Goal: Task Accomplishment & Management: Use online tool/utility

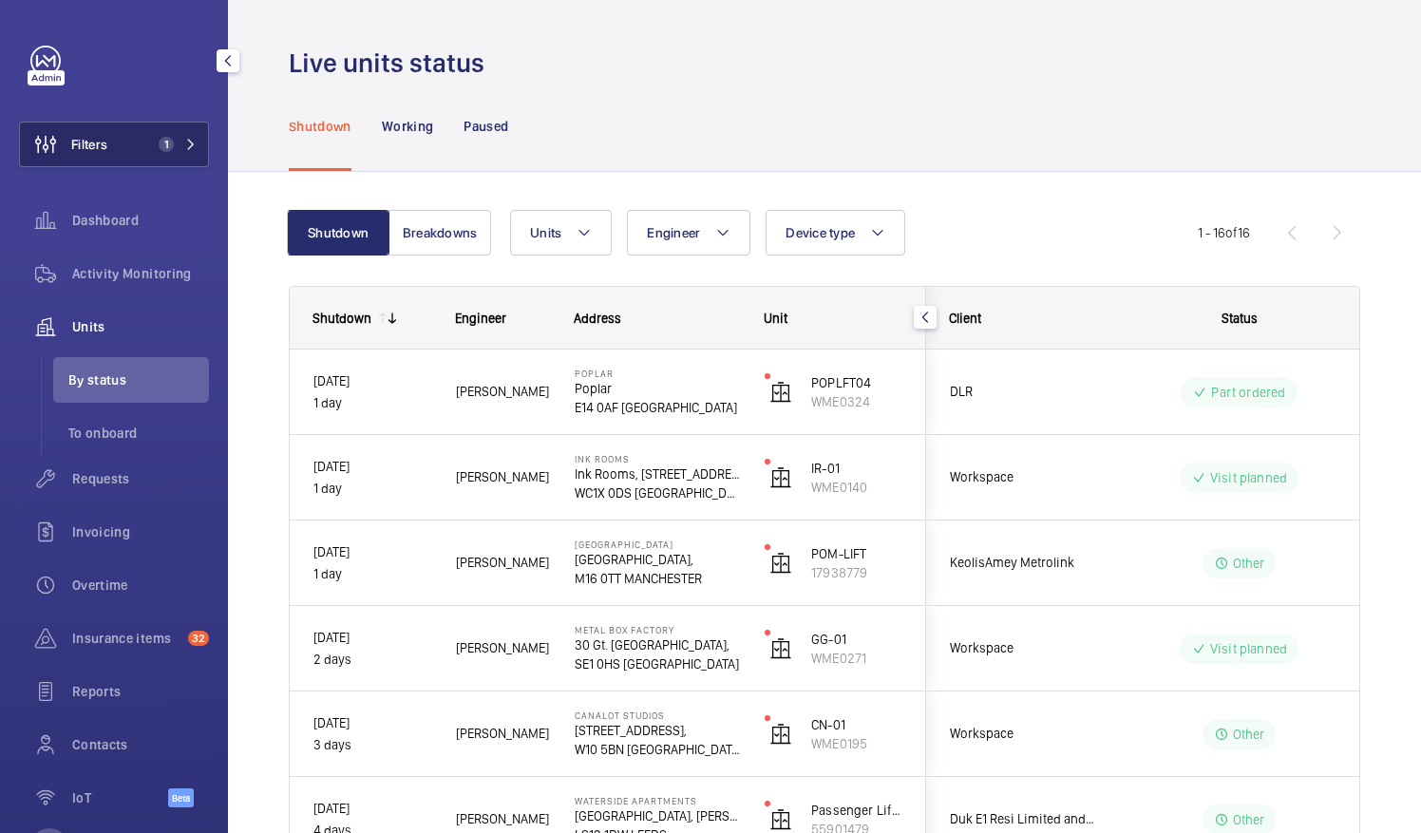
click at [134, 131] on button "Filters 1" at bounding box center [114, 145] width 190 height 46
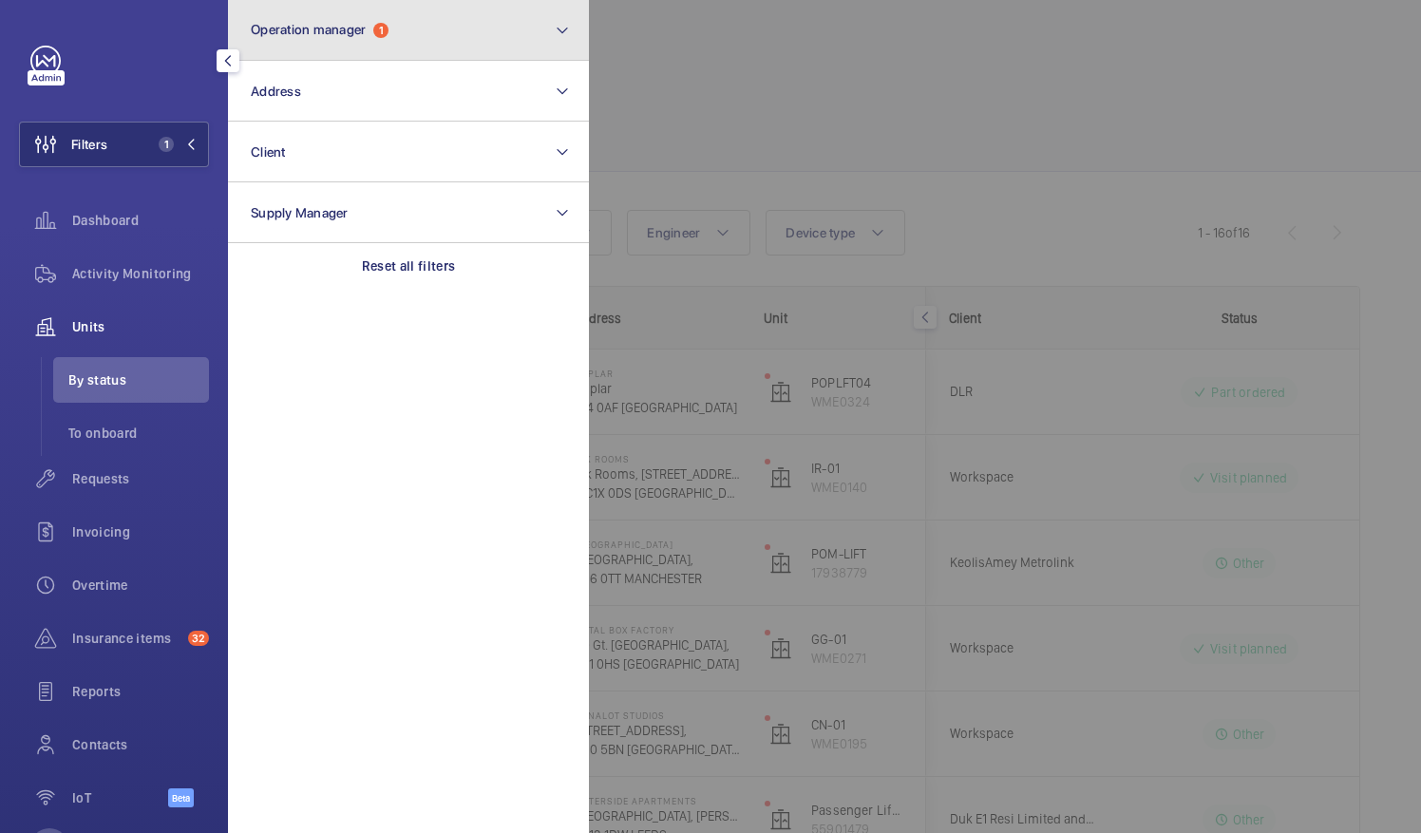
click at [411, 24] on button "Operation manager 1" at bounding box center [408, 30] width 361 height 61
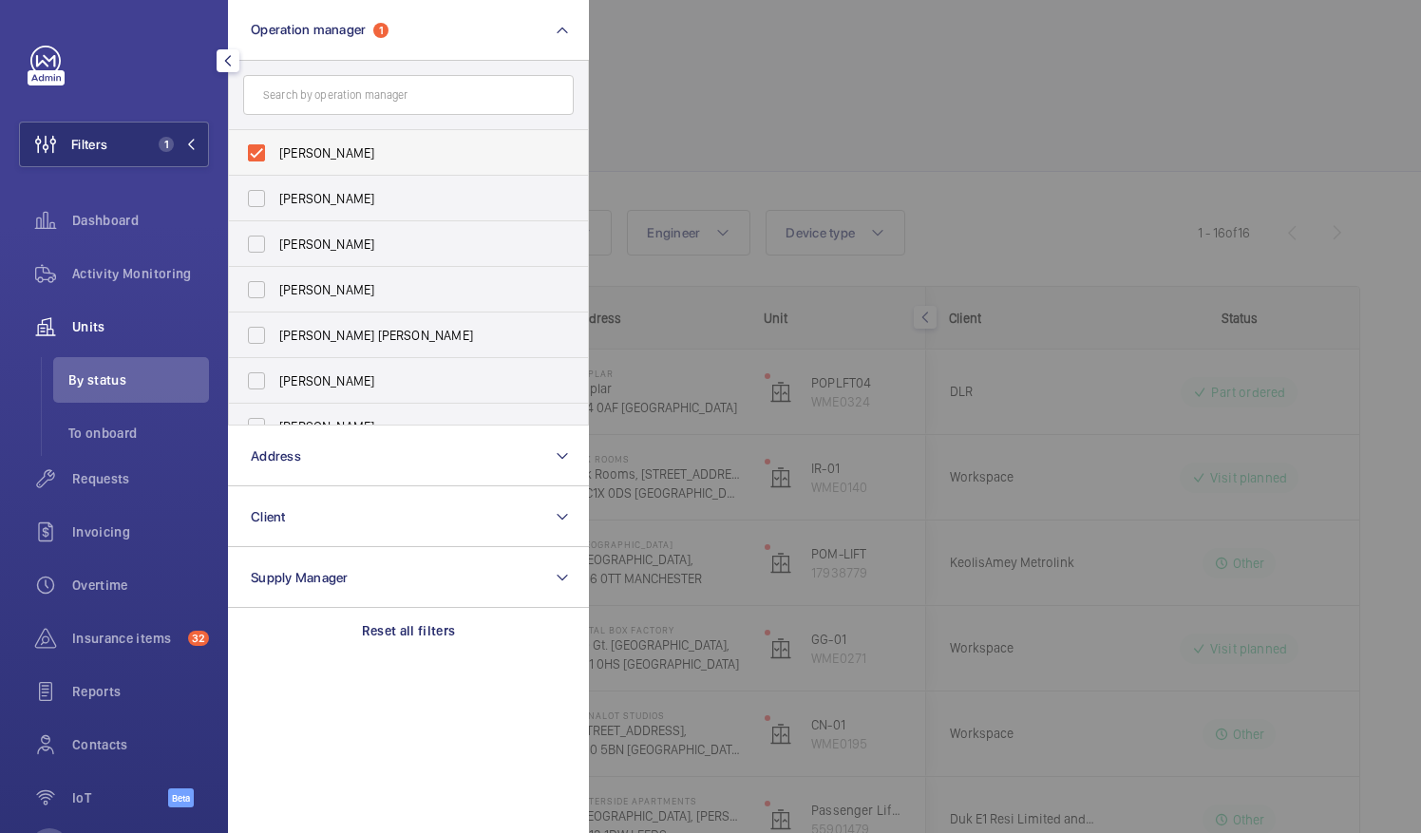
click at [256, 156] on label "[PERSON_NAME]" at bounding box center [394, 153] width 331 height 46
click at [256, 156] on input "[PERSON_NAME]" at bounding box center [256, 153] width 38 height 38
checkbox input "false"
click at [513, 93] on input "text" at bounding box center [408, 95] width 331 height 40
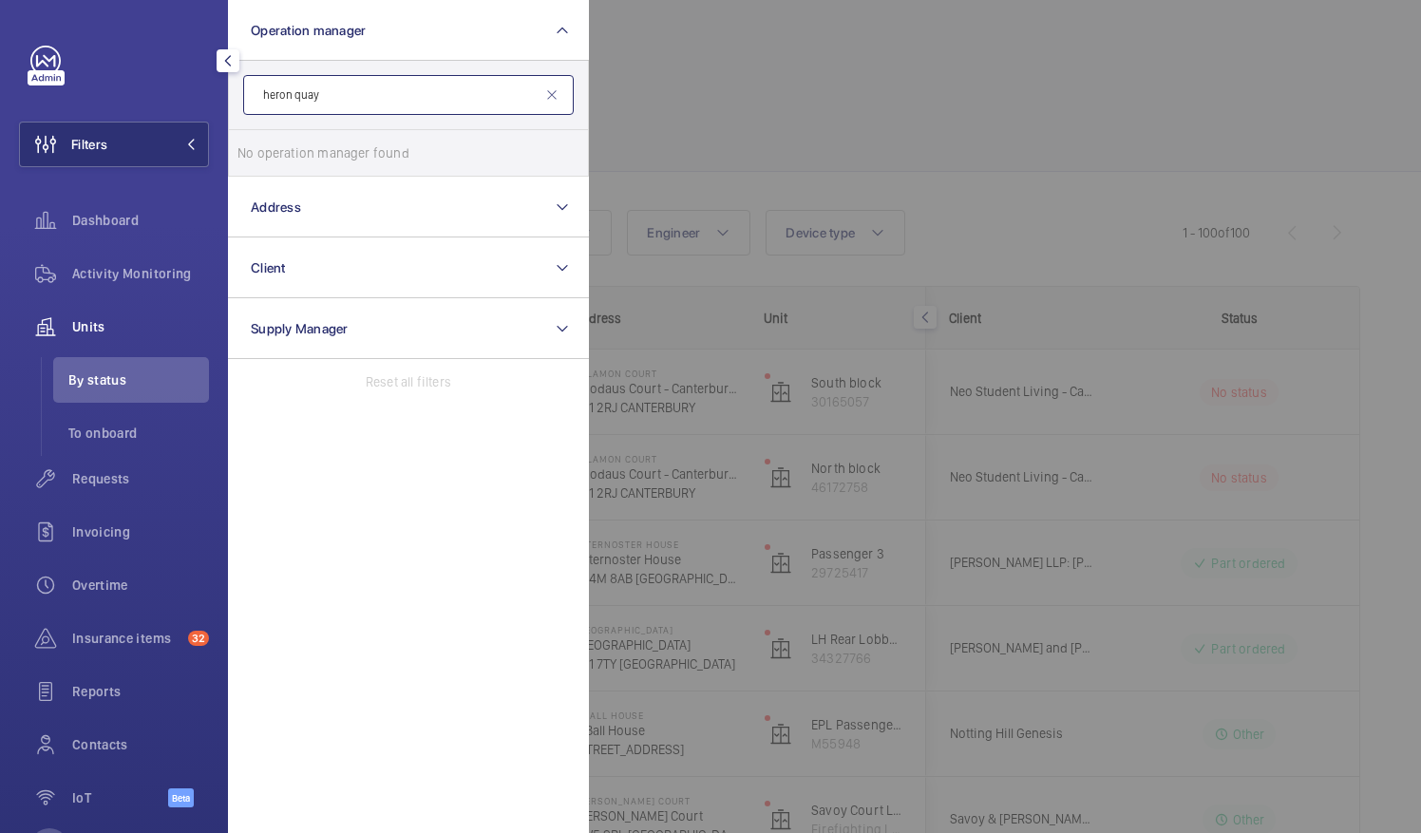
type input "heron quay"
click at [670, 106] on div at bounding box center [1299, 416] width 1421 height 833
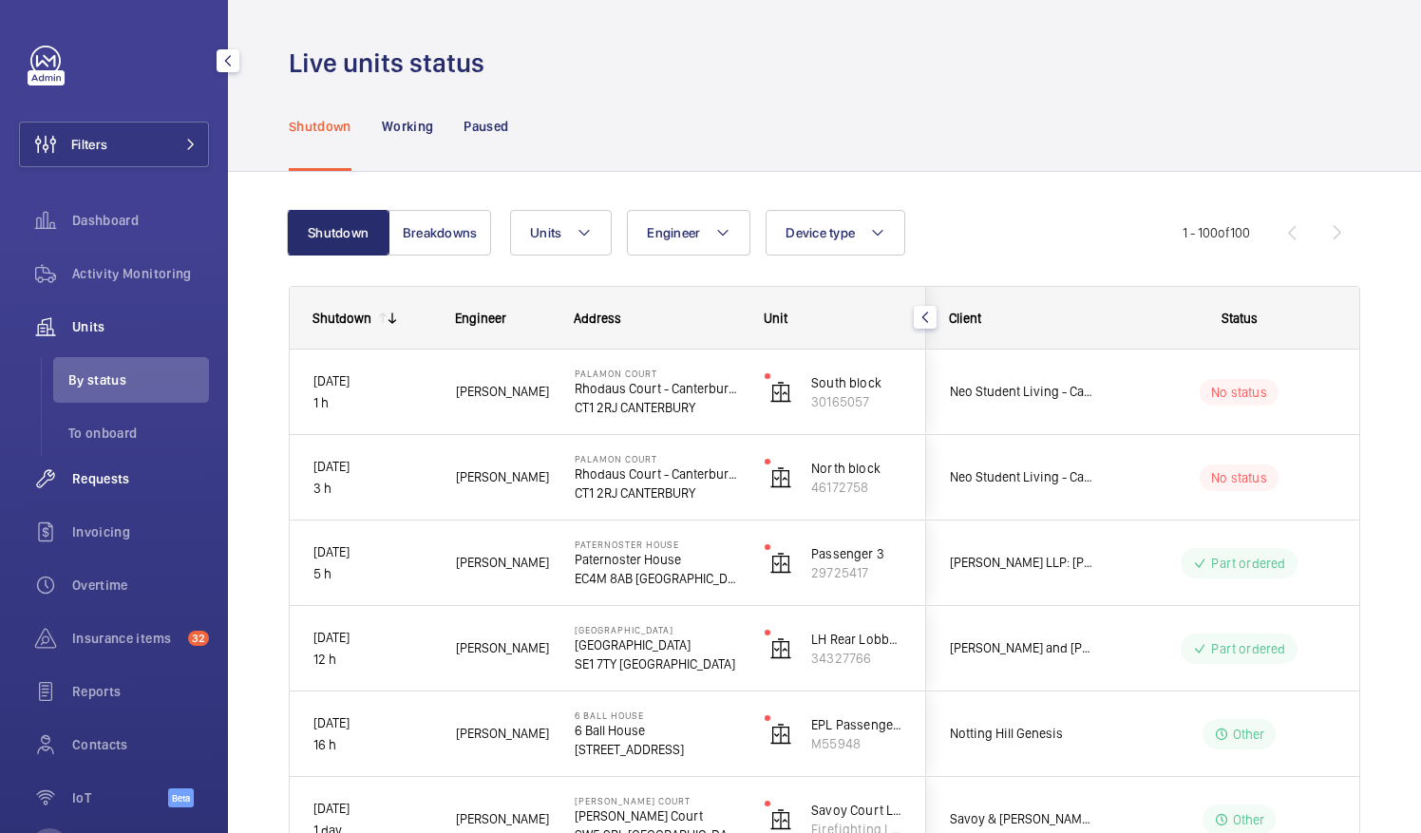
click at [101, 474] on span "Requests" at bounding box center [140, 478] width 137 height 19
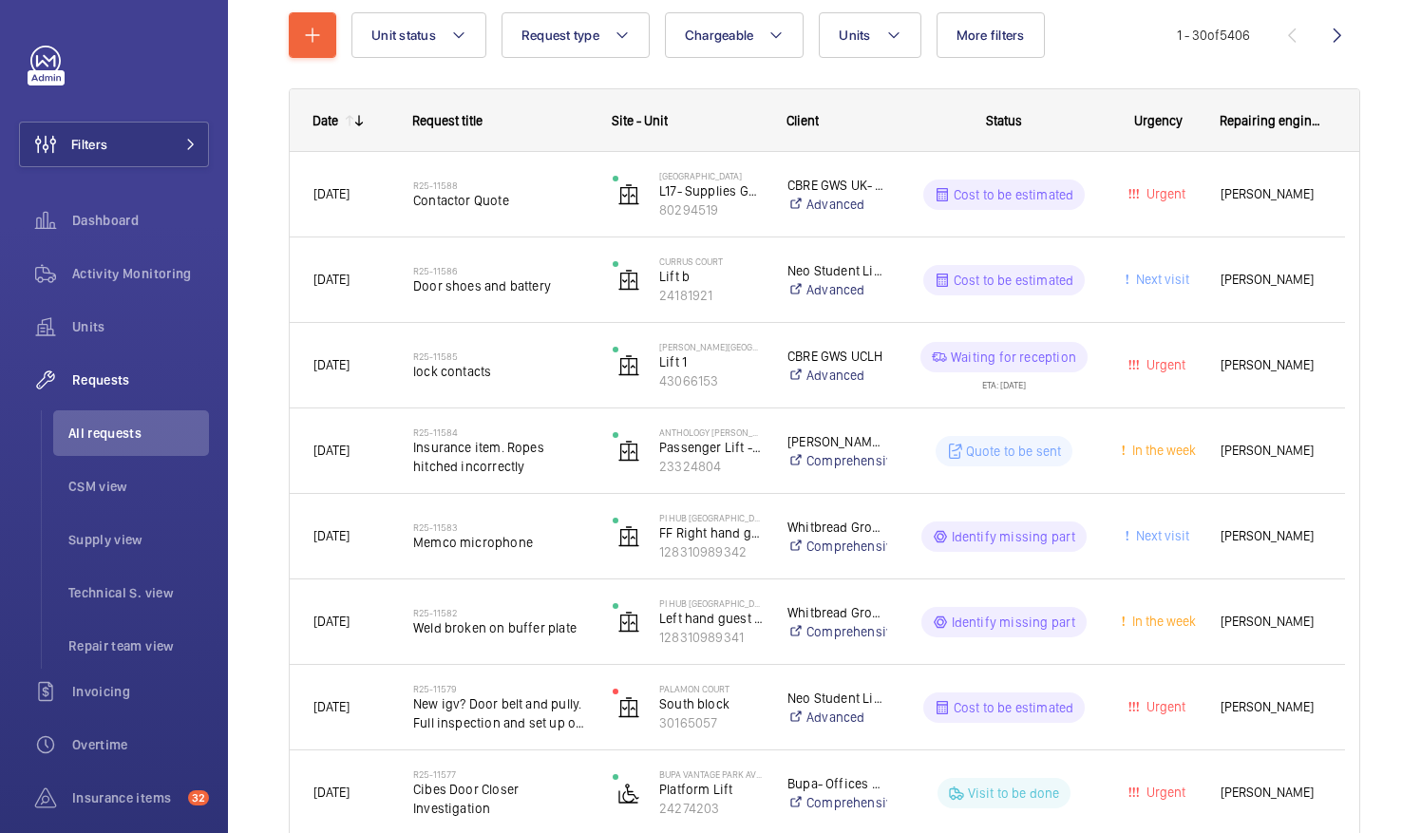
scroll to position [380, 0]
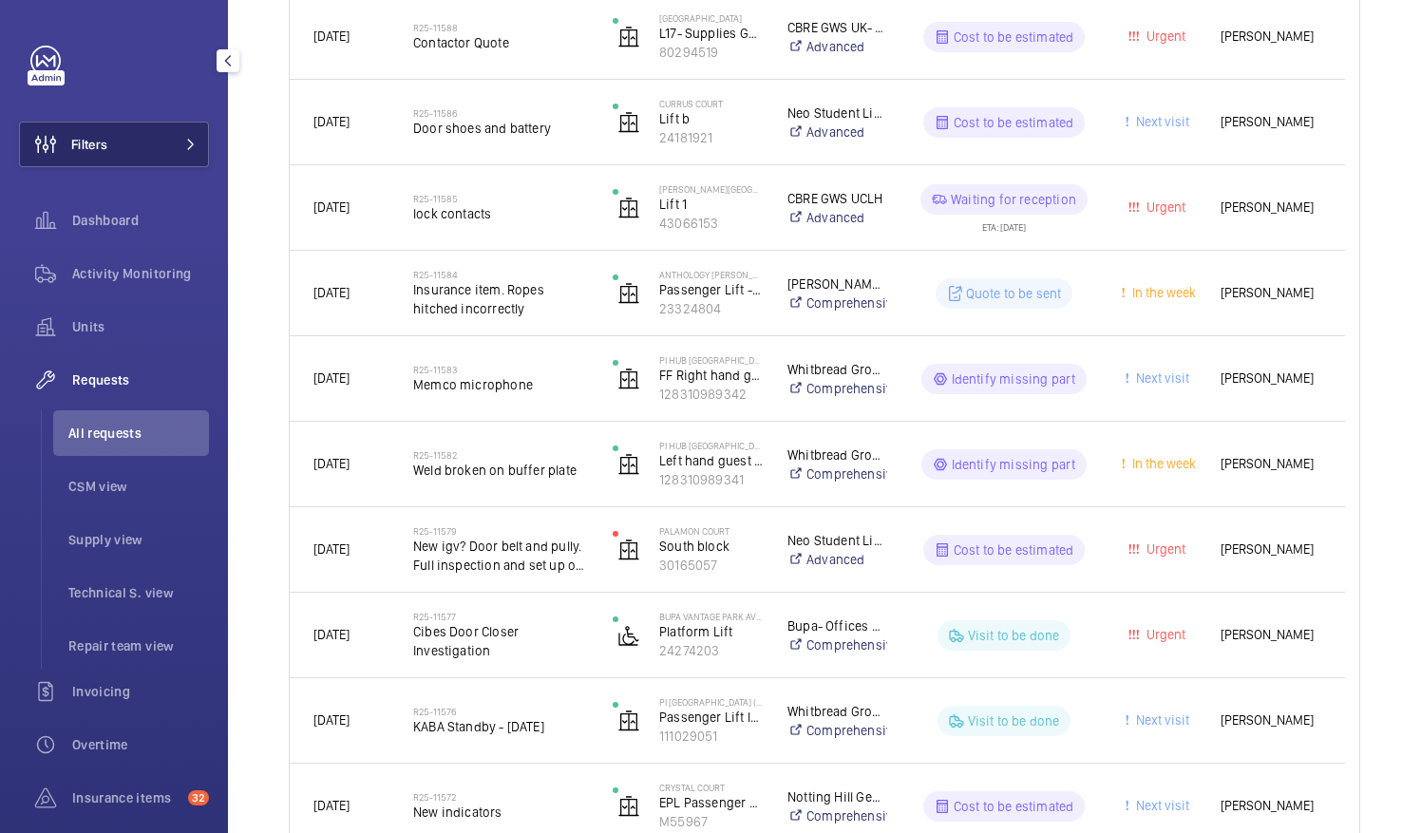
click at [107, 127] on span "Filters" at bounding box center [63, 145] width 87 height 46
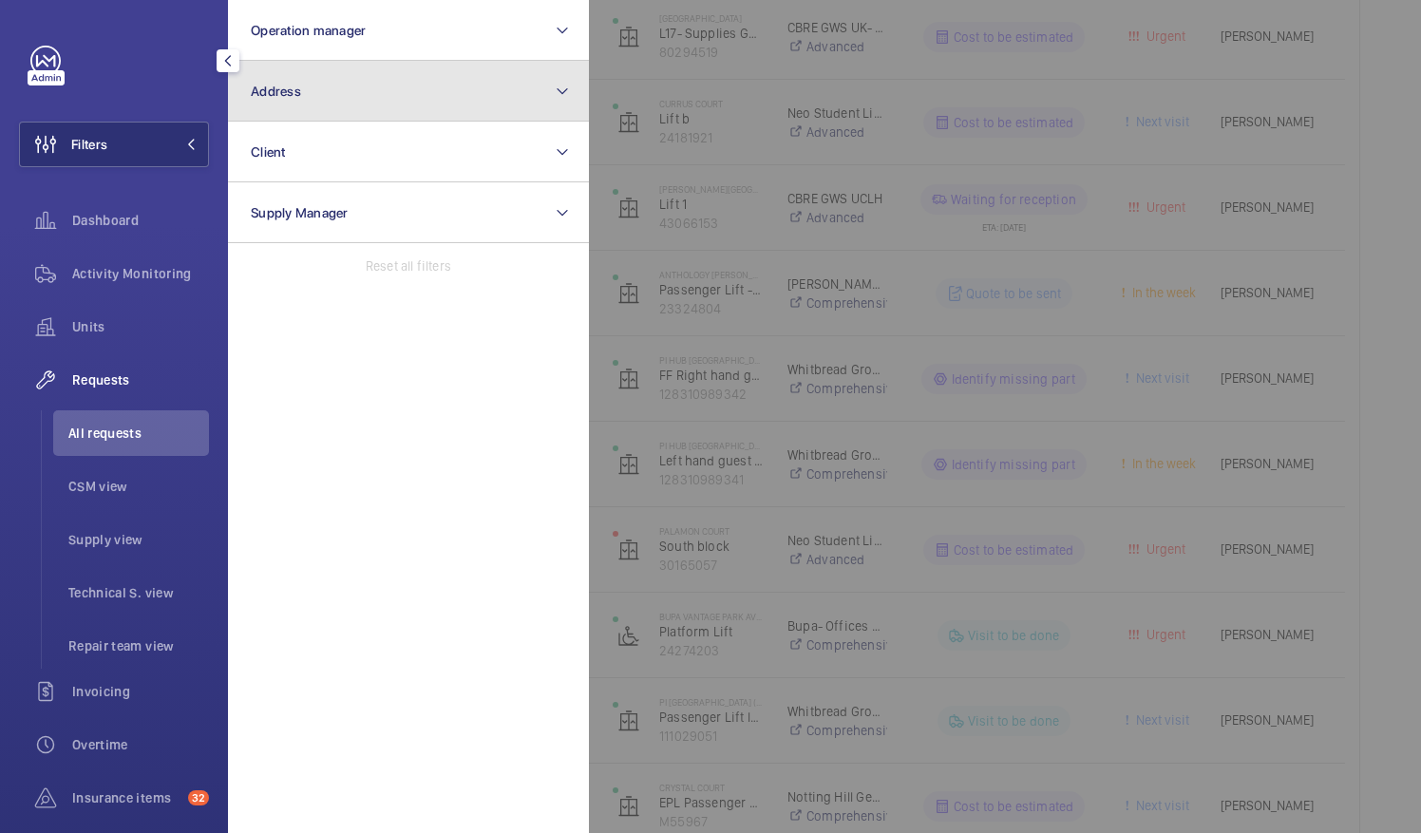
click at [391, 91] on button "Address" at bounding box center [408, 91] width 361 height 61
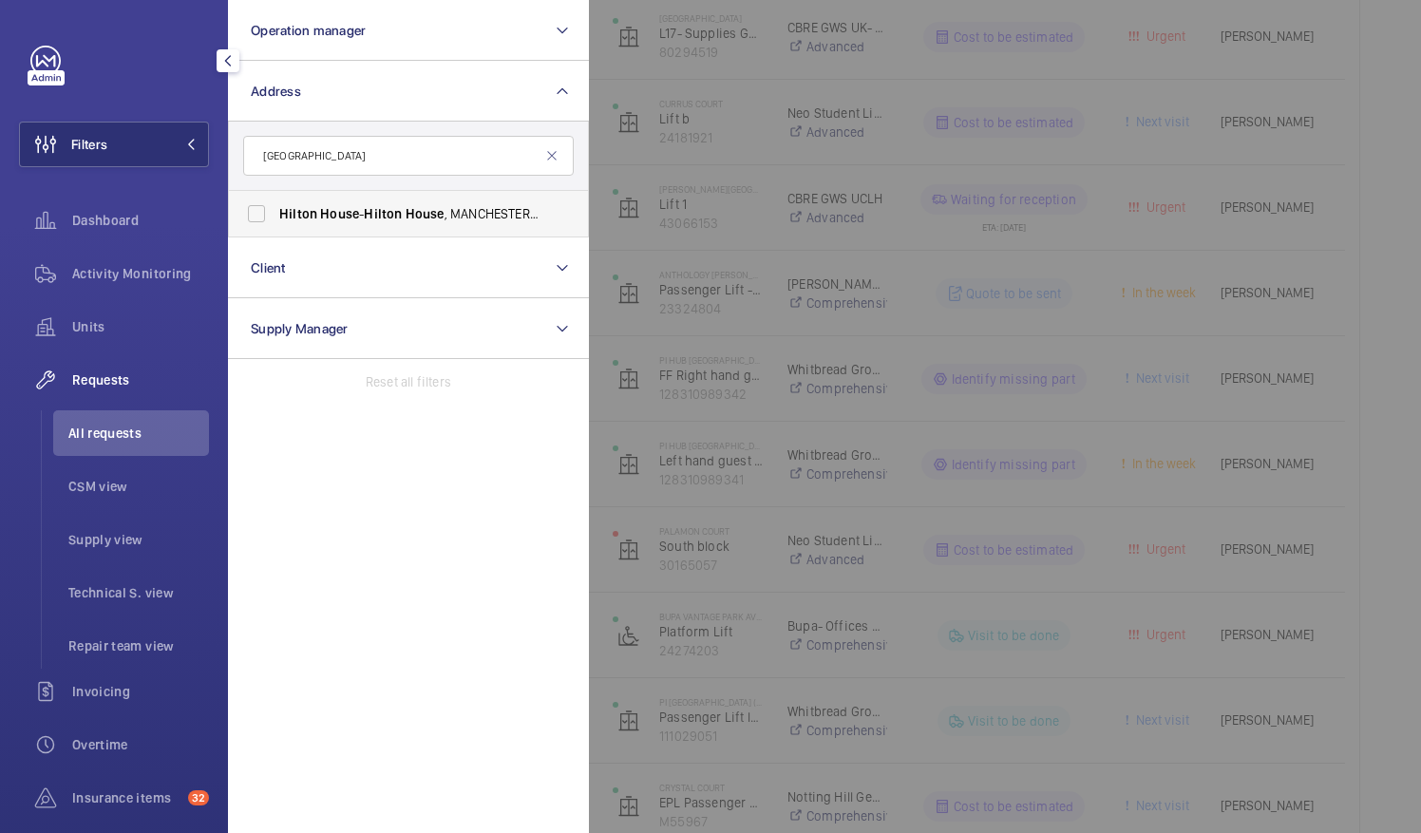
type input "[GEOGRAPHIC_DATA]"
click at [288, 207] on span "Hilton" at bounding box center [298, 213] width 38 height 15
click at [275, 207] on input "[GEOGRAPHIC_DATA] - [GEOGRAPHIC_DATA] , [GEOGRAPHIC_DATA]" at bounding box center [256, 214] width 38 height 38
checkbox input "true"
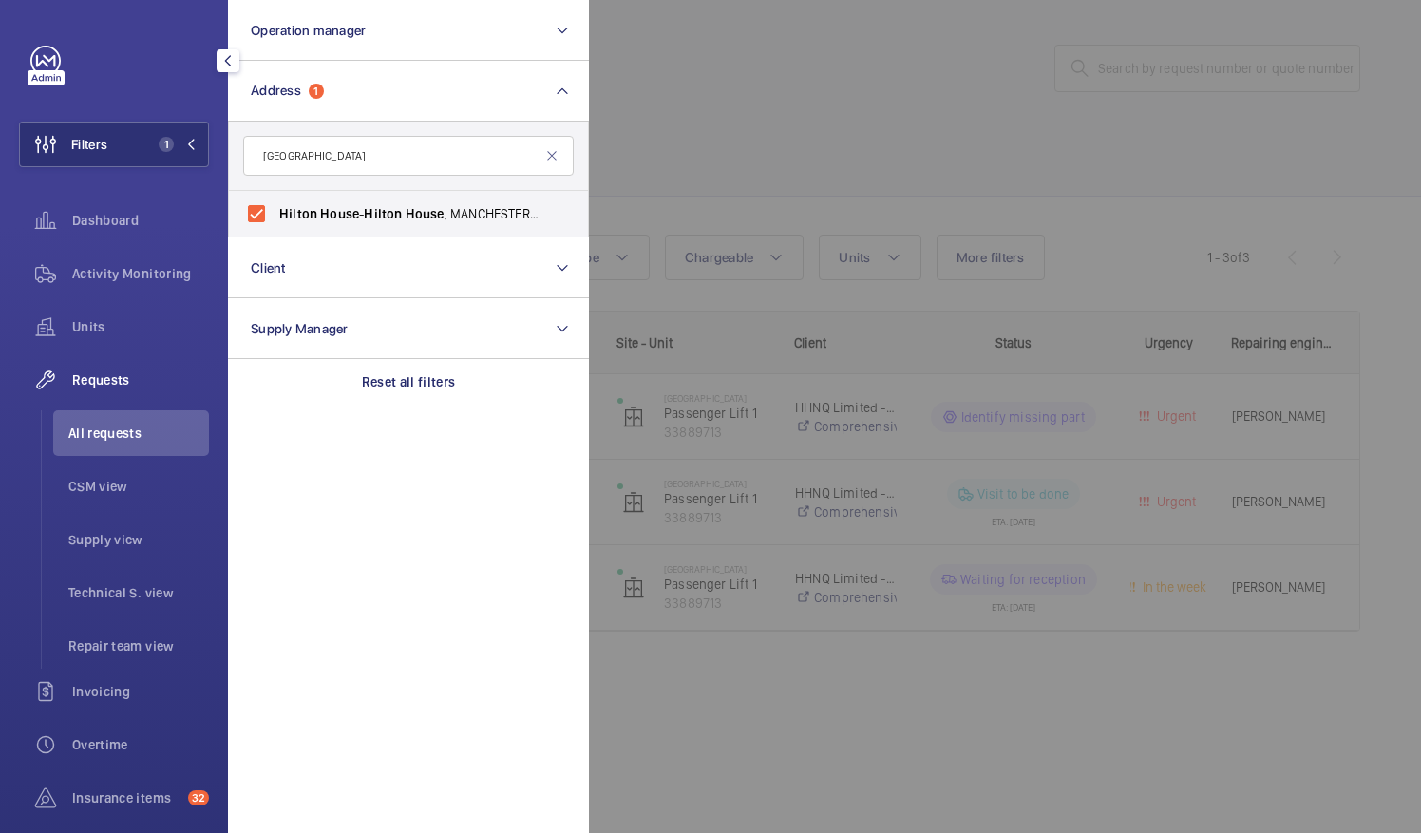
click at [849, 121] on div at bounding box center [1299, 416] width 1421 height 833
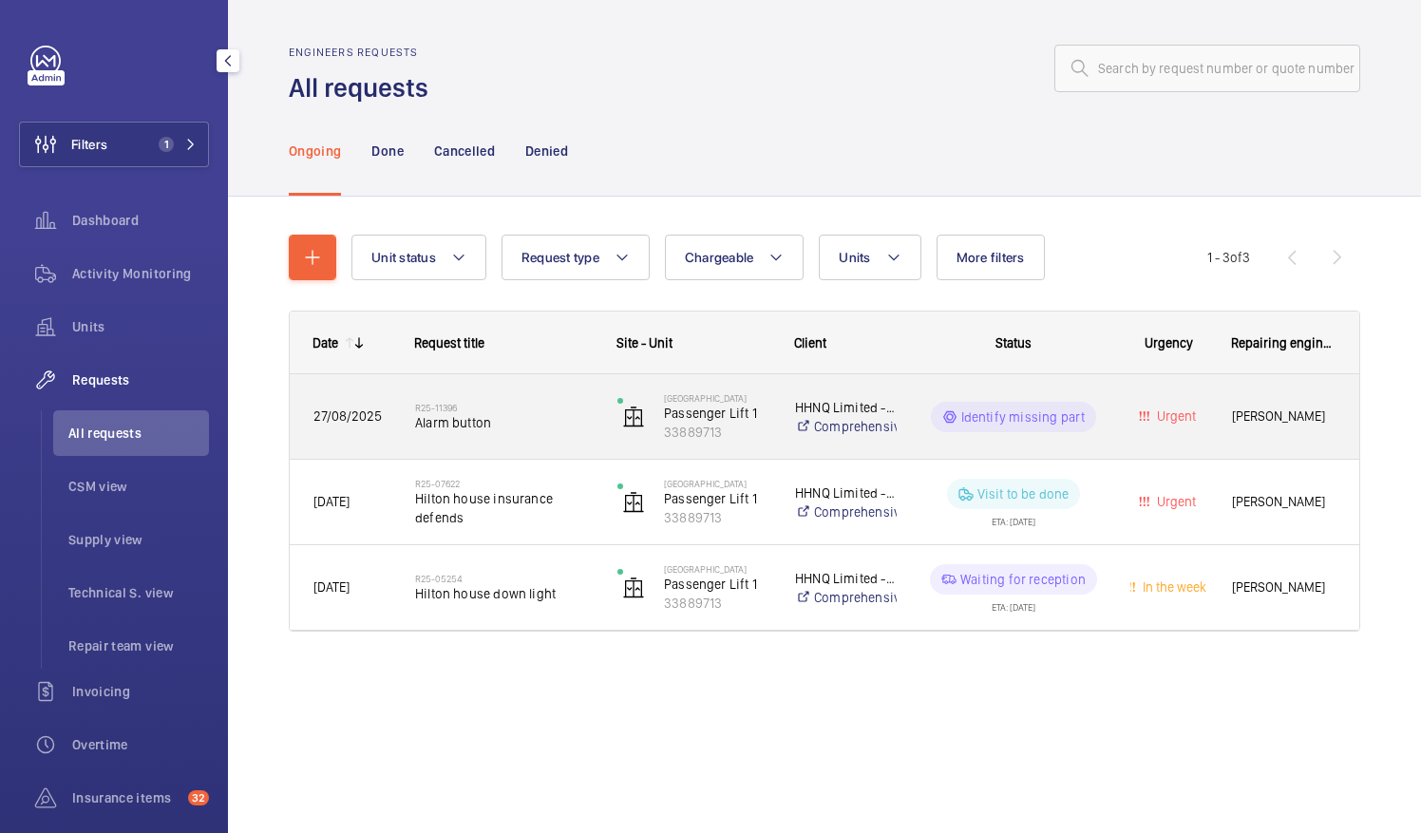
click at [1060, 420] on p "Identify missing part" at bounding box center [1023, 416] width 124 height 19
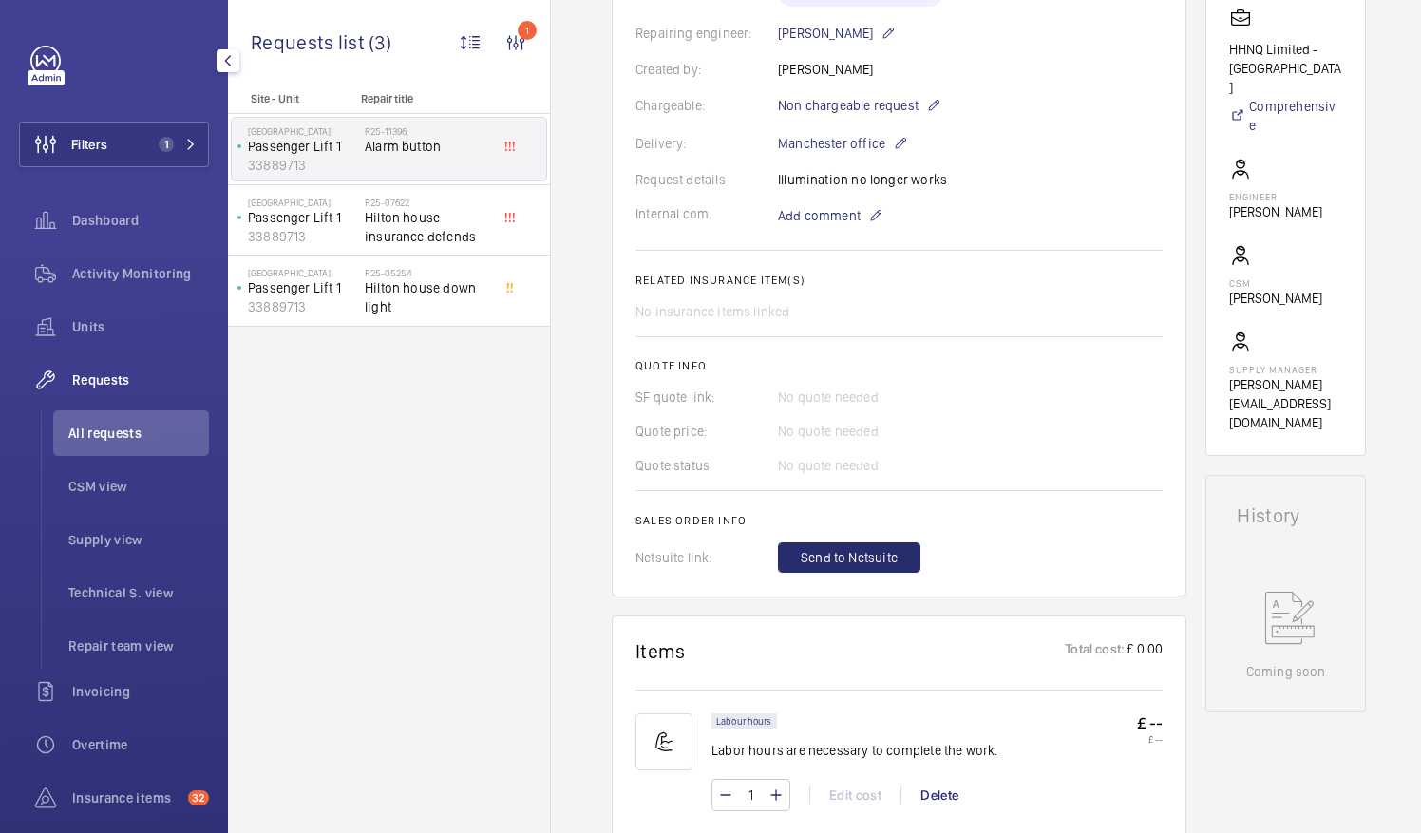
scroll to position [760, 0]
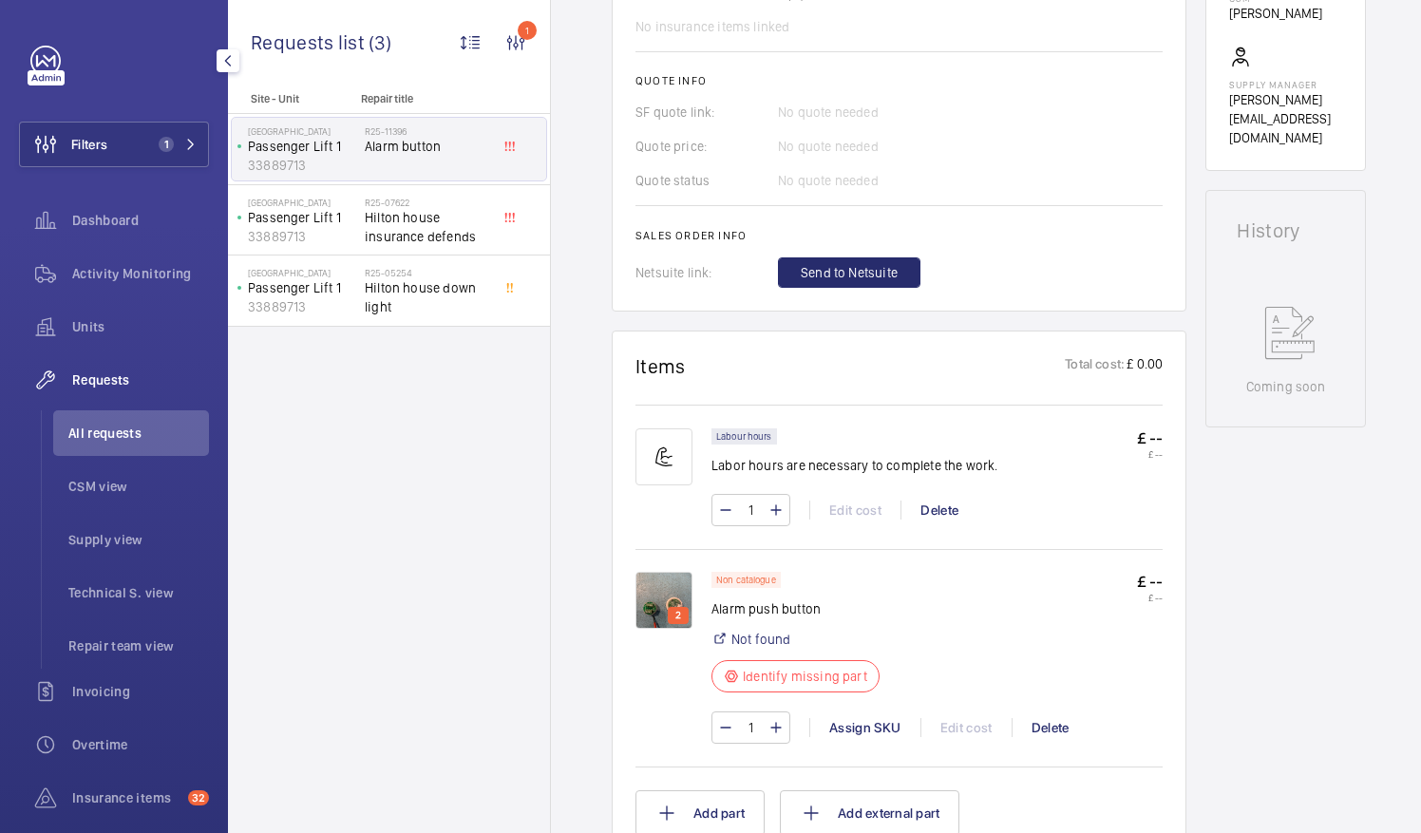
click at [661, 611] on img at bounding box center [663, 600] width 57 height 57
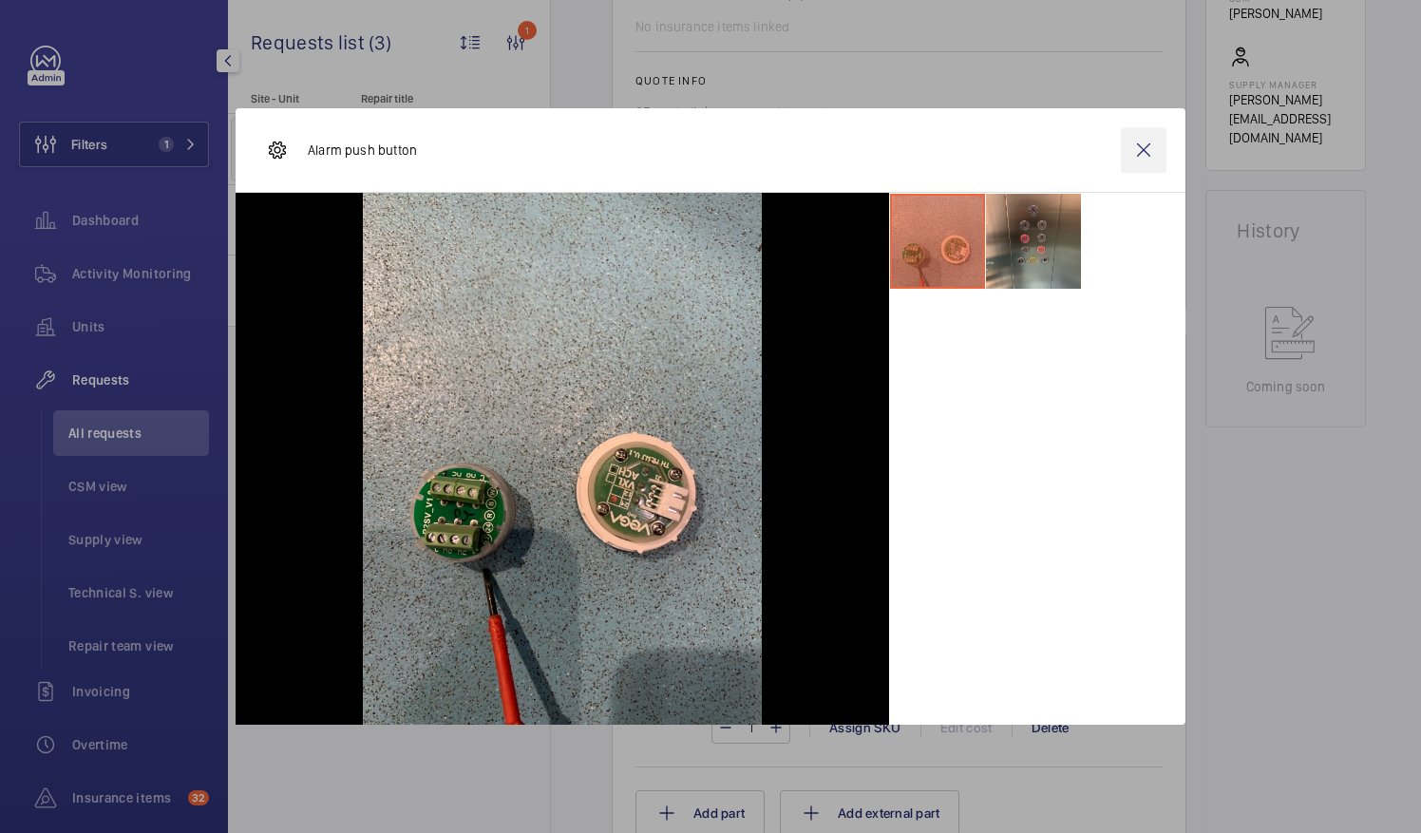
click at [1150, 145] on wm-front-icon-button at bounding box center [1144, 150] width 46 height 46
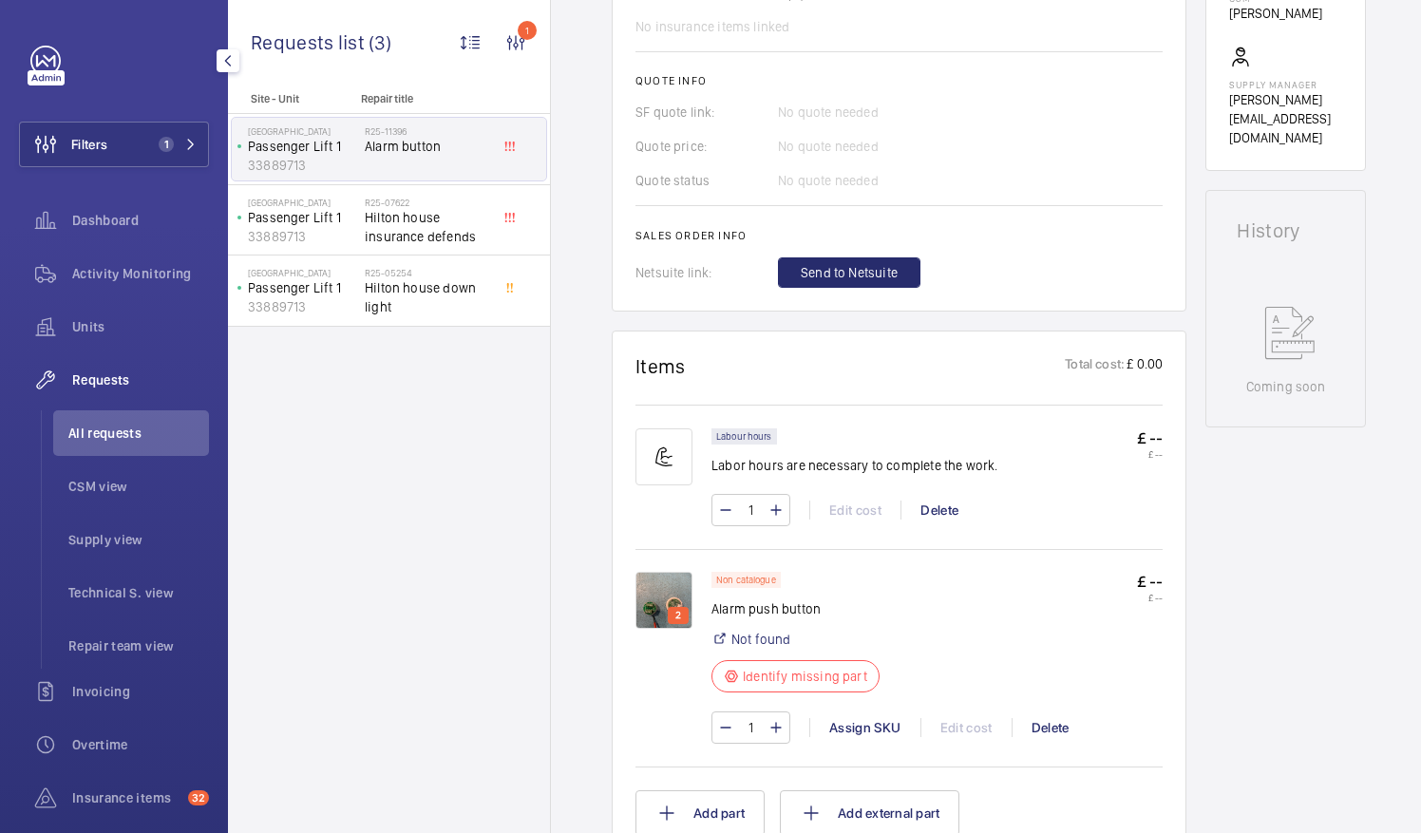
click at [672, 603] on img at bounding box center [663, 600] width 57 height 57
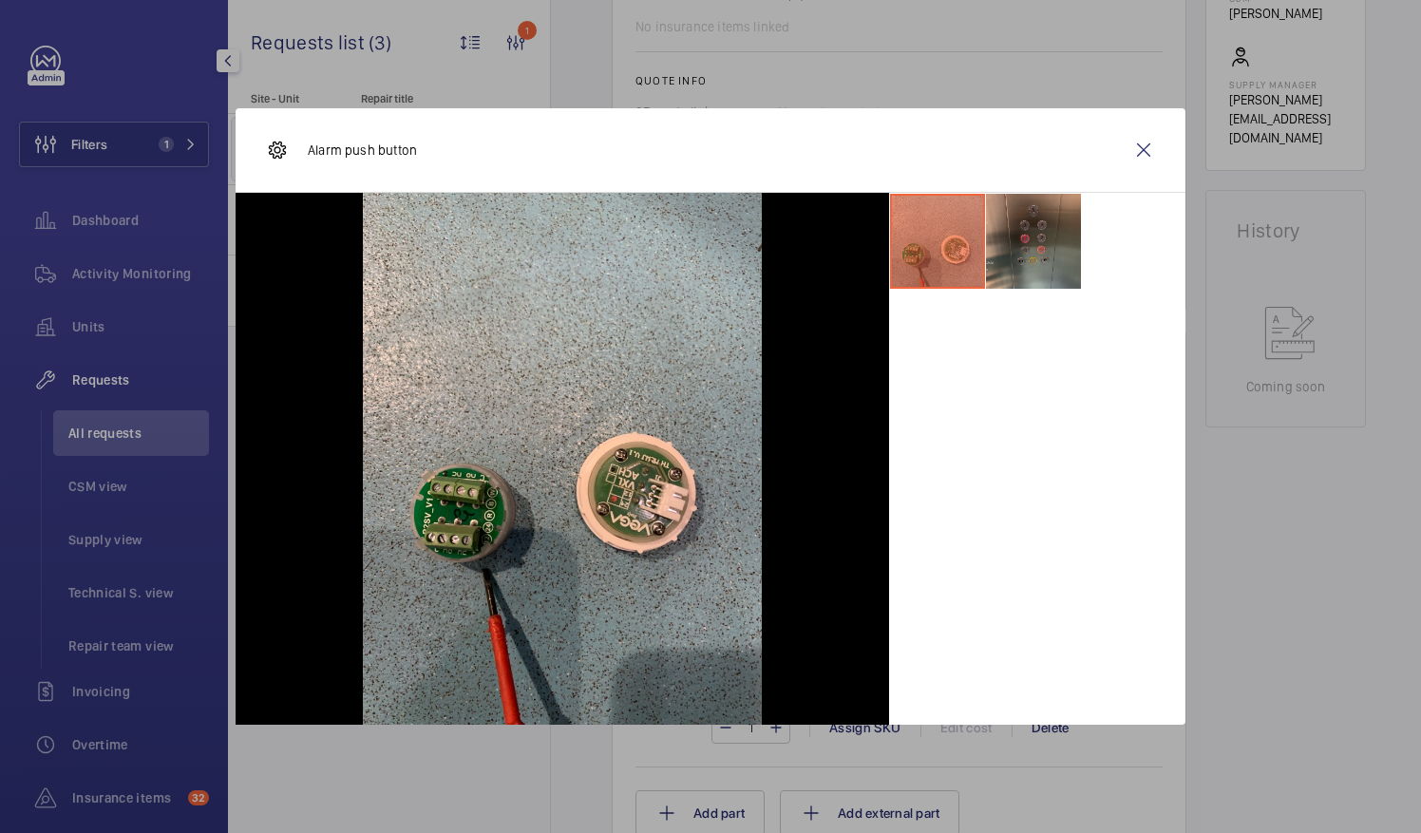
click at [1054, 258] on li at bounding box center [1033, 241] width 95 height 95
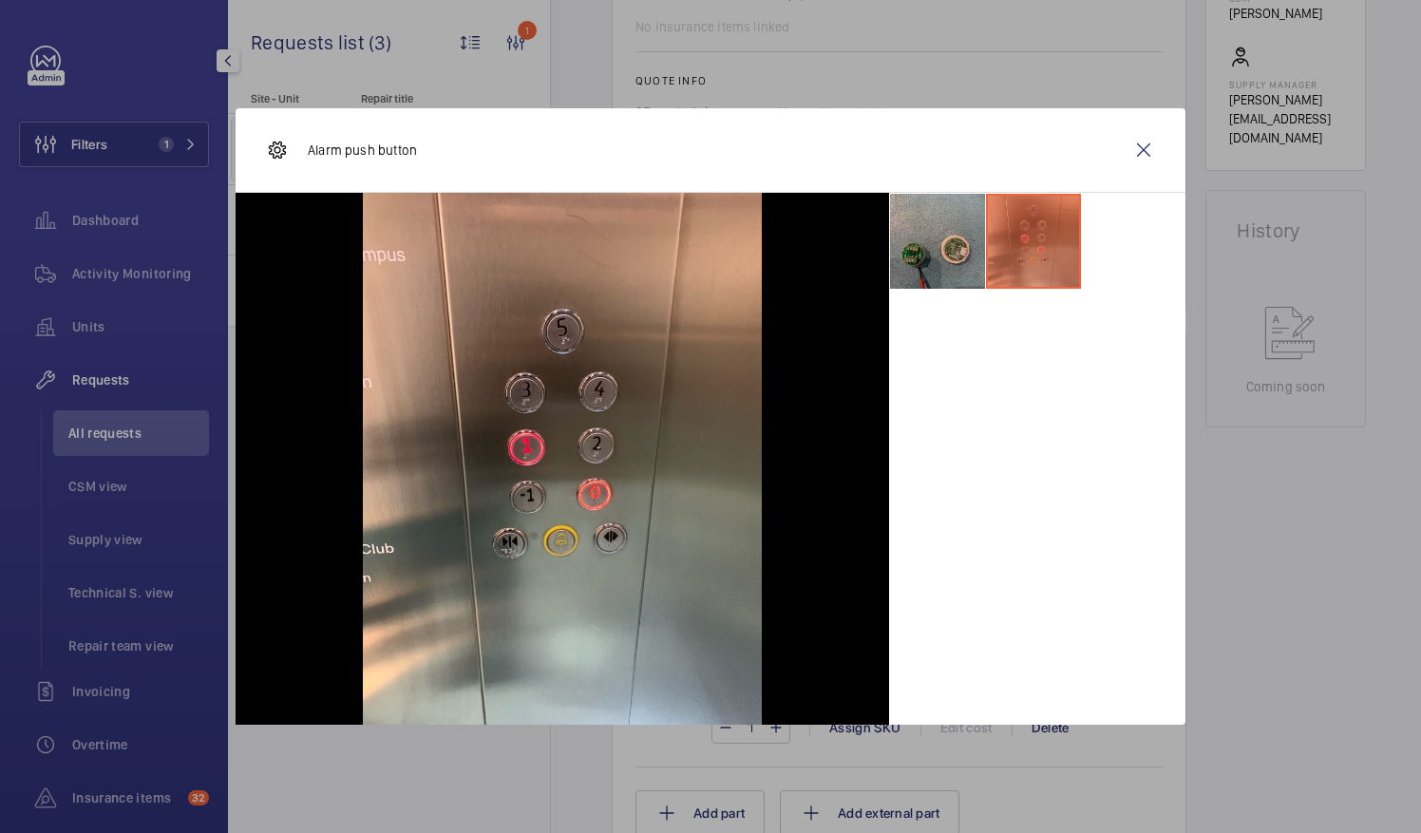
click at [912, 259] on li at bounding box center [937, 241] width 95 height 95
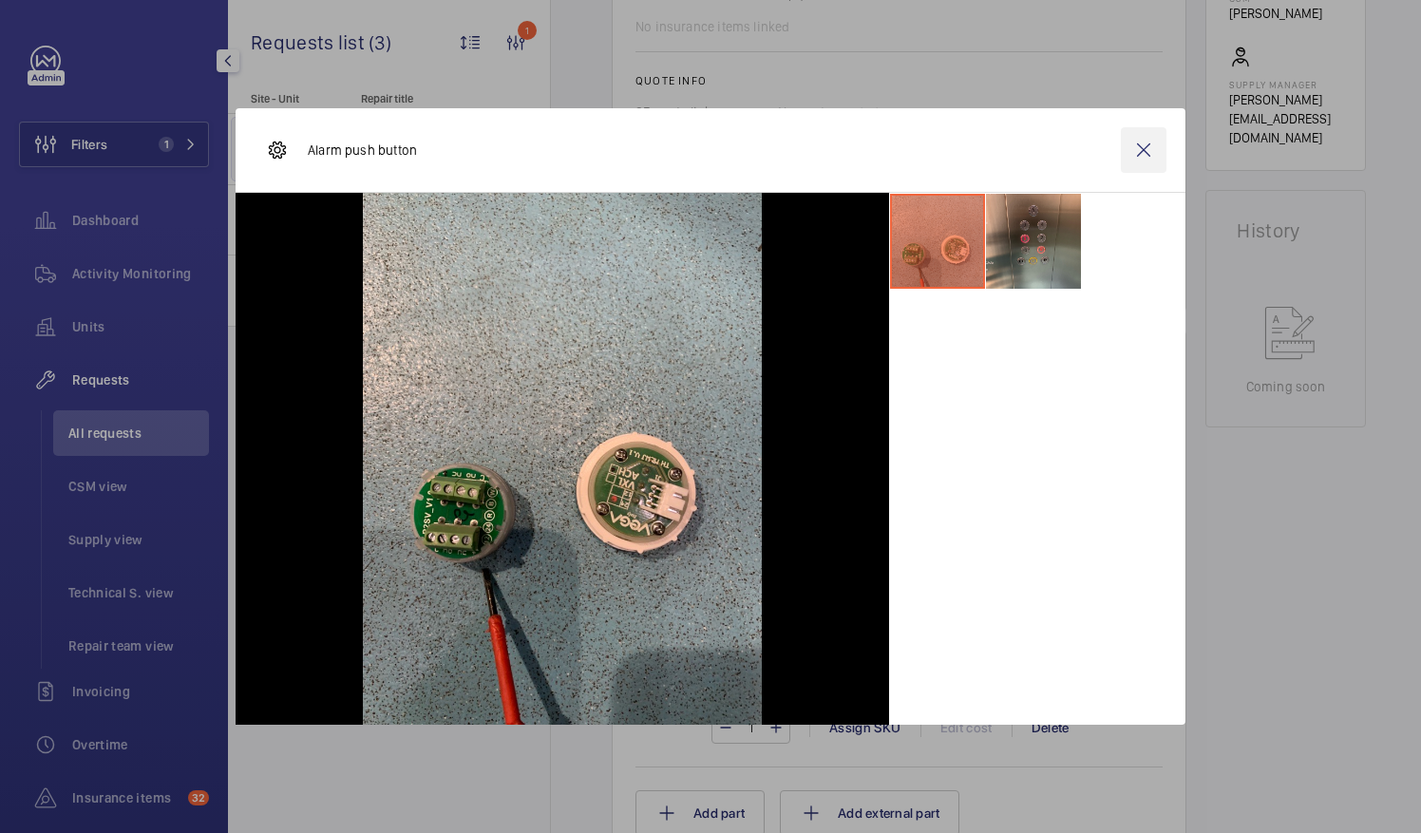
click at [1143, 157] on wm-front-icon-button at bounding box center [1144, 150] width 46 height 46
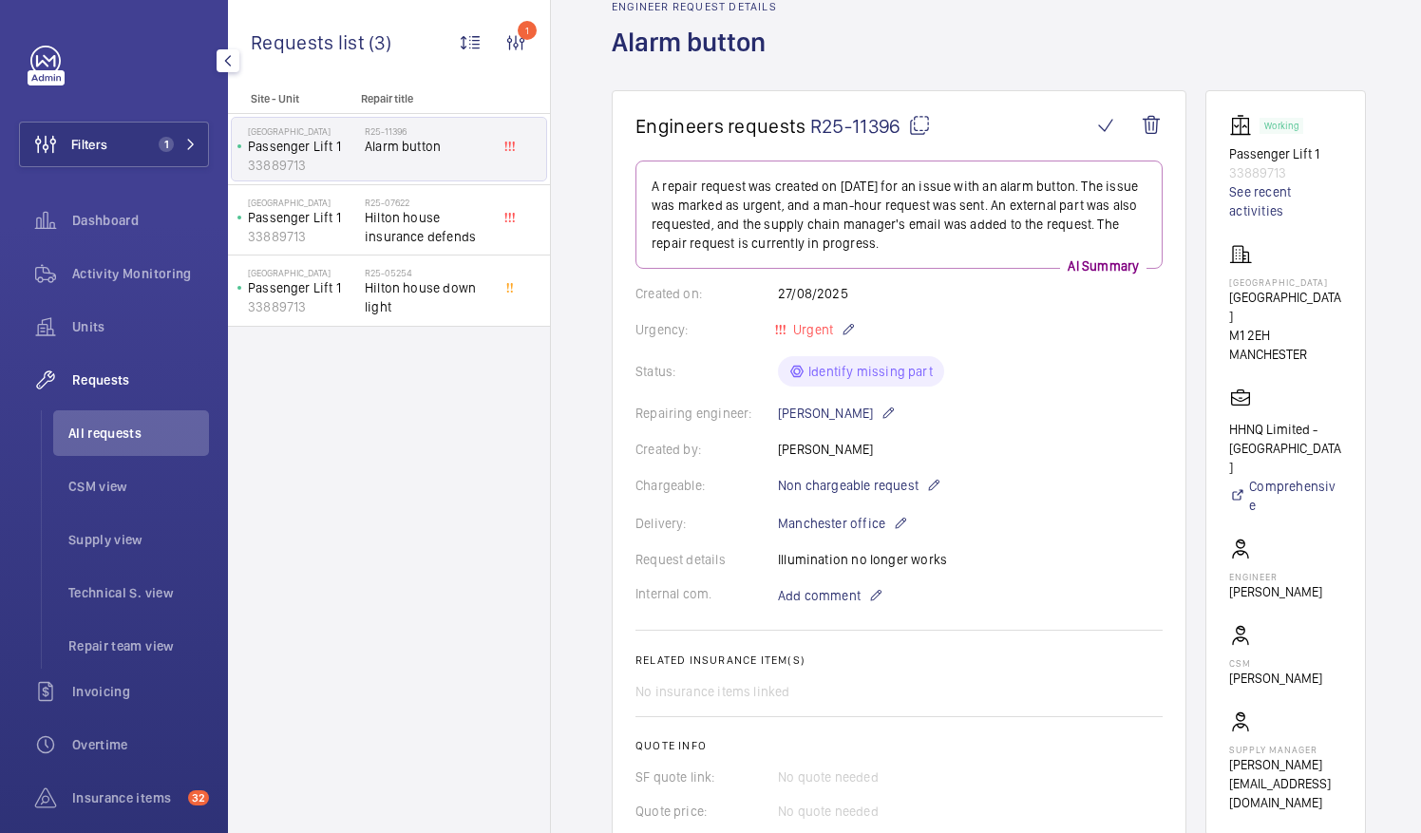
scroll to position [855, 0]
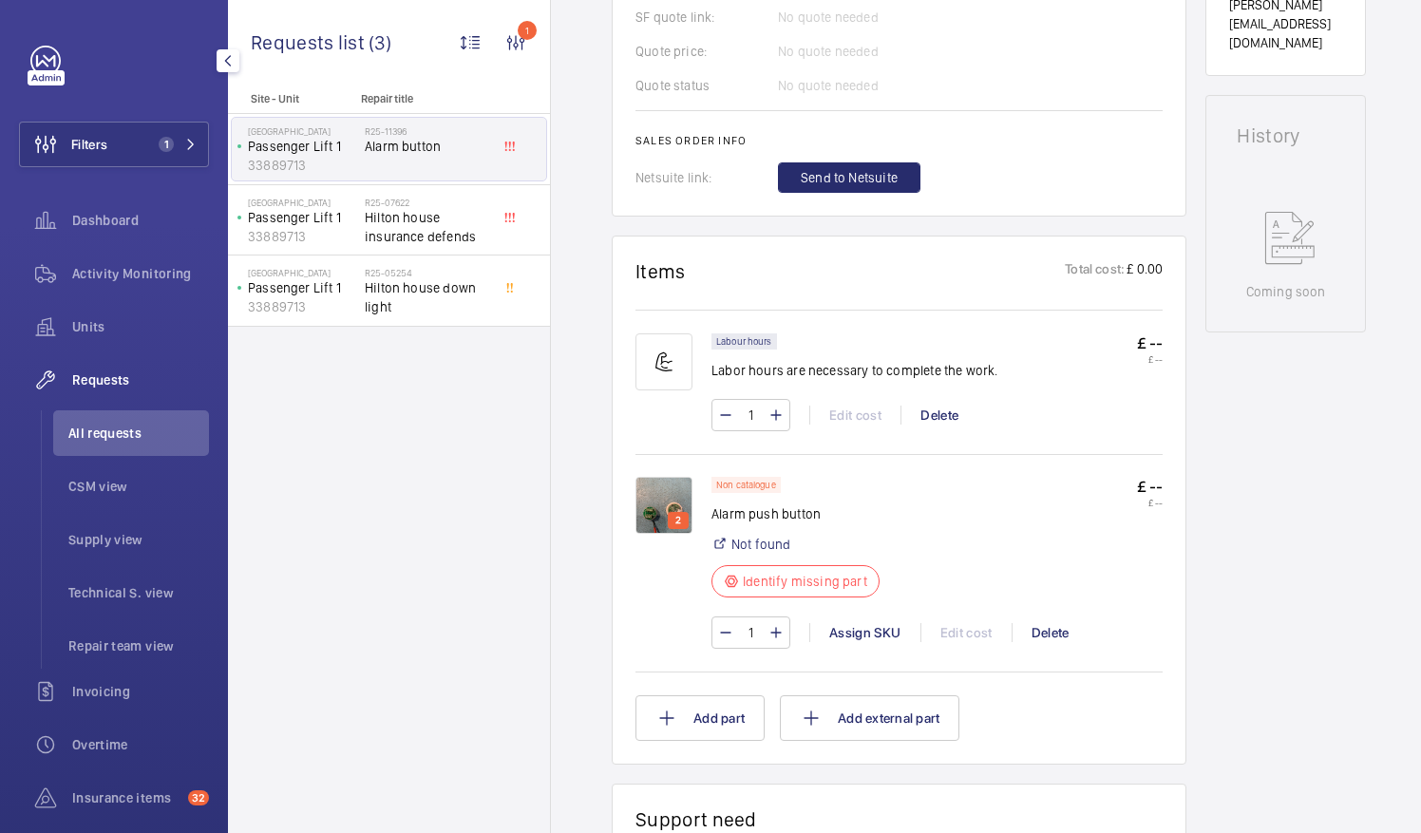
click at [649, 514] on img at bounding box center [663, 505] width 57 height 57
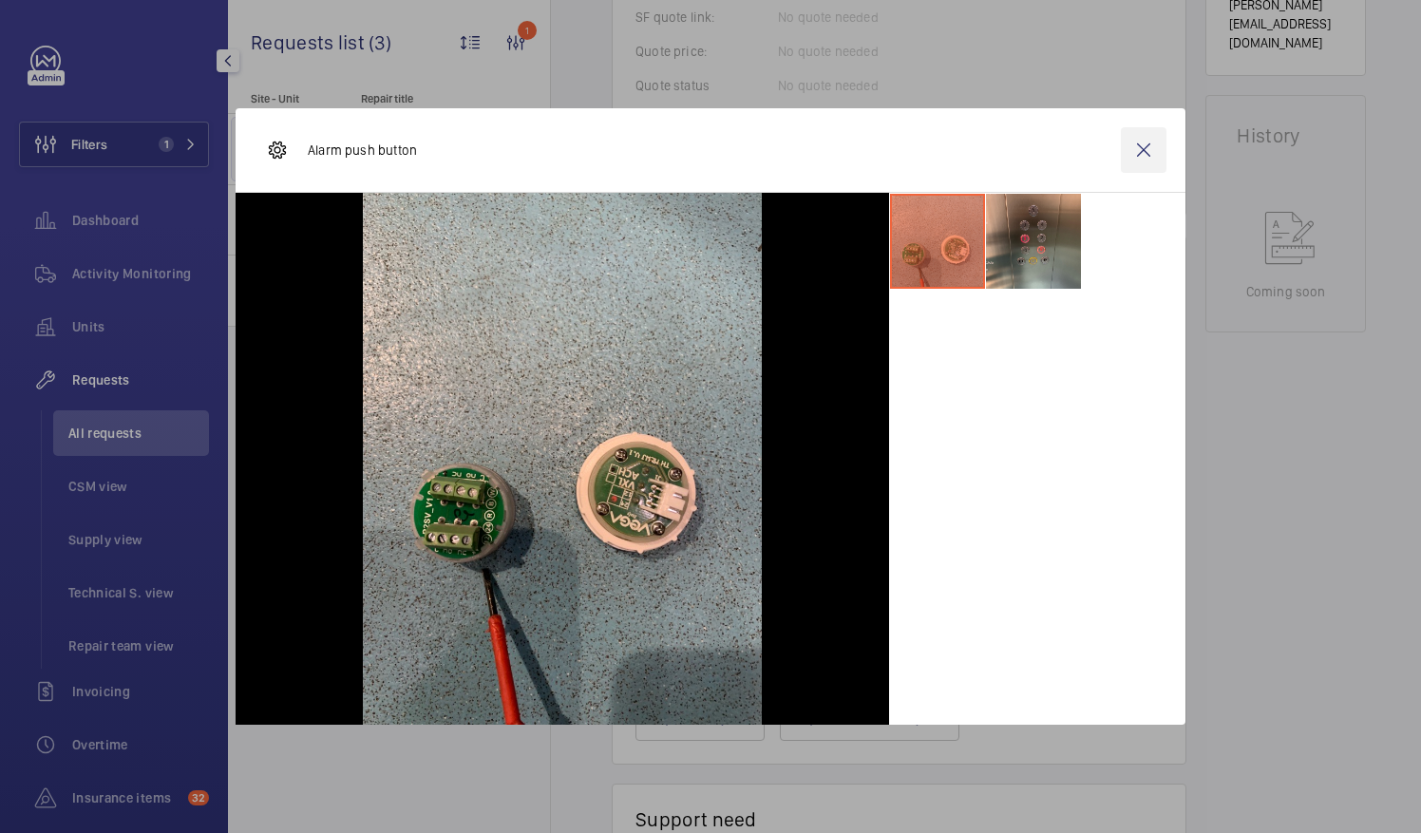
click at [1144, 152] on wm-front-icon-button at bounding box center [1144, 150] width 46 height 46
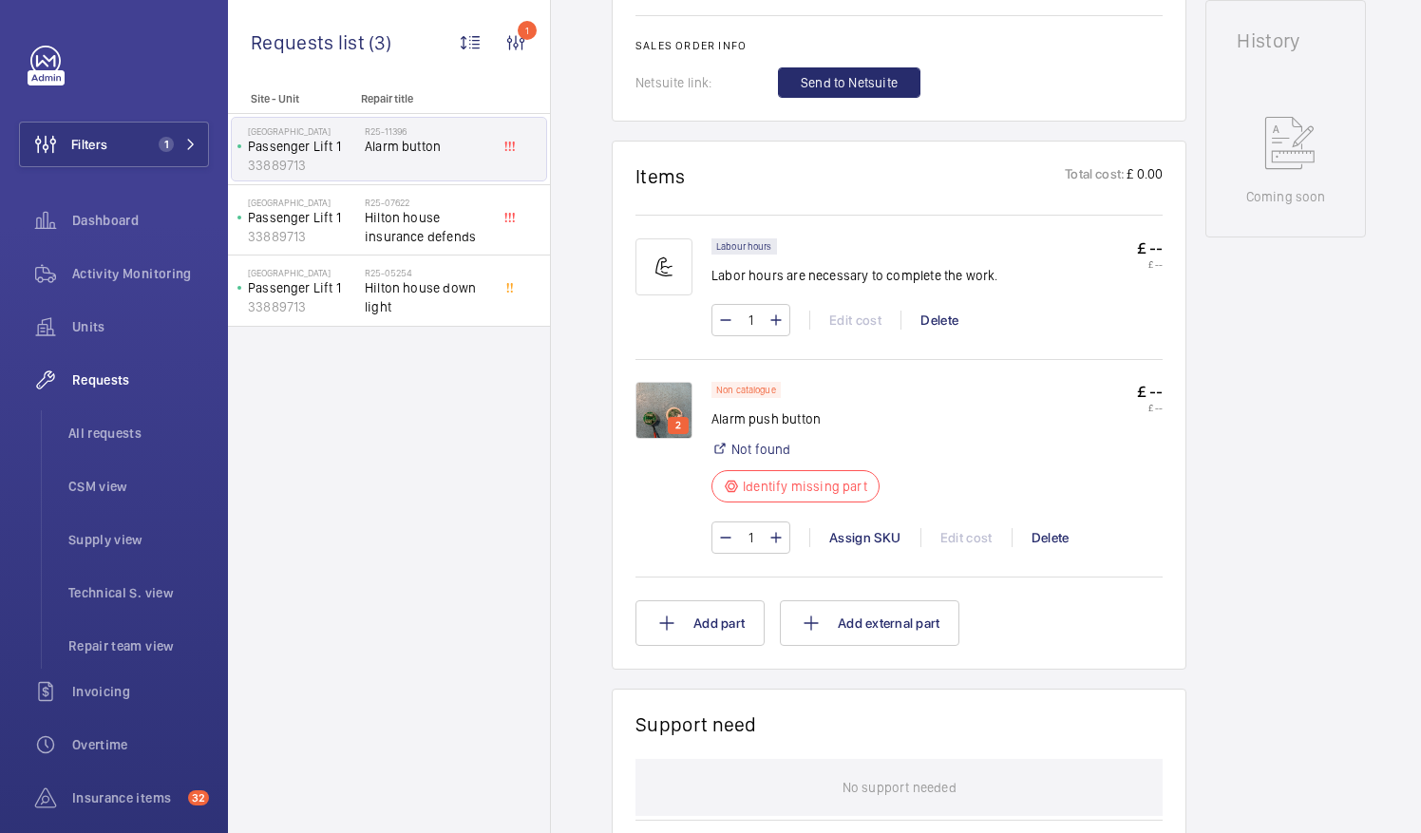
scroll to position [380, 0]
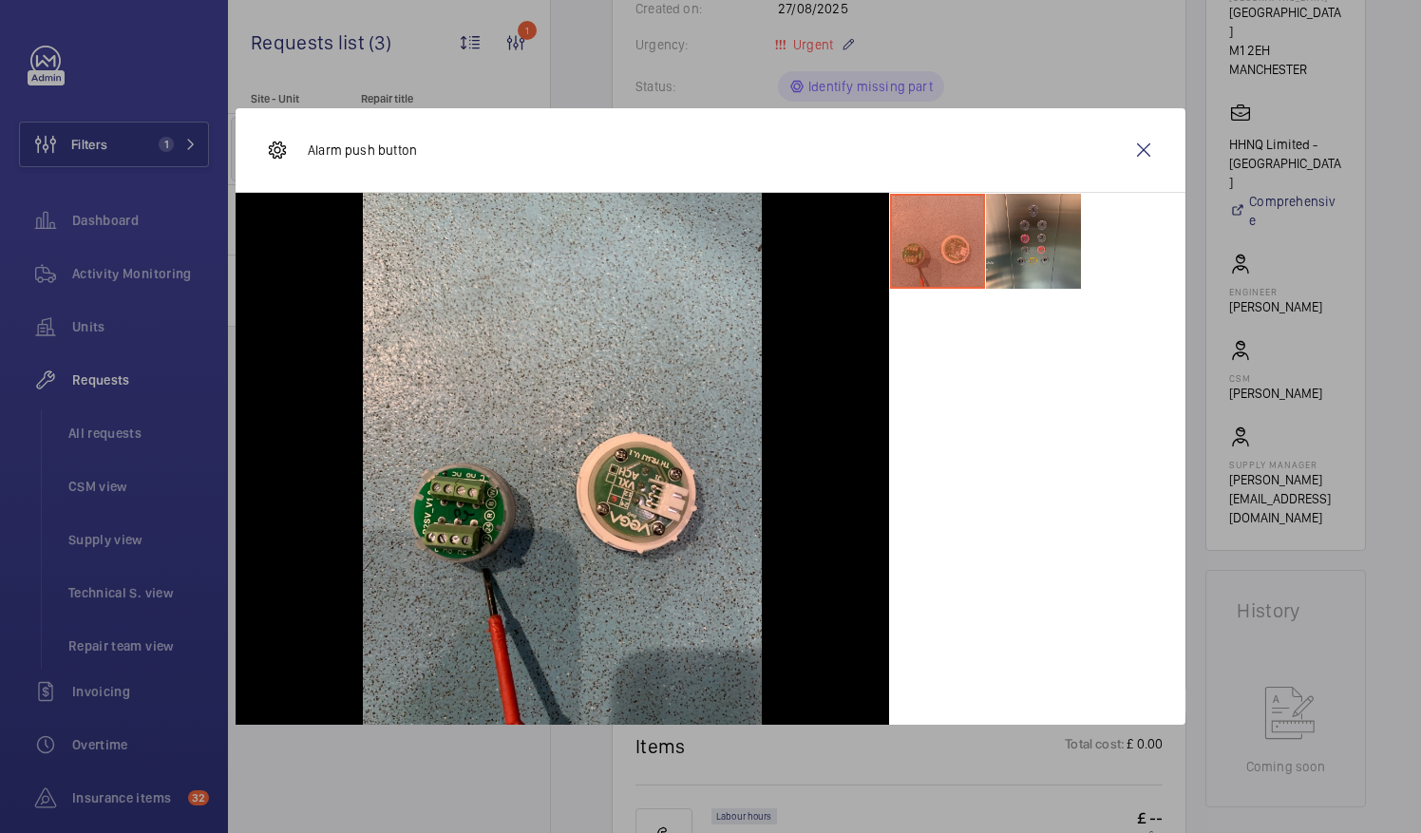
scroll to position [1330, 0]
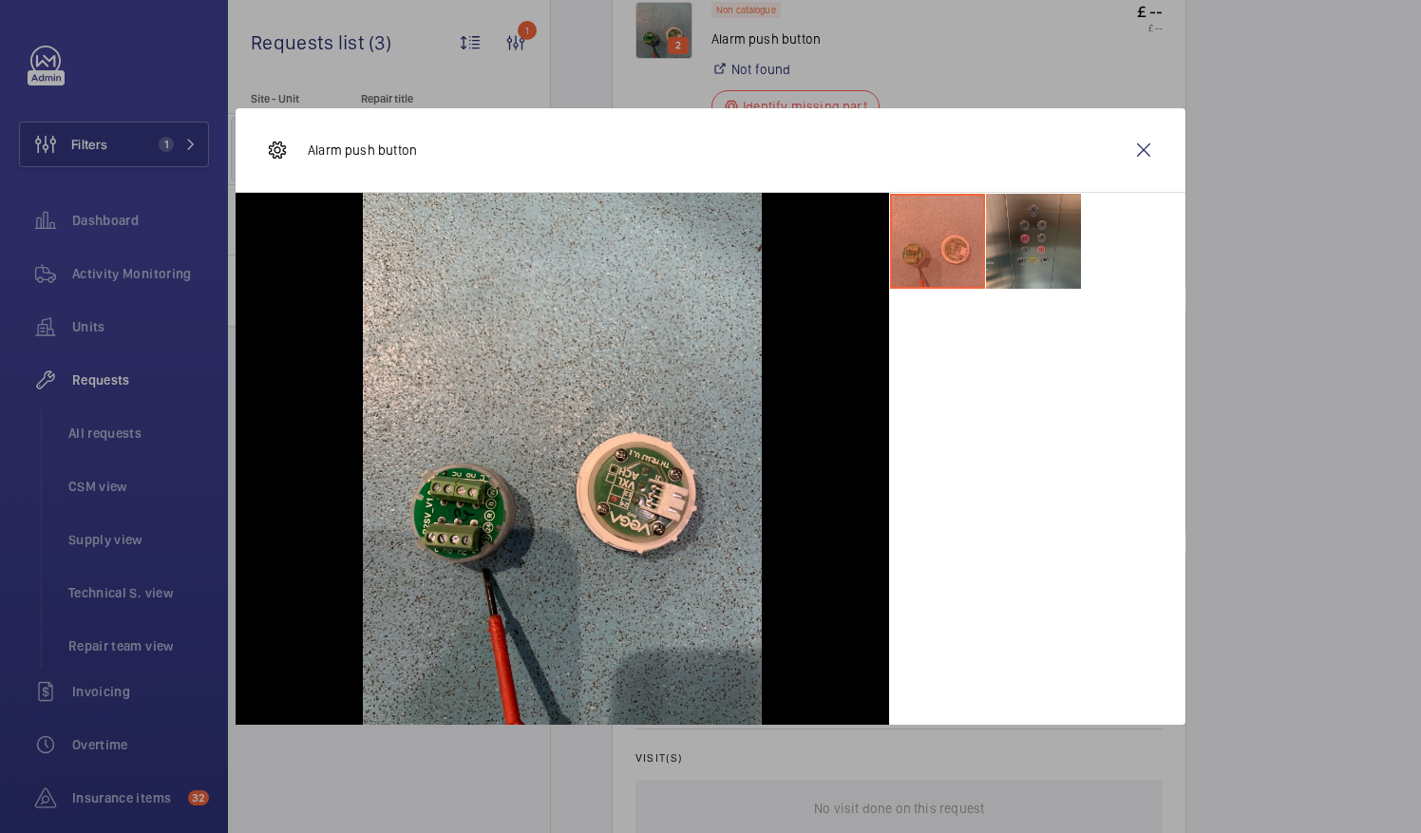
click at [1020, 261] on li at bounding box center [1033, 241] width 95 height 95
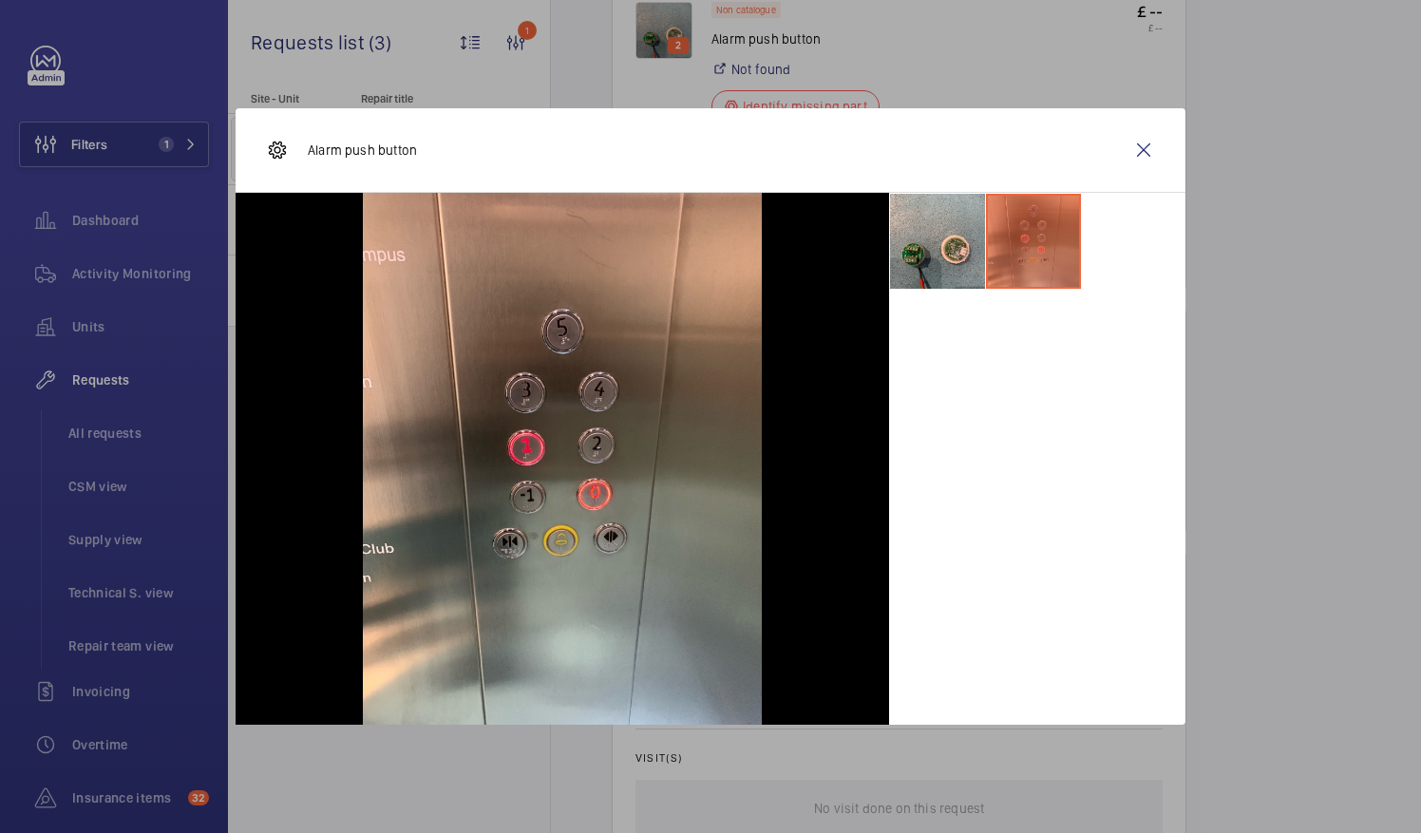
click at [1028, 250] on li at bounding box center [1033, 241] width 95 height 95
click at [103, 82] on div at bounding box center [710, 416] width 1421 height 833
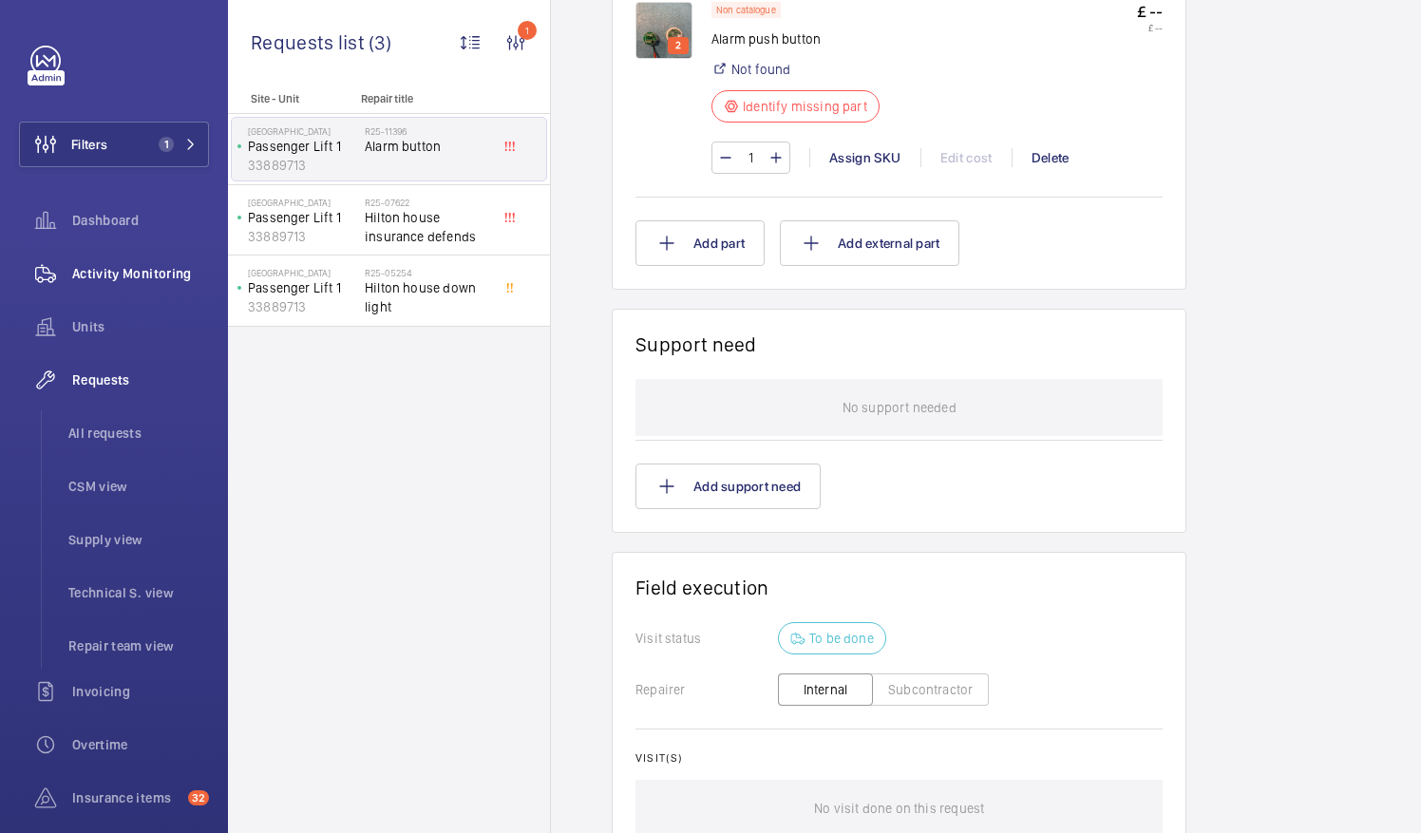
click at [129, 137] on button "Filters 1" at bounding box center [114, 145] width 190 height 46
click at [118, 151] on button "Filters 1" at bounding box center [114, 145] width 190 height 46
click at [87, 289] on div "Activity Monitoring" at bounding box center [114, 274] width 190 height 46
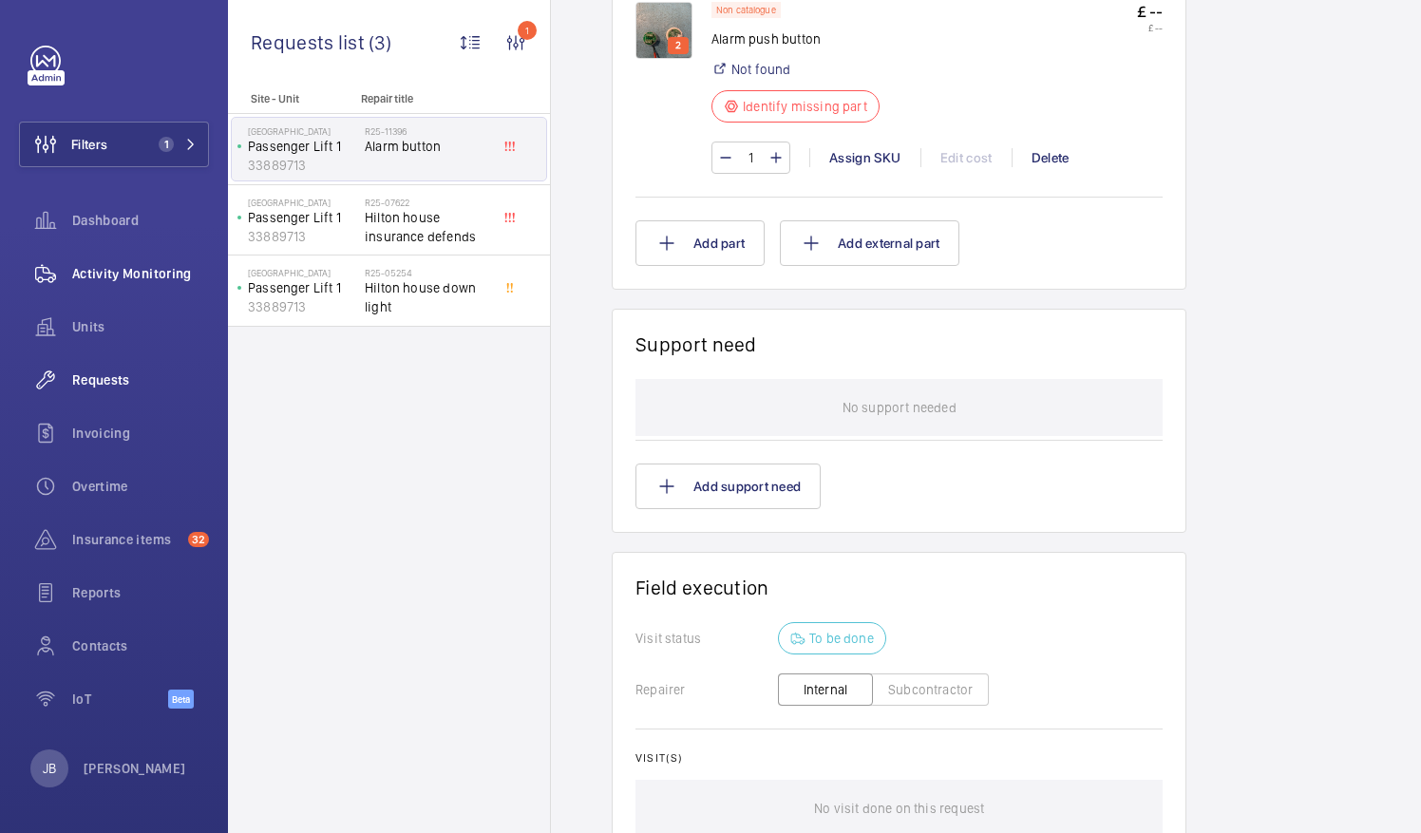
click at [106, 274] on span "Activity Monitoring" at bounding box center [140, 273] width 137 height 19
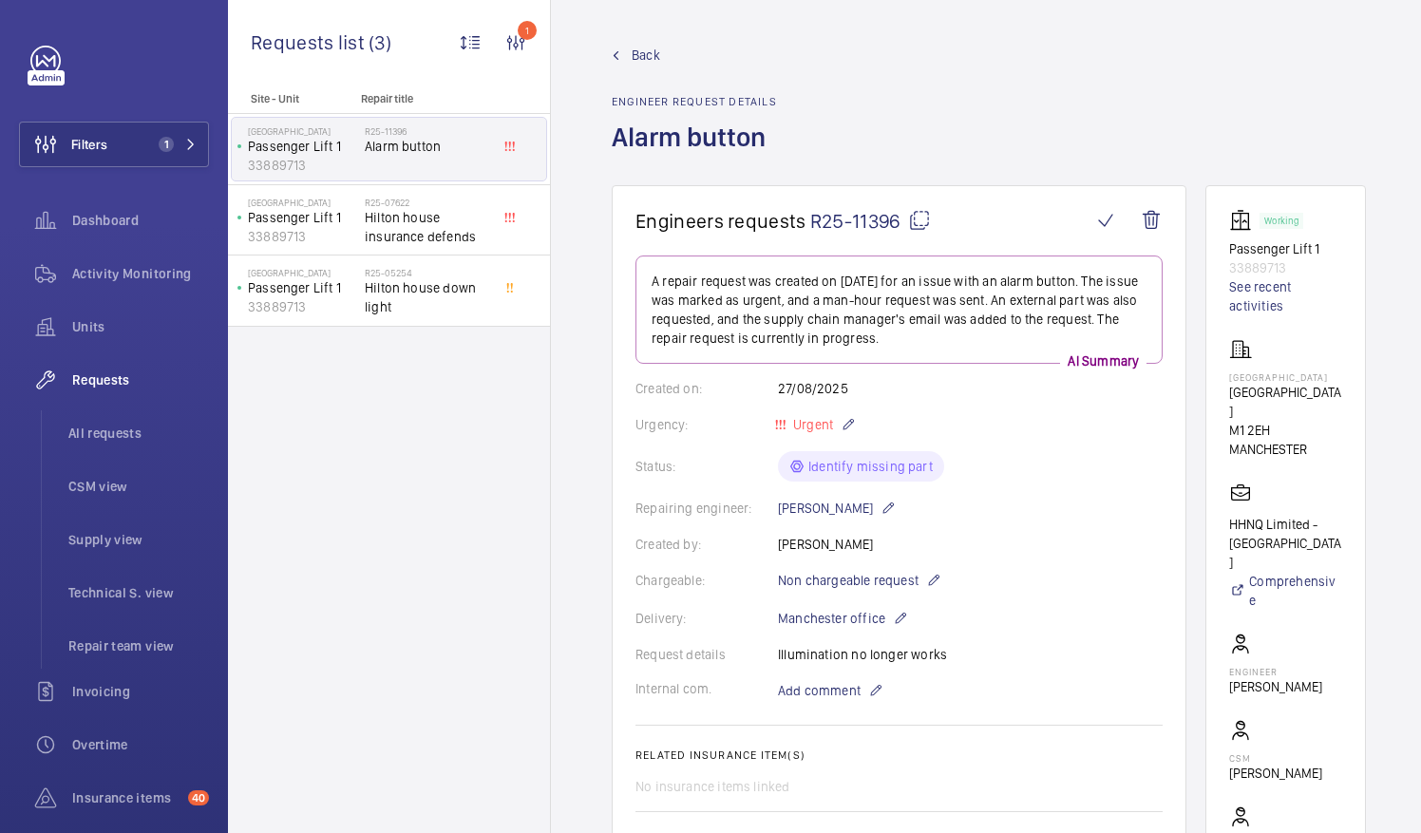
click at [82, 144] on span "Filters" at bounding box center [89, 144] width 36 height 19
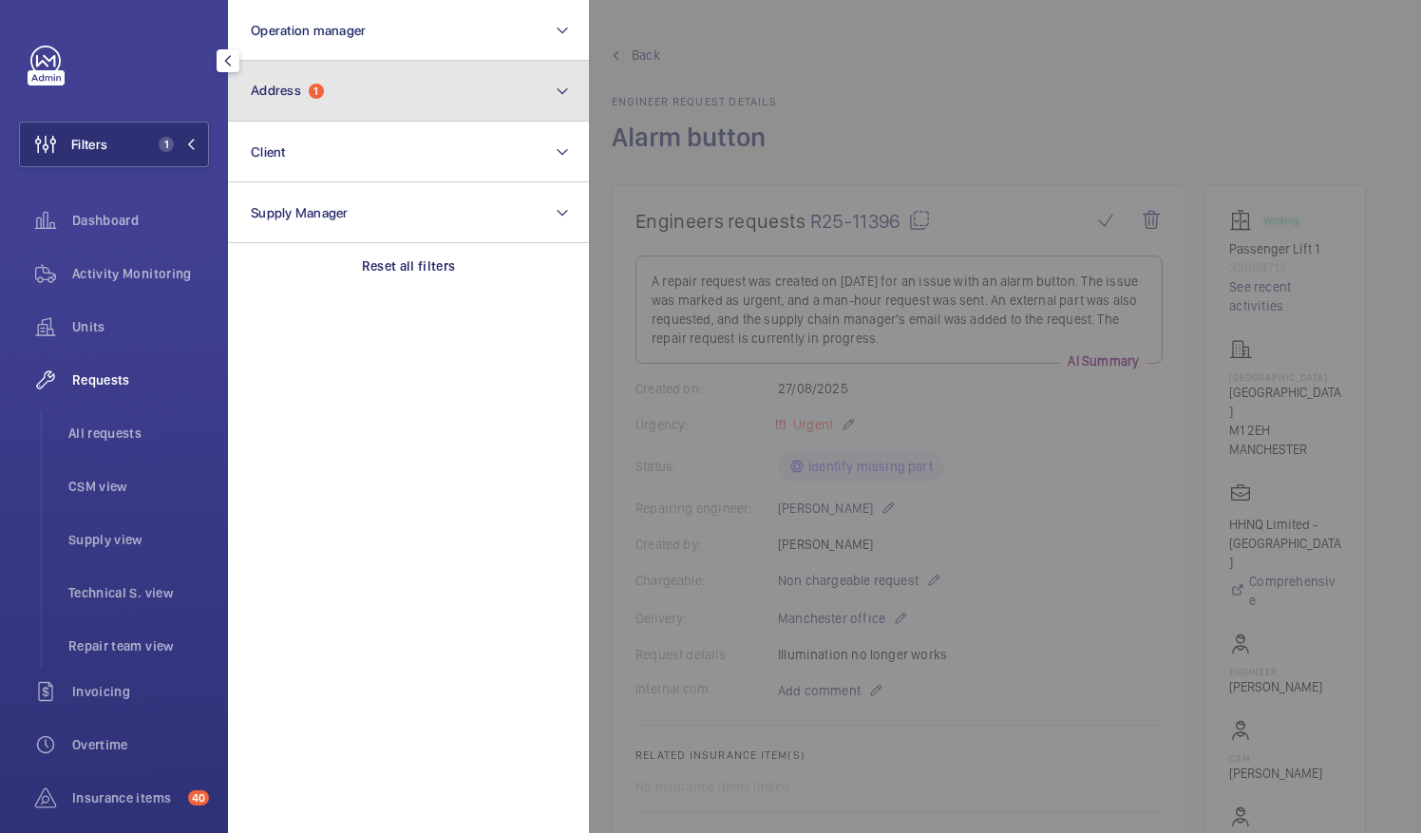
click at [267, 97] on span "Address" at bounding box center [276, 90] width 50 height 15
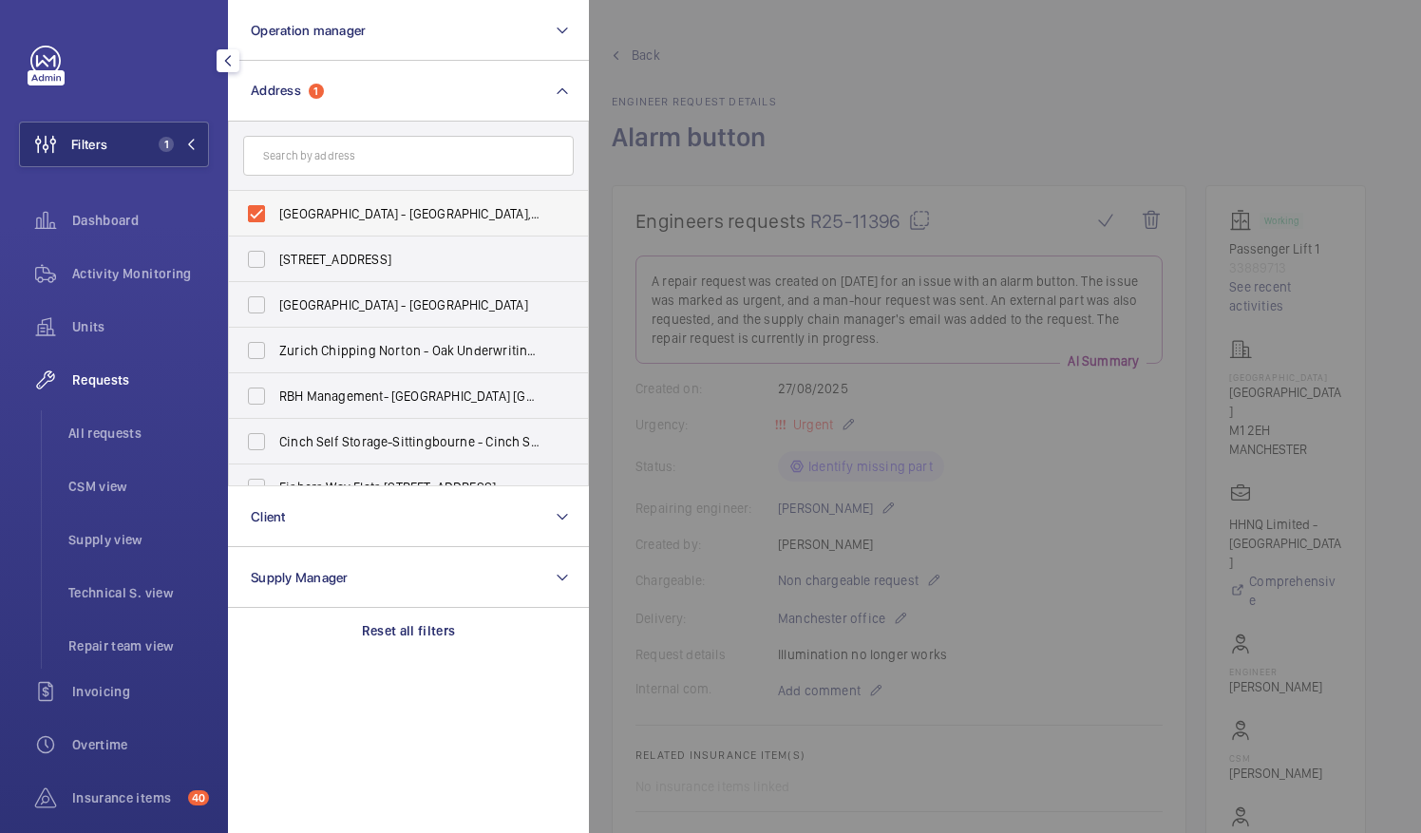
click at [262, 215] on label "Hilton House - Hilton House, MANCHESTER M1 2EH" at bounding box center [394, 214] width 331 height 46
click at [262, 215] on input "Hilton House - Hilton House, MANCHESTER M1 2EH" at bounding box center [256, 214] width 38 height 38
checkbox input "false"
click at [306, 148] on input "text" at bounding box center [408, 156] width 331 height 40
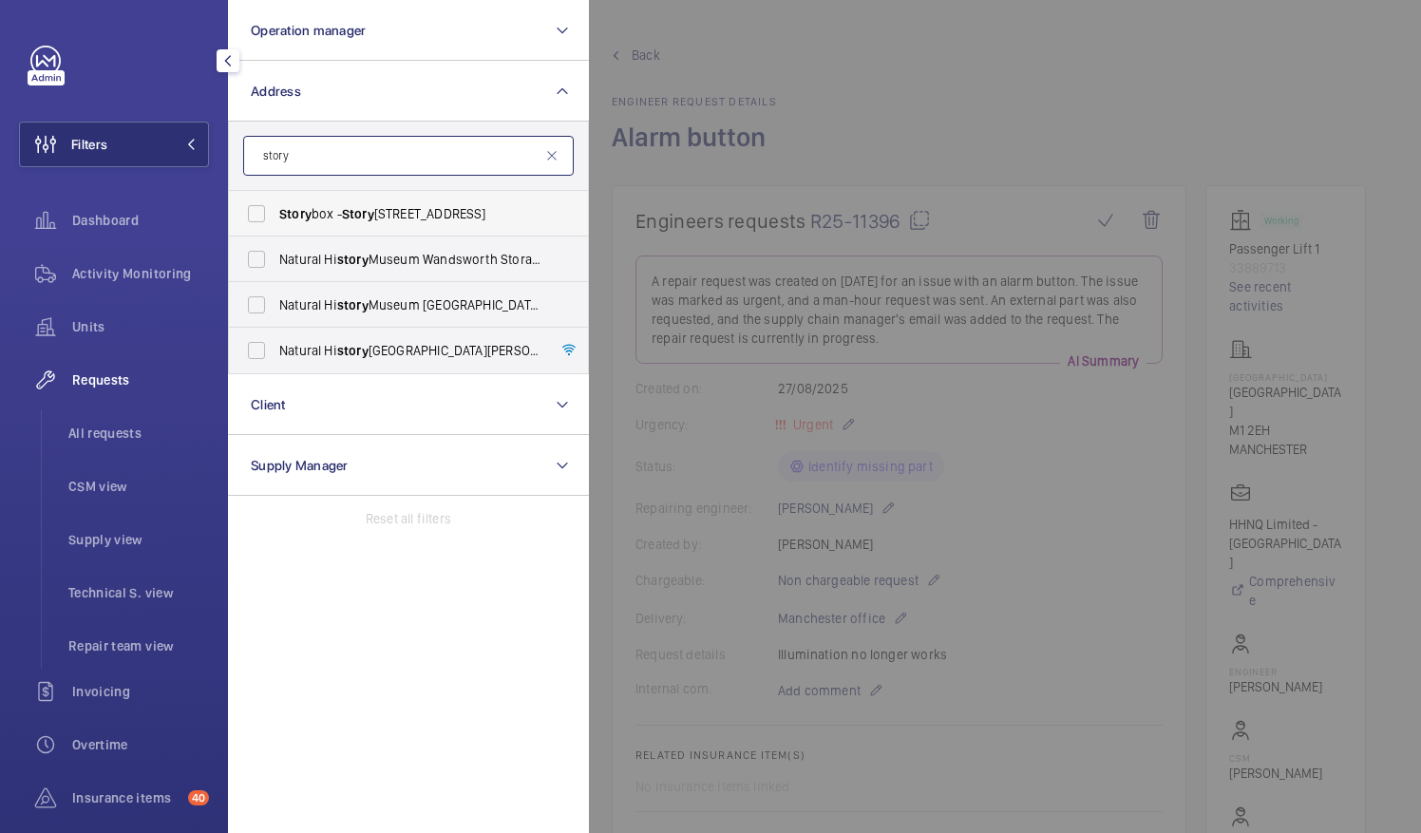
type input "story"
click at [263, 209] on label "Story box - Story box, LONDON SW8 1DF" at bounding box center [394, 214] width 331 height 46
click at [263, 209] on input "Story box - Story box, LONDON SW8 1DF" at bounding box center [256, 214] width 38 height 38
checkbox input "true"
click at [105, 256] on div "Activity Monitoring" at bounding box center [114, 274] width 190 height 46
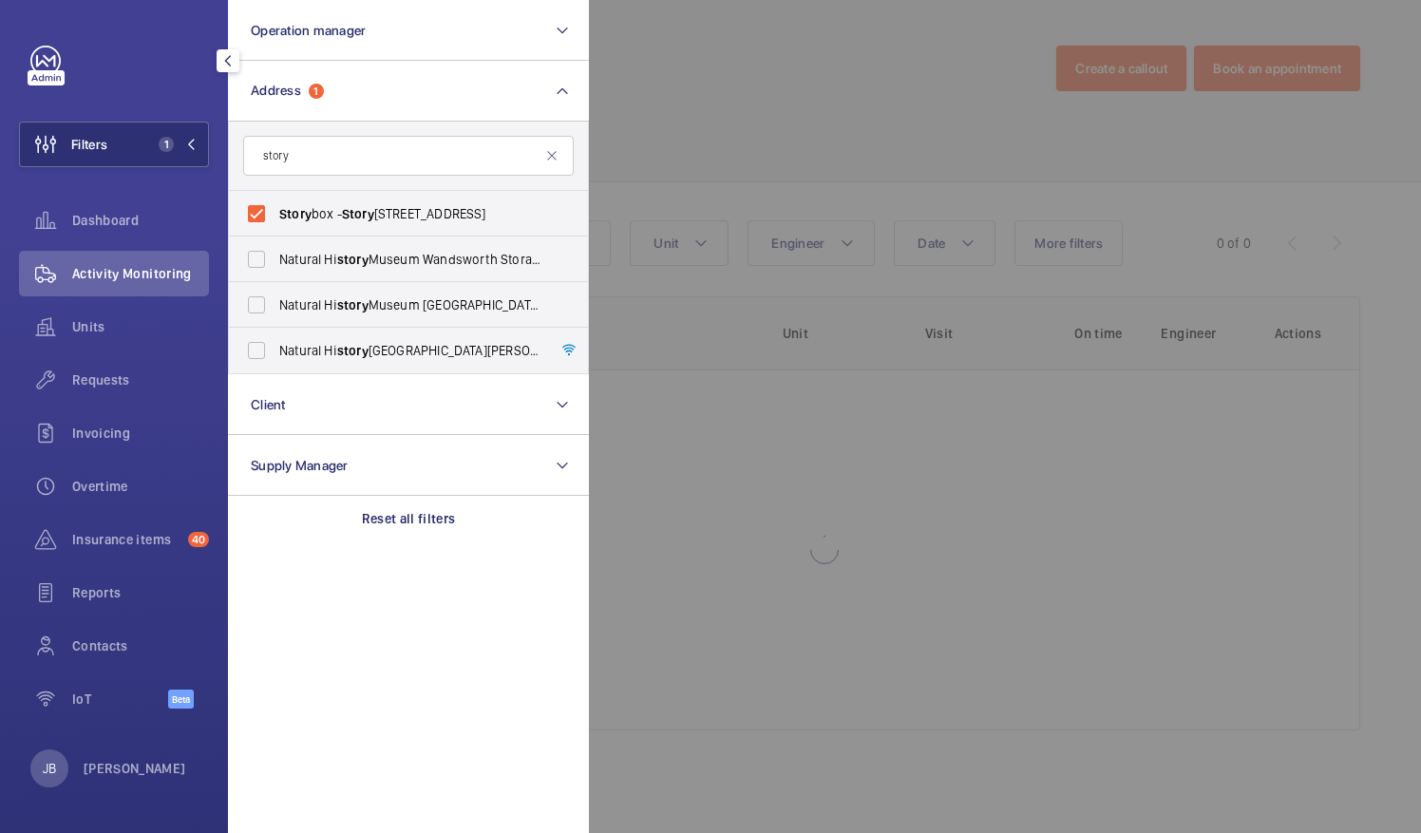
click at [853, 101] on div at bounding box center [1299, 416] width 1421 height 833
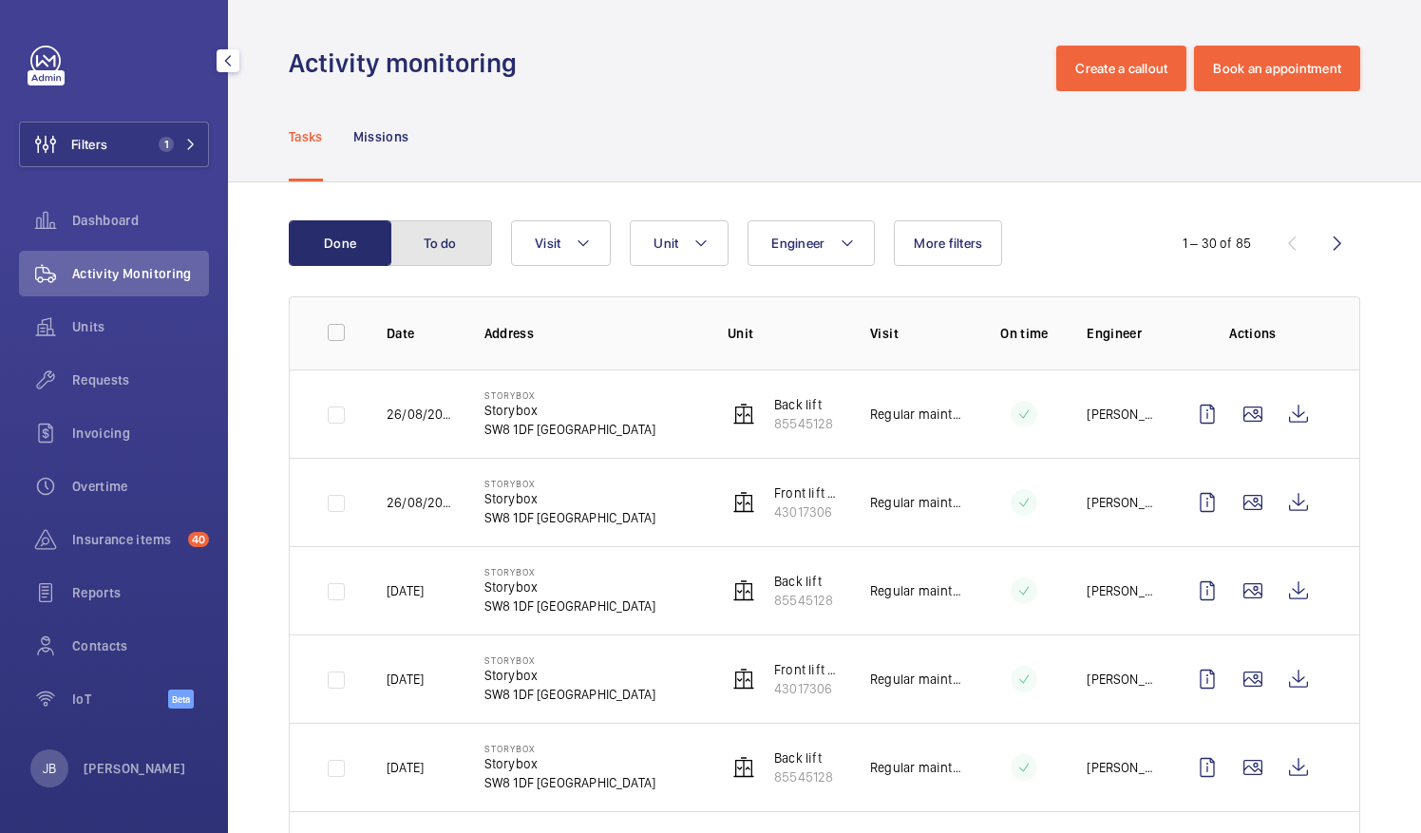
click at [466, 234] on button "To do" at bounding box center [440, 243] width 103 height 46
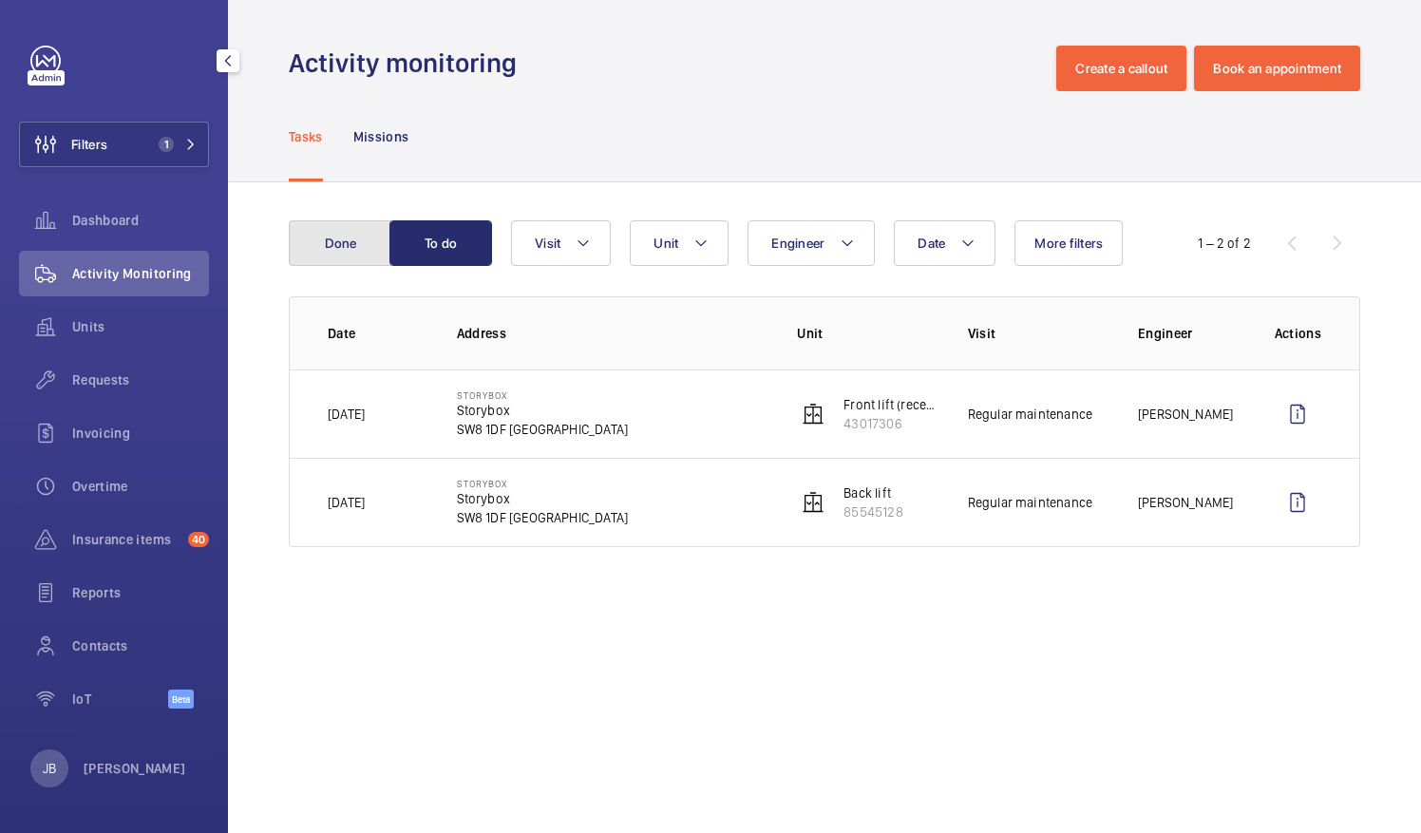
click at [351, 251] on button "Done" at bounding box center [340, 243] width 103 height 46
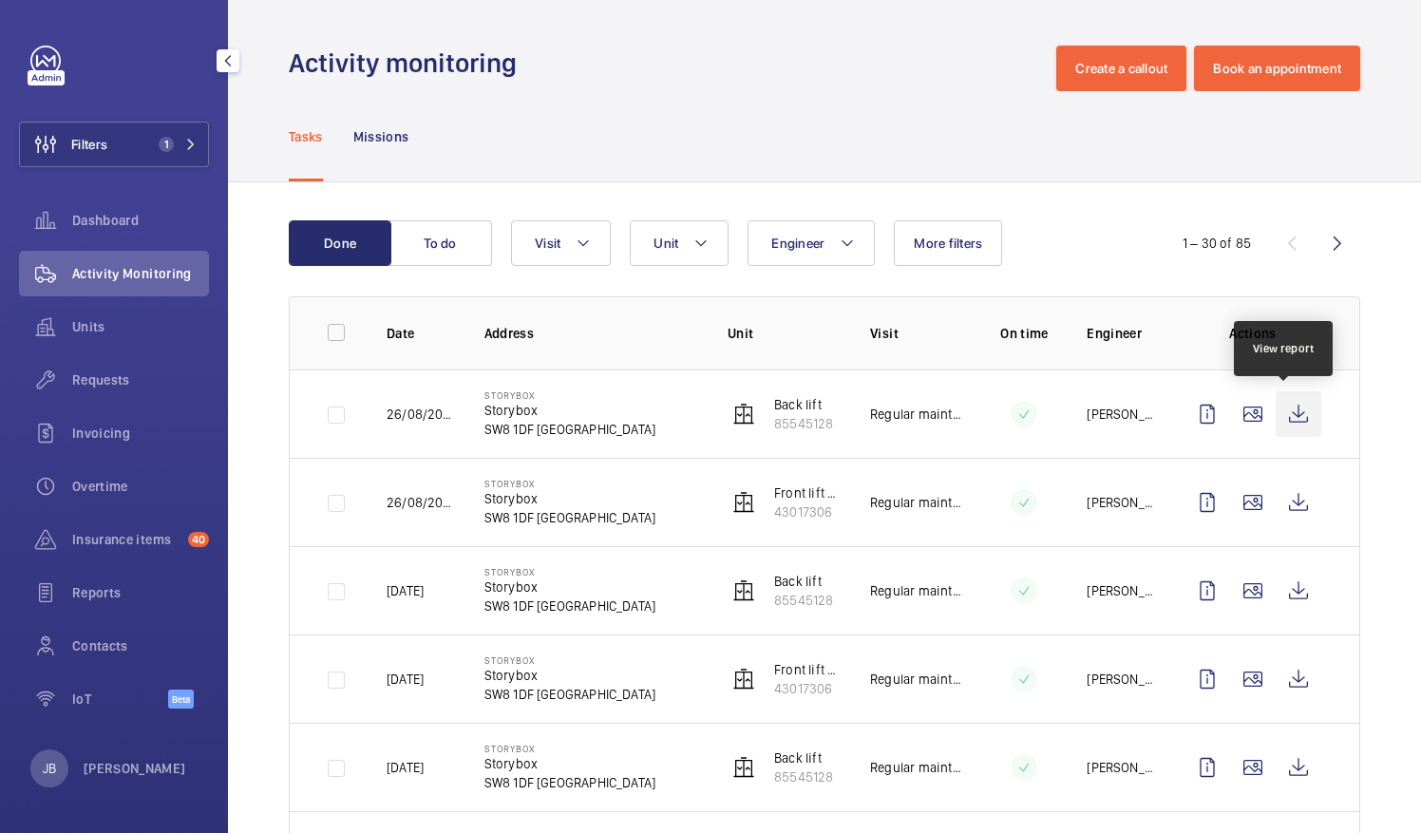
click at [1290, 415] on wm-front-icon-button at bounding box center [1299, 414] width 46 height 46
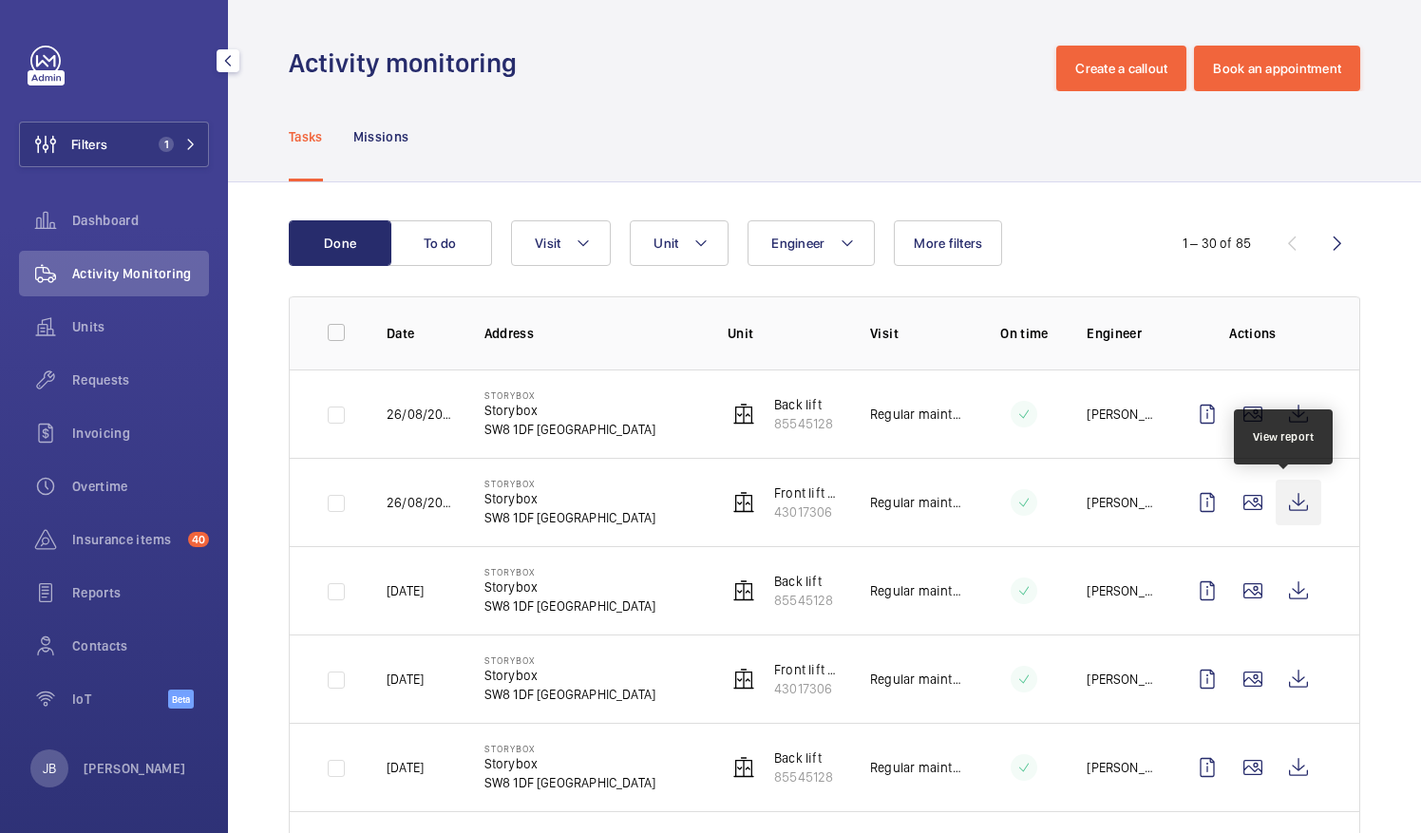
click at [1283, 500] on wm-front-icon-button at bounding box center [1299, 503] width 46 height 46
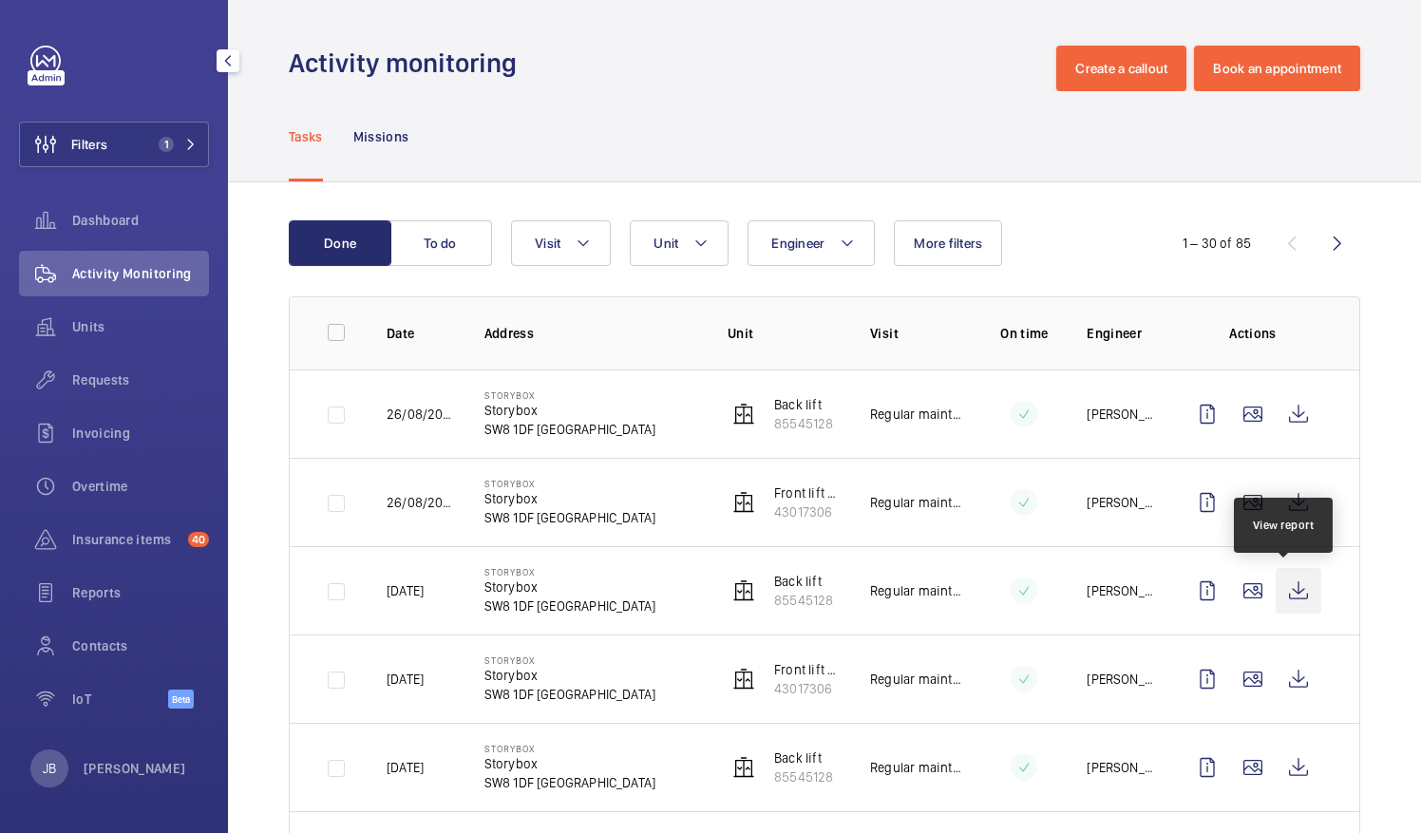
click at [1281, 584] on wm-front-icon-button at bounding box center [1299, 591] width 46 height 46
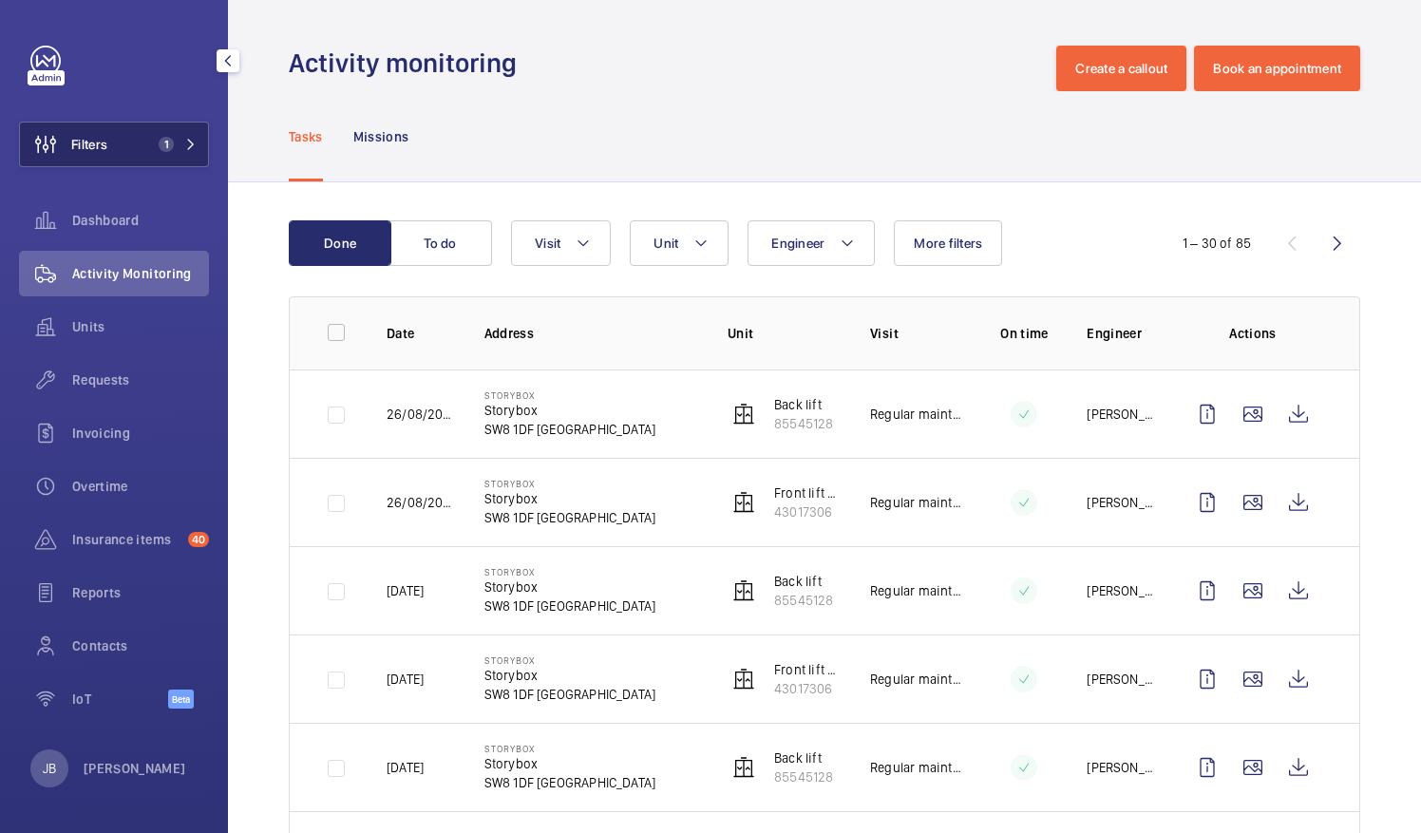
click at [141, 145] on button "Filters 1" at bounding box center [114, 145] width 190 height 46
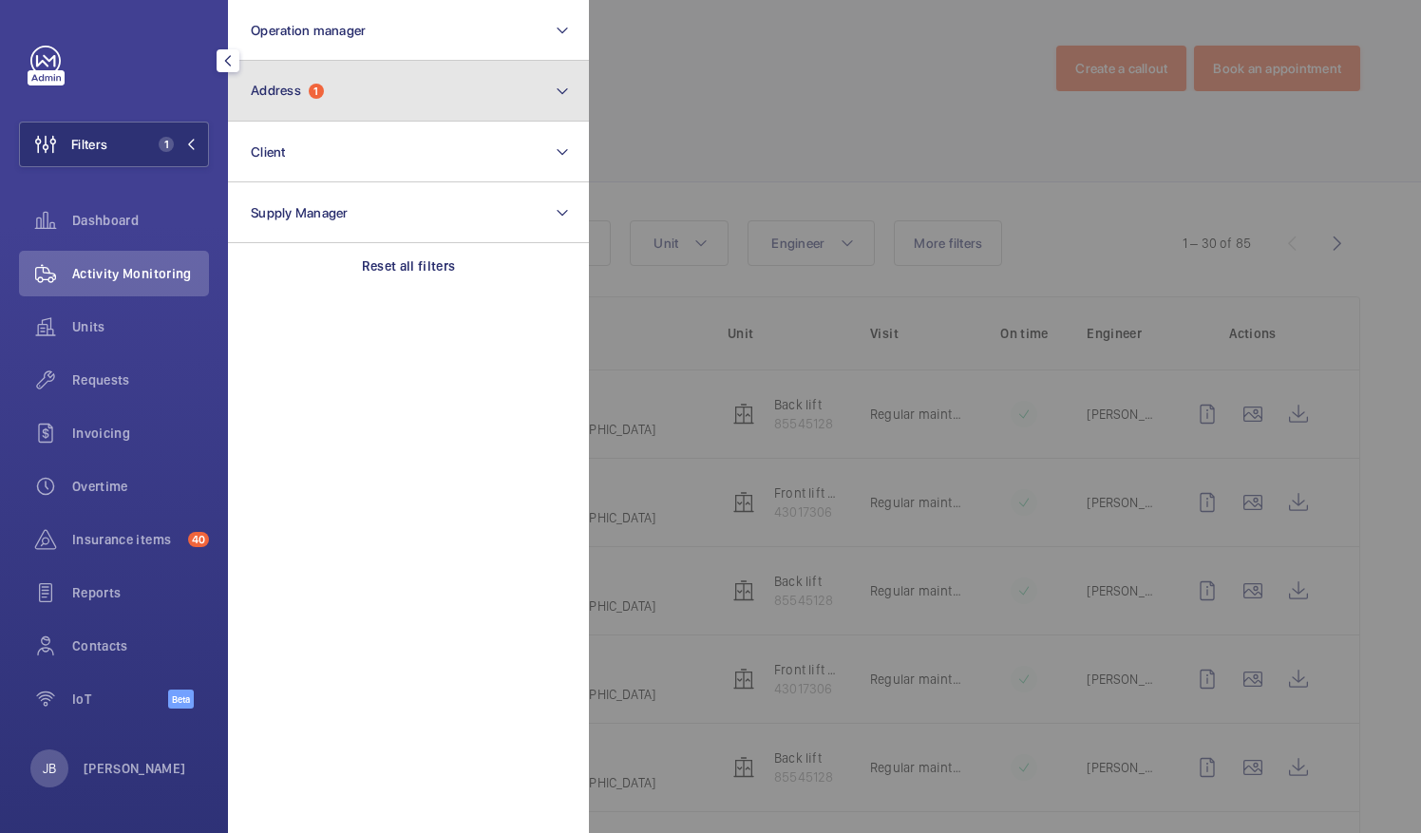
click at [369, 110] on button "Address 1" at bounding box center [408, 91] width 361 height 61
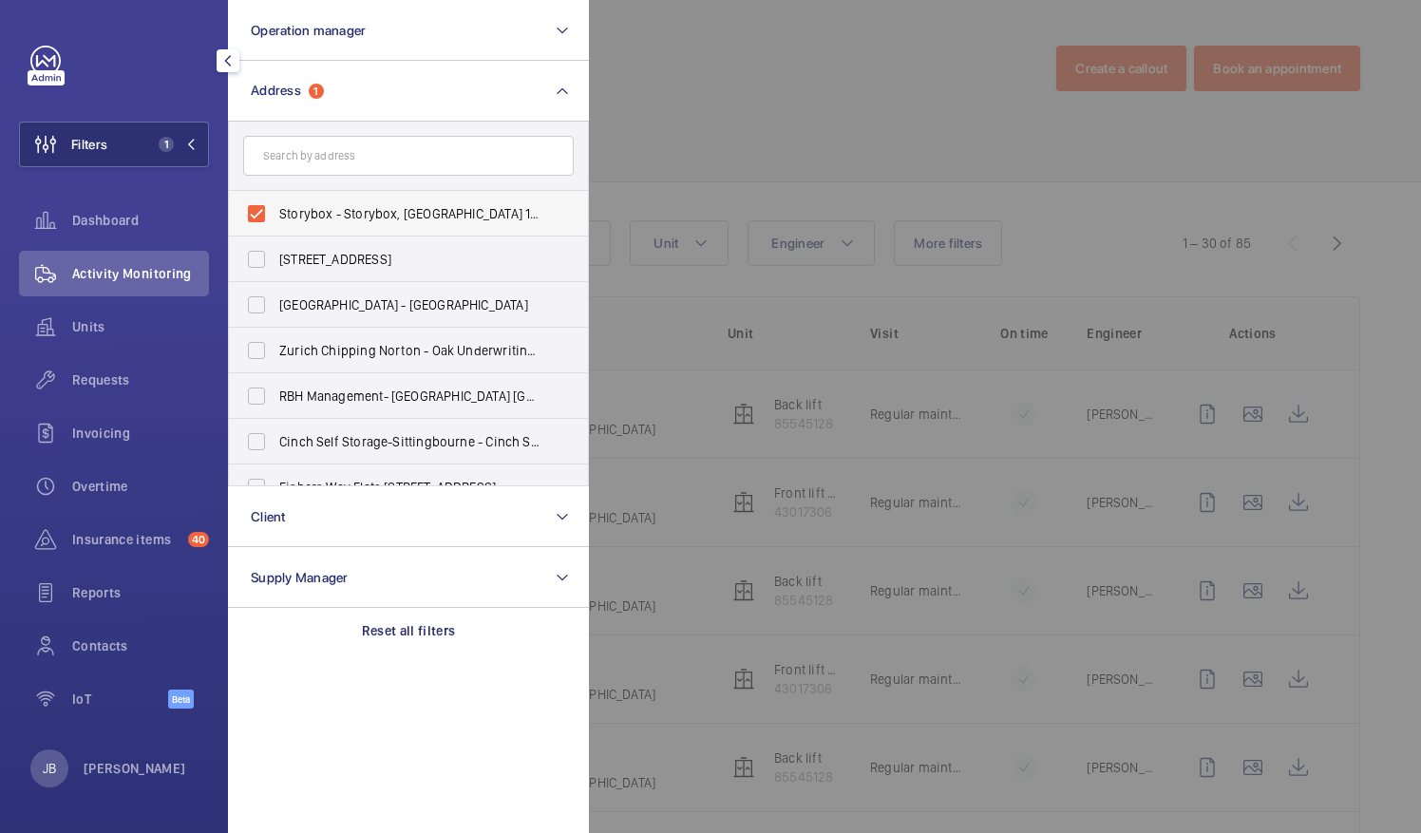
click at [279, 208] on span "Storybox - Storybox, LONDON SW8 1DF" at bounding box center [409, 213] width 261 height 19
click at [275, 208] on input "Storybox - Storybox, LONDON SW8 1DF" at bounding box center [256, 214] width 38 height 38
checkbox input "false"
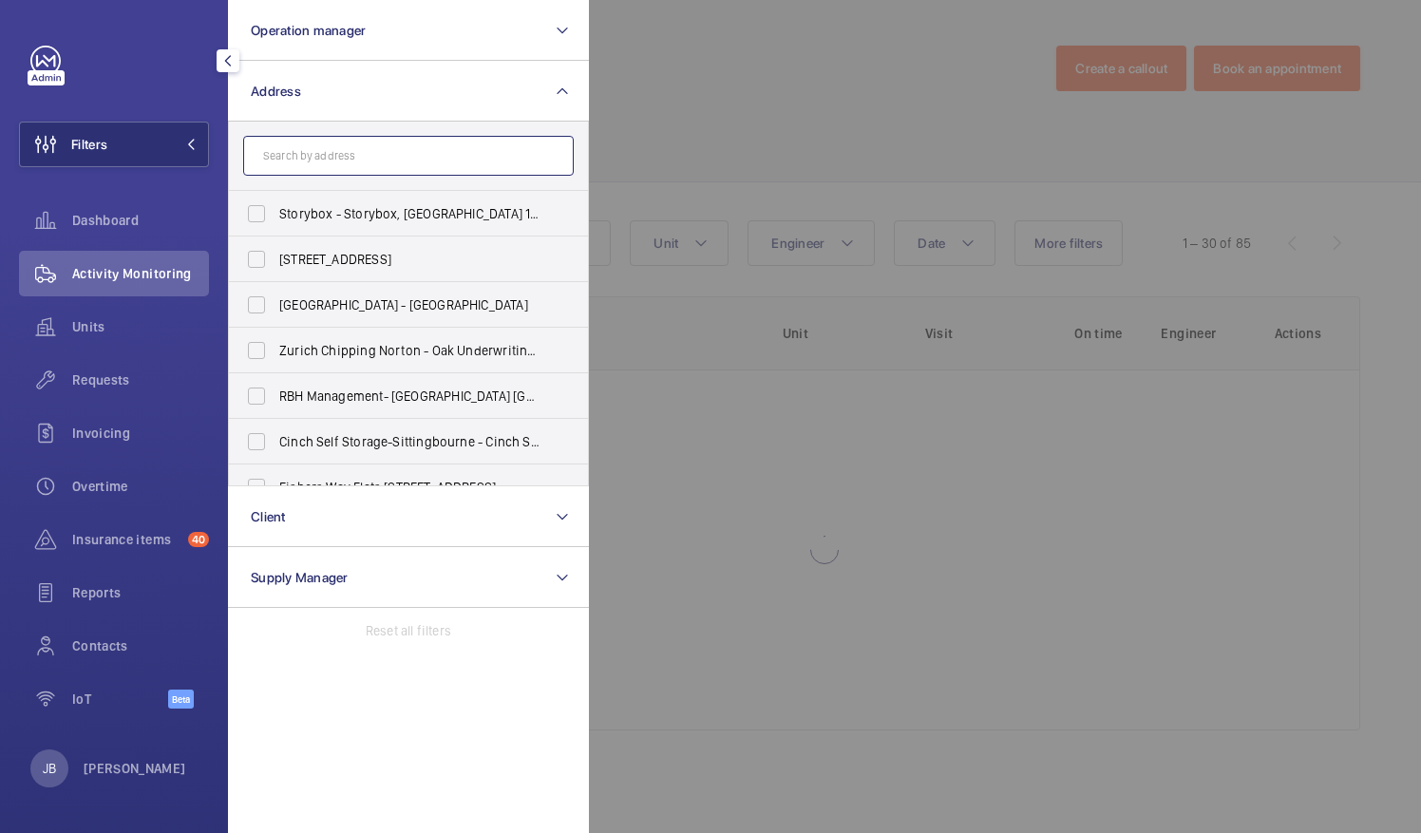
click at [317, 169] on input "text" at bounding box center [408, 156] width 331 height 40
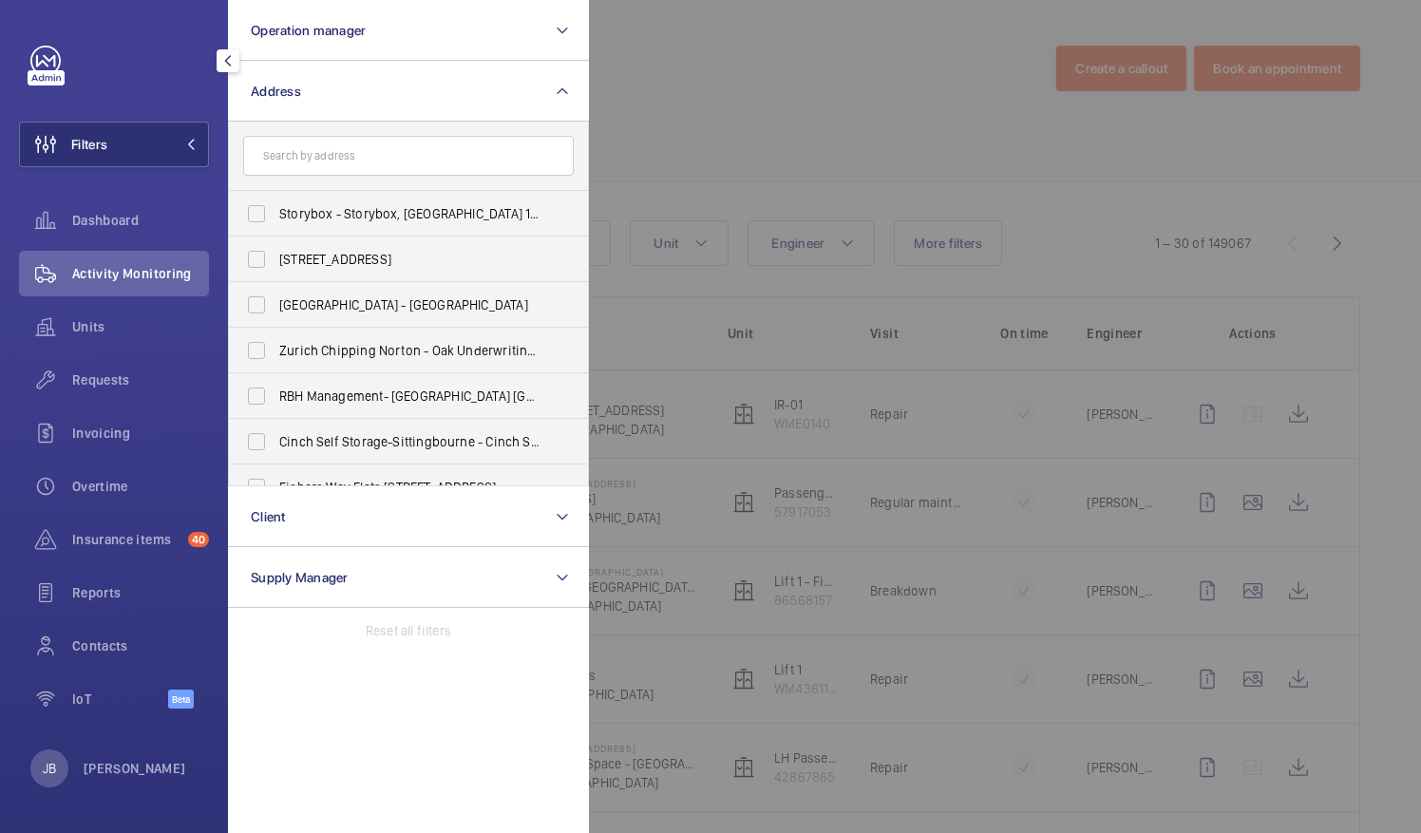
drag, startPoint x: 372, startPoint y: 124, endPoint x: 370, endPoint y: 144, distance: 20.0
click at [372, 134] on form at bounding box center [408, 156] width 359 height 69
click at [367, 152] on input "text" at bounding box center [408, 156] width 331 height 40
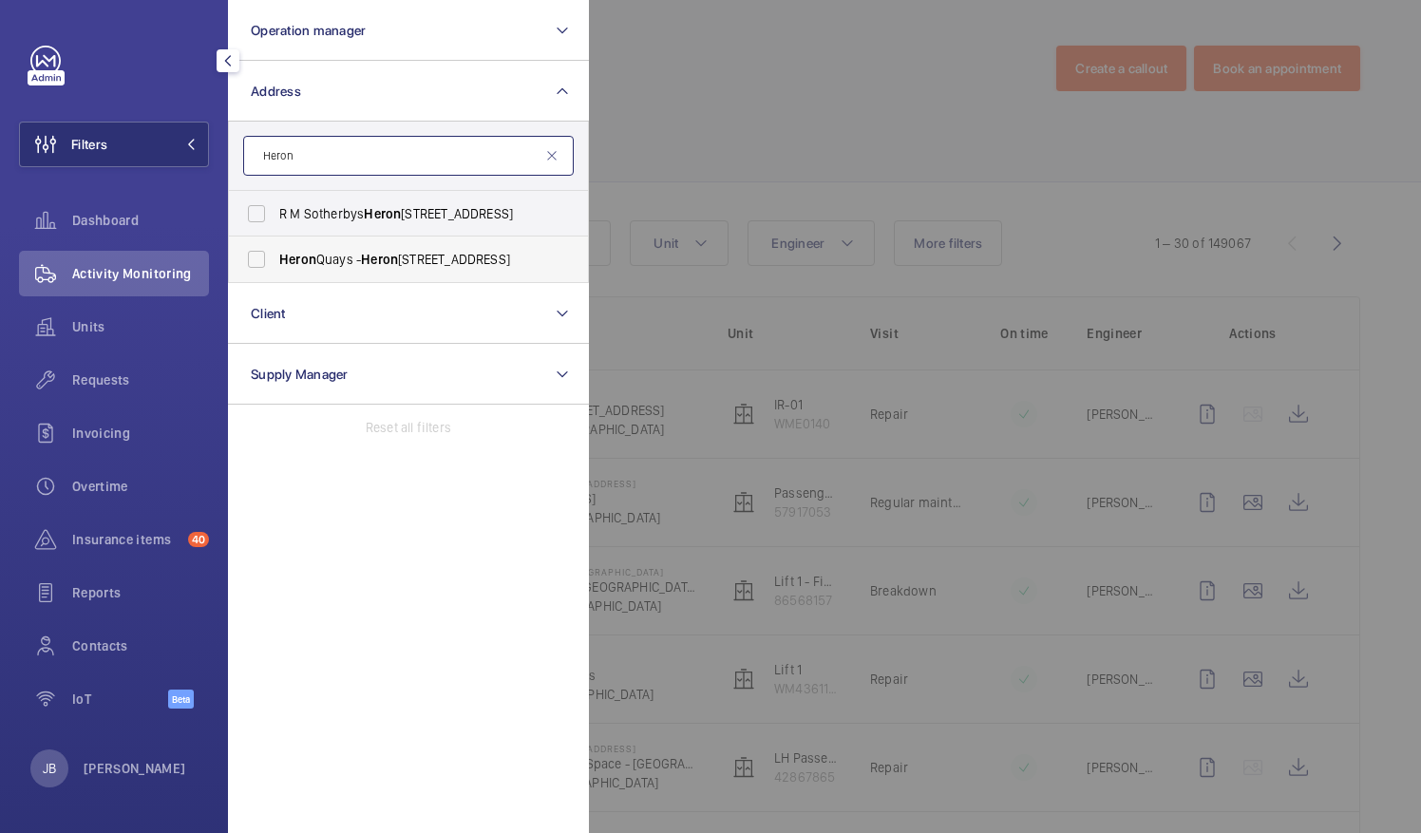
type input "Heron"
click at [253, 277] on label "Heron Quays - Heron Quays, Isle of Dogs, LONDON E14 9SJ" at bounding box center [394, 260] width 331 height 46
click at [253, 277] on input "Heron Quays - Heron Quays, Isle of Dogs, LONDON E14 9SJ" at bounding box center [256, 259] width 38 height 38
checkbox input "true"
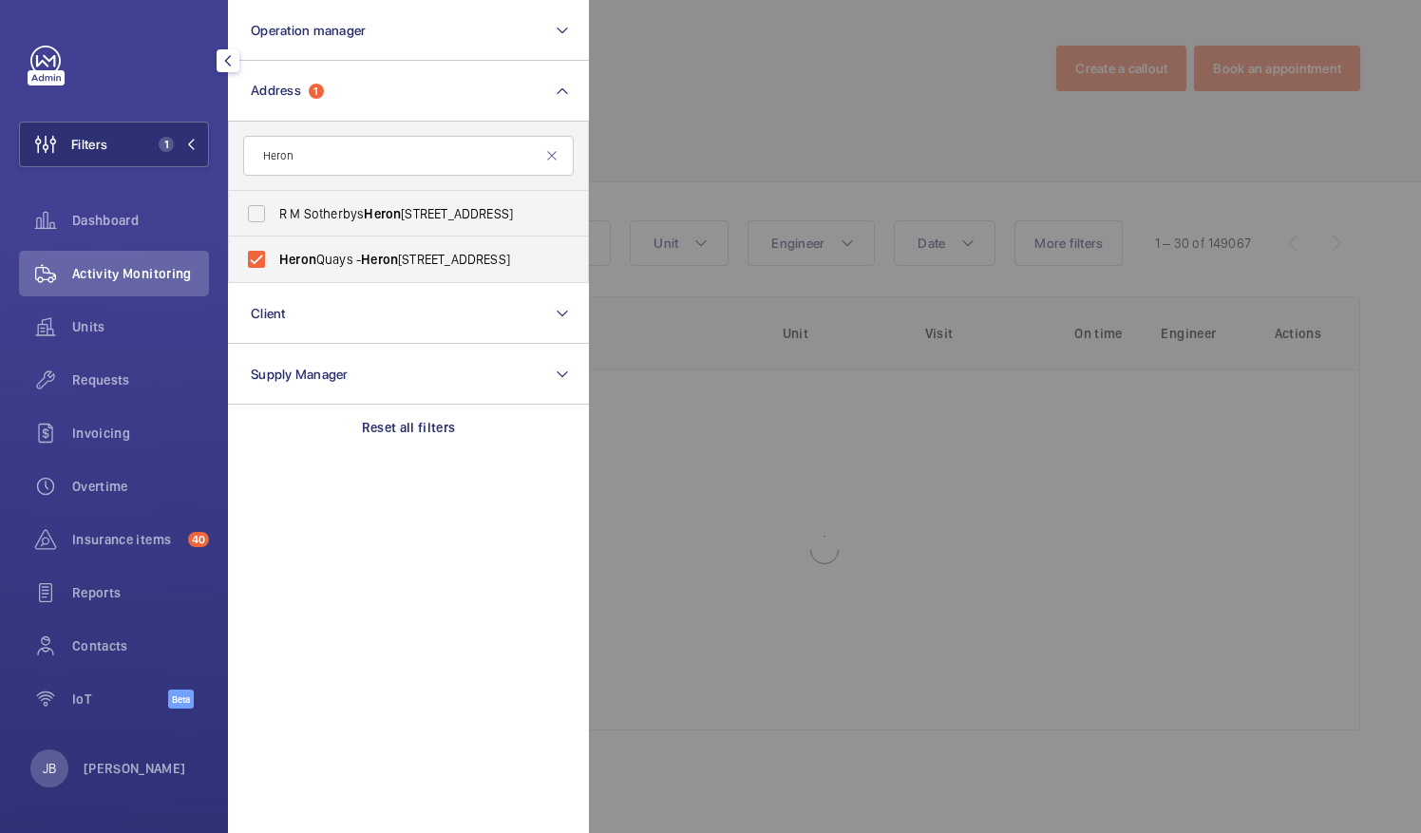
drag, startPoint x: 722, startPoint y: 104, endPoint x: 688, endPoint y: 135, distance: 45.7
click at [722, 104] on div at bounding box center [1299, 416] width 1421 height 833
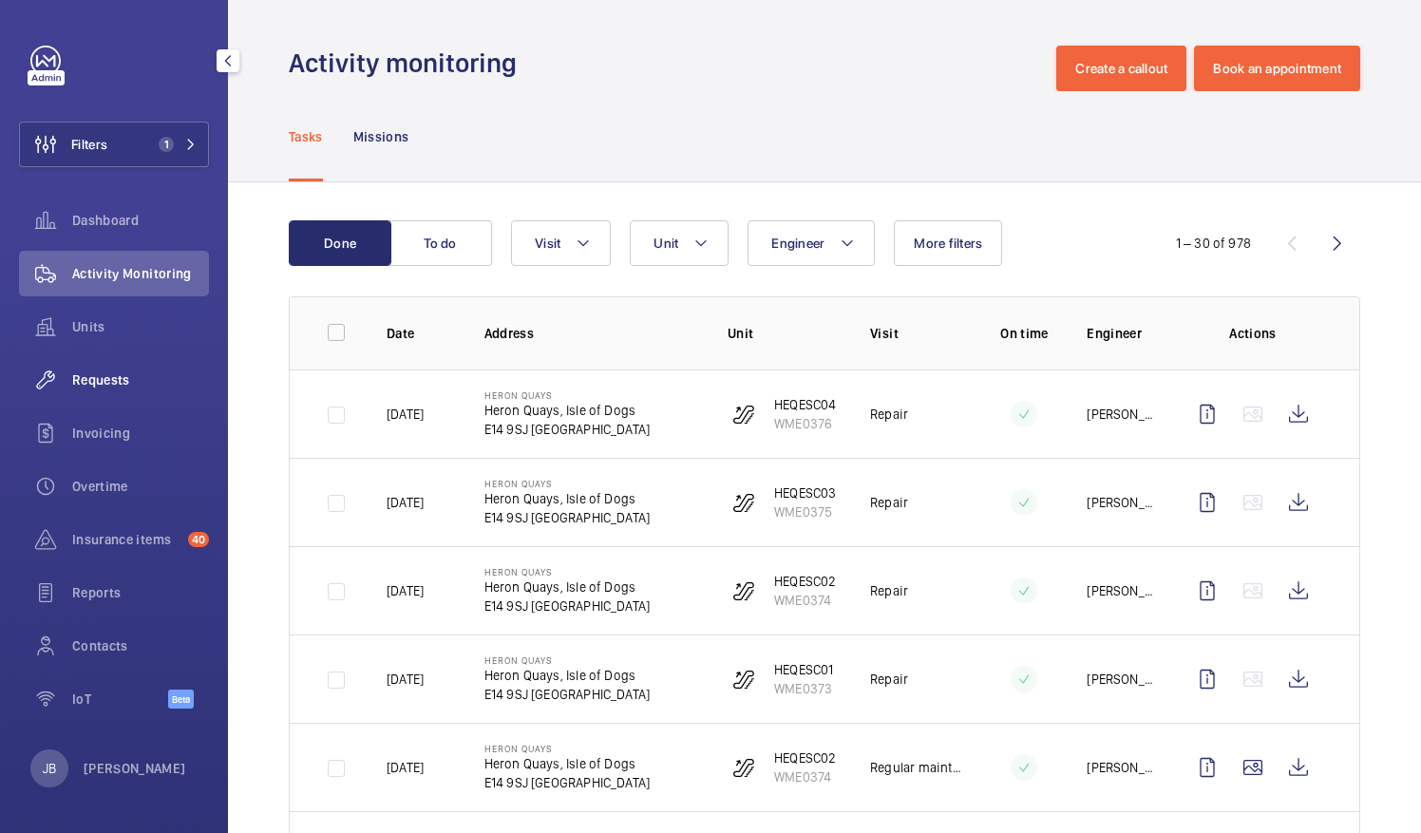
click at [133, 383] on span "Requests" at bounding box center [140, 379] width 137 height 19
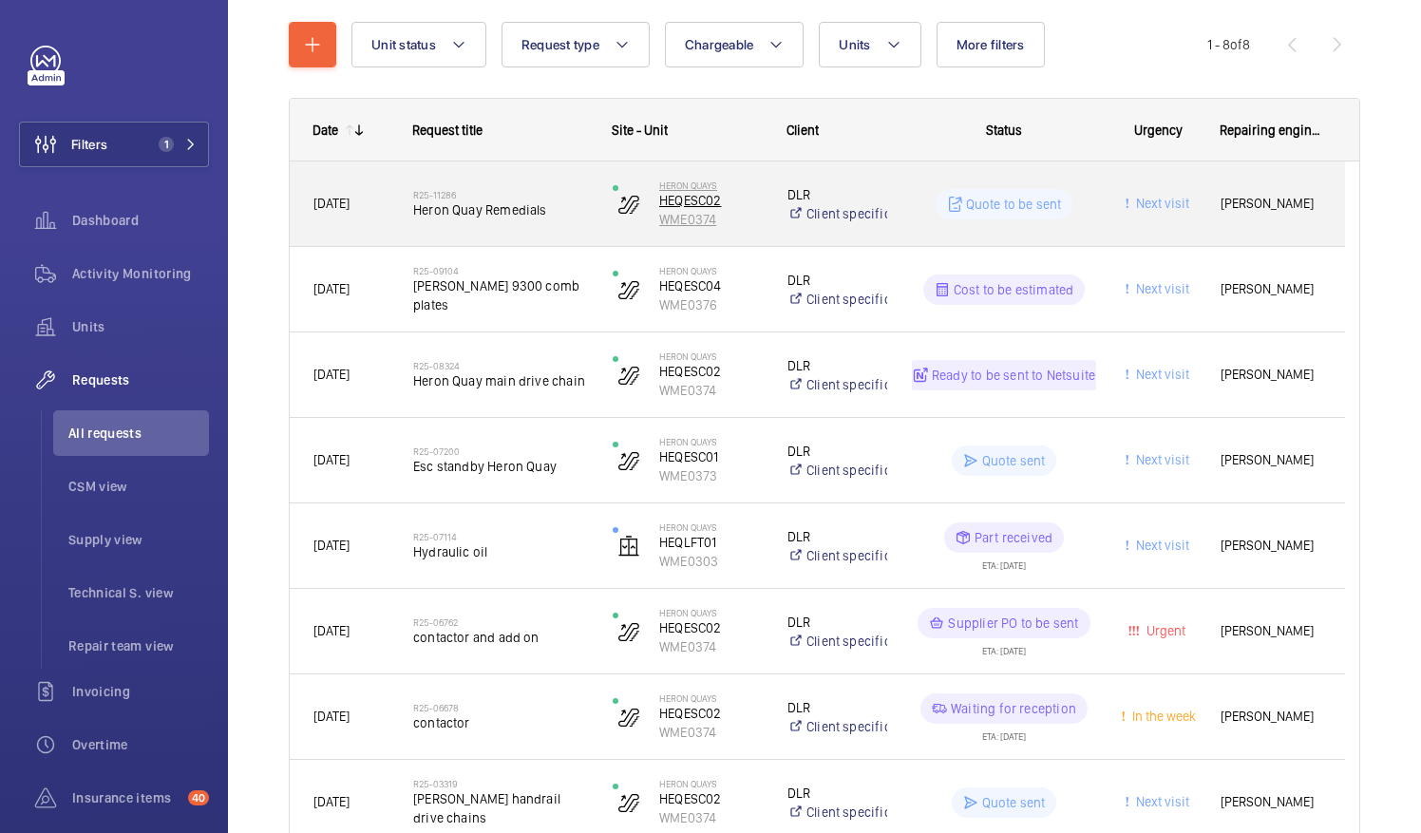
scroll to position [126, 0]
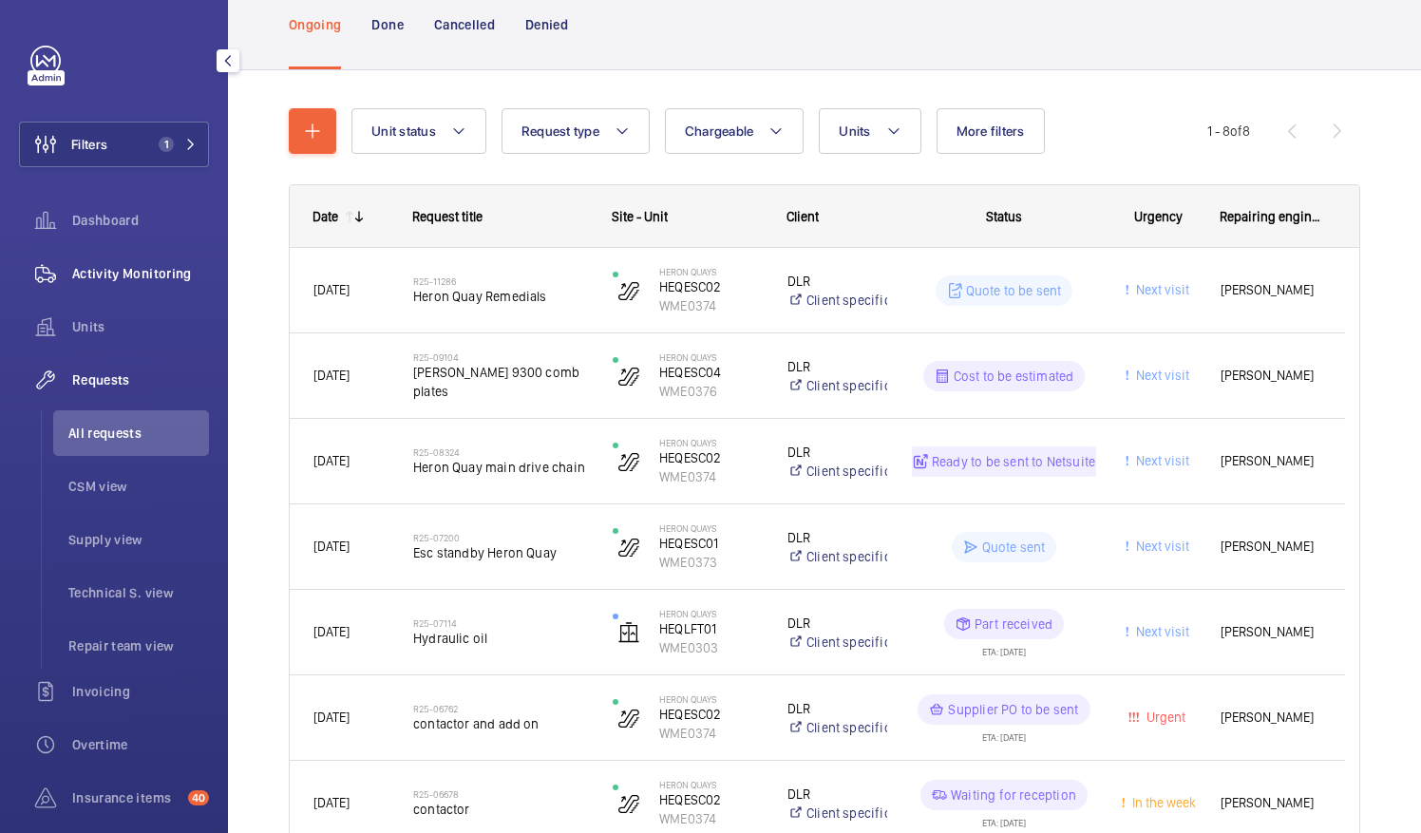
click at [104, 259] on div "Activity Monitoring" at bounding box center [114, 274] width 190 height 46
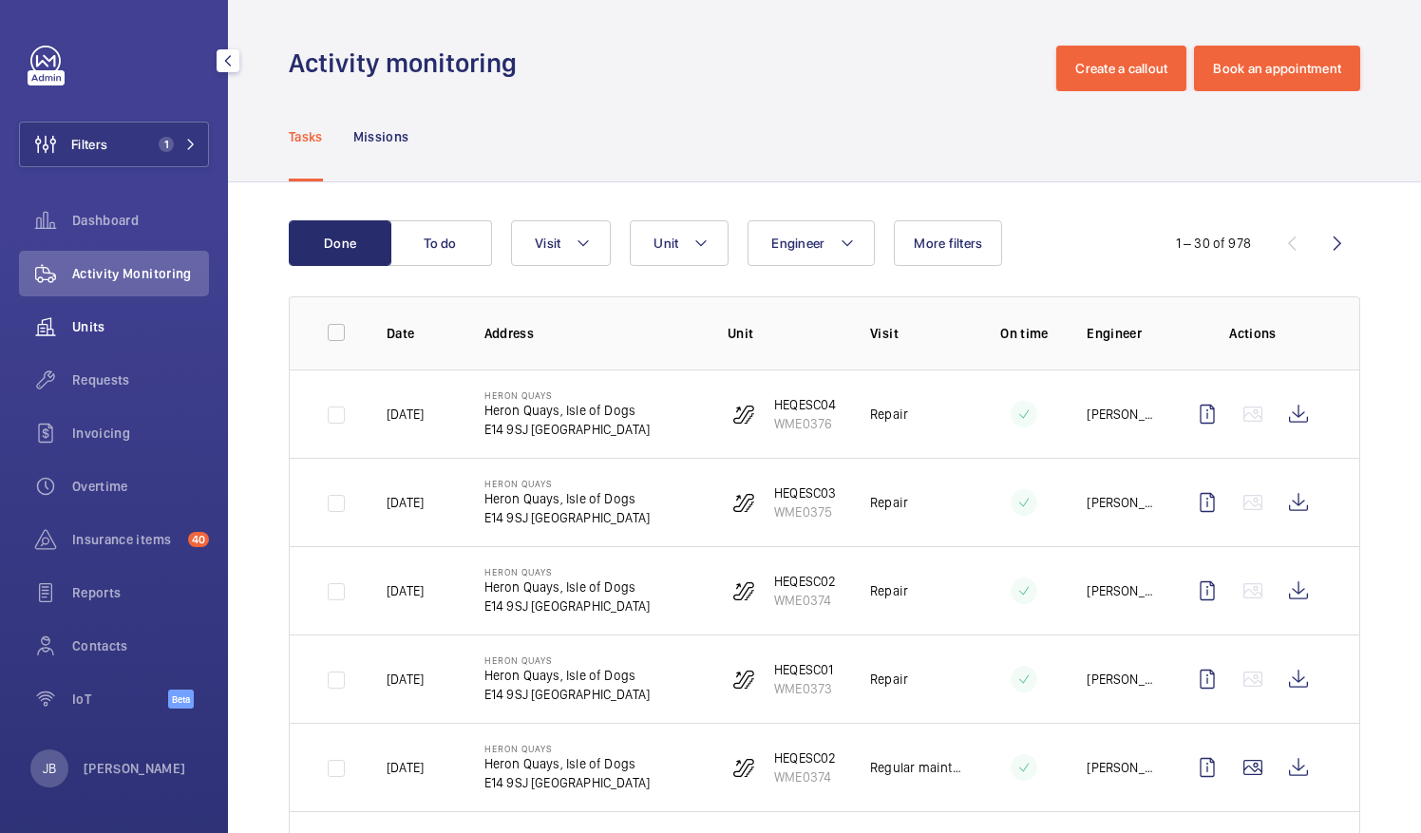
click at [92, 331] on span "Units" at bounding box center [140, 326] width 137 height 19
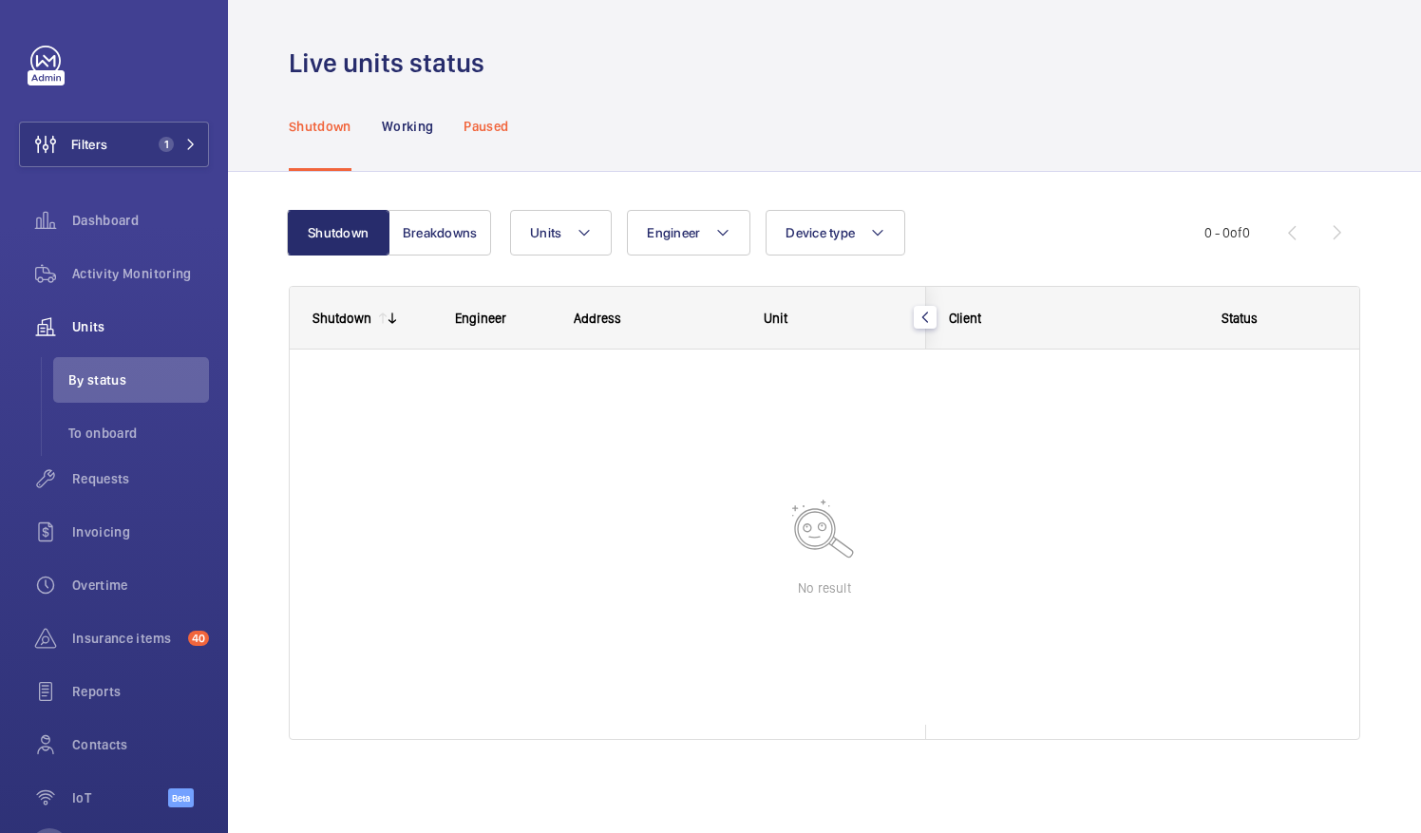
click at [475, 123] on p "Paused" at bounding box center [486, 126] width 45 height 19
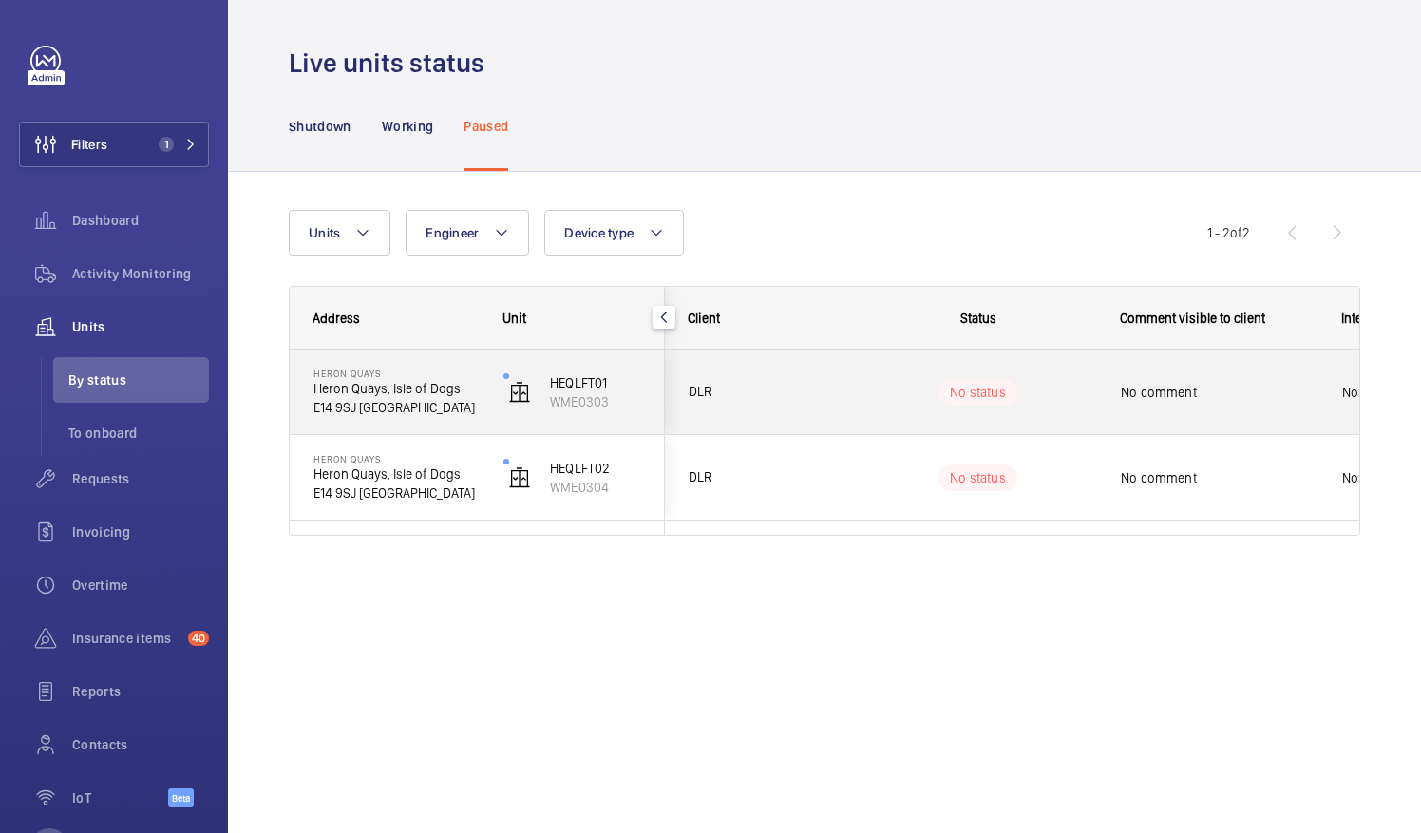
click at [1161, 395] on span "No comment" at bounding box center [1219, 392] width 197 height 19
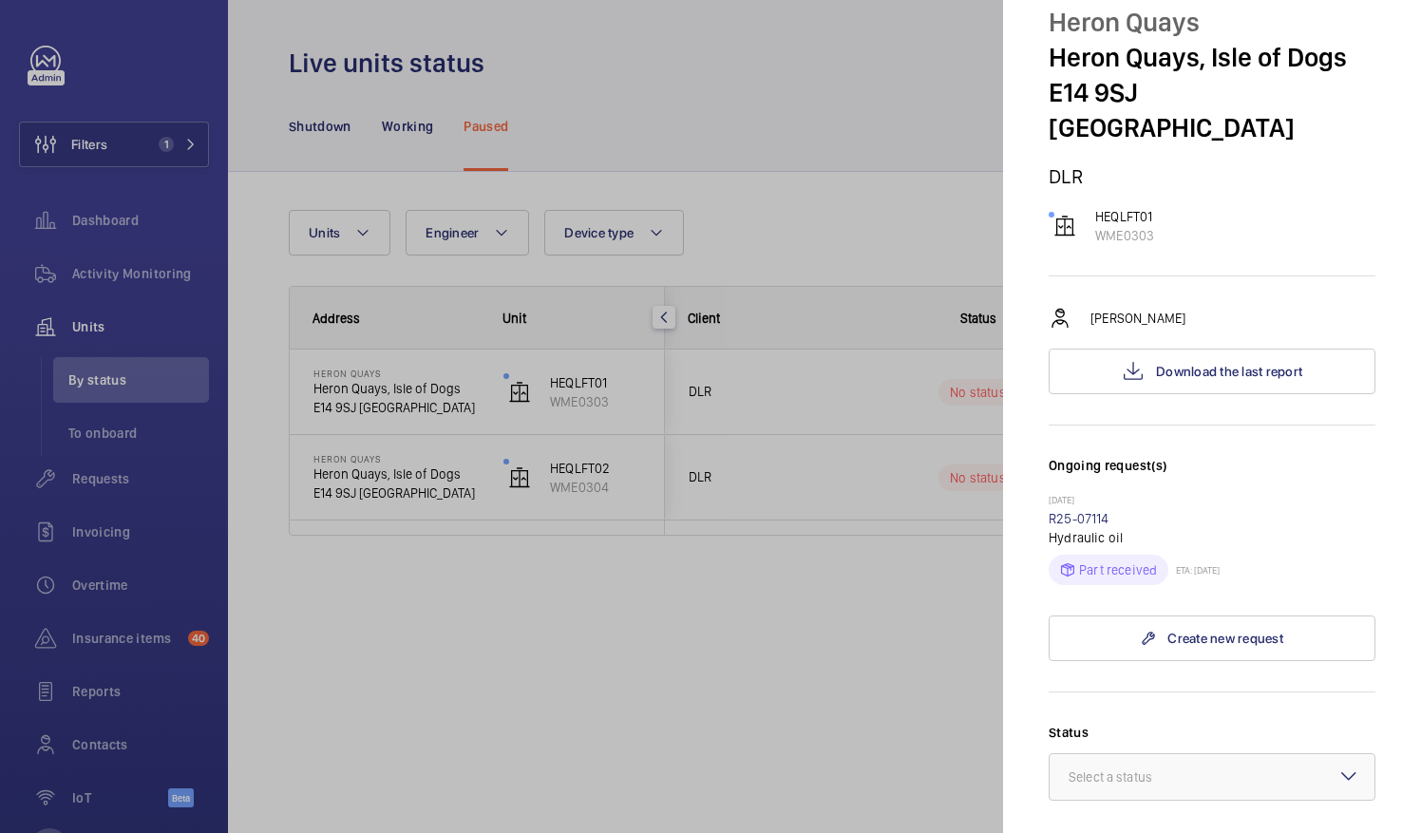
scroll to position [95, 0]
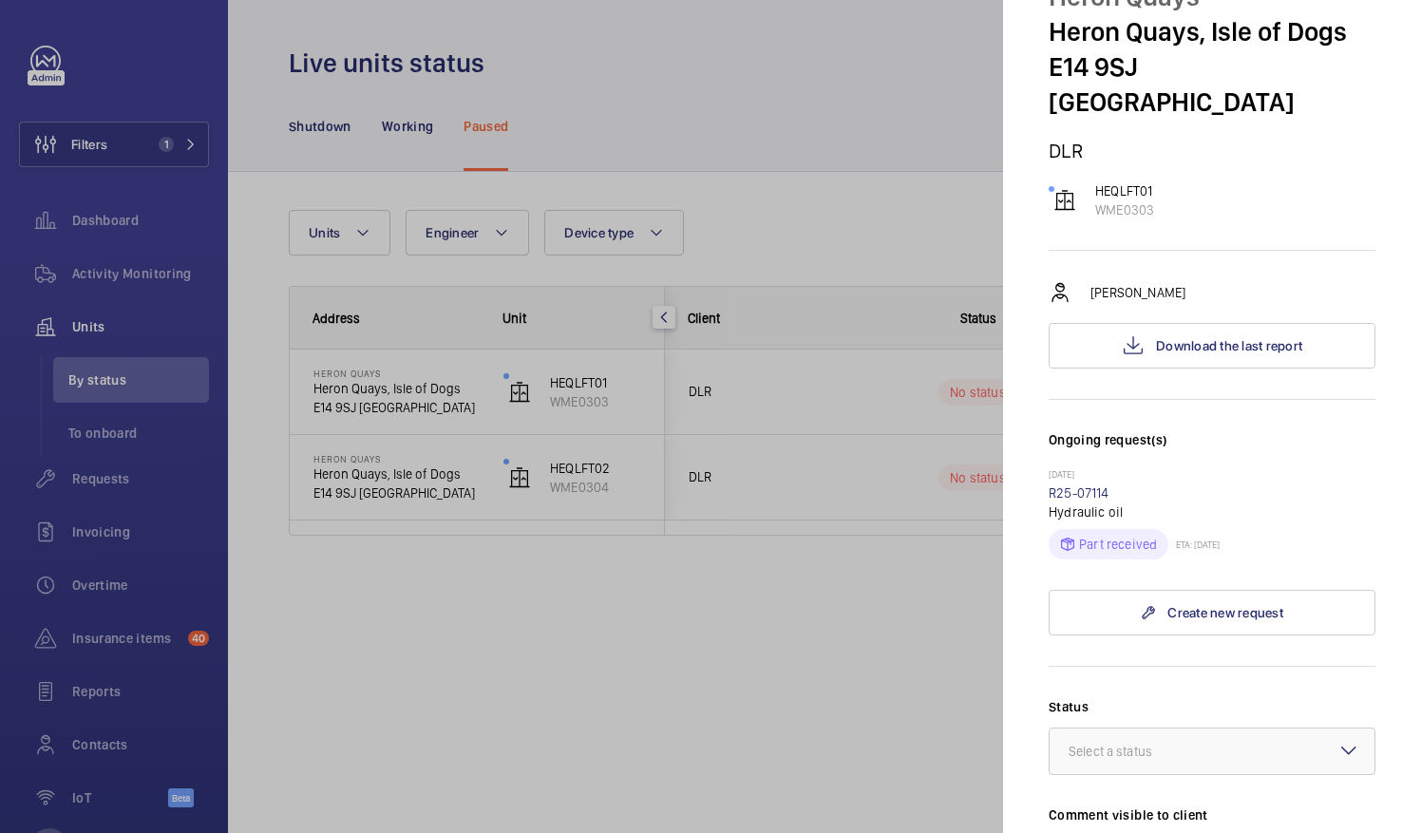
click at [878, 483] on div at bounding box center [710, 416] width 1421 height 833
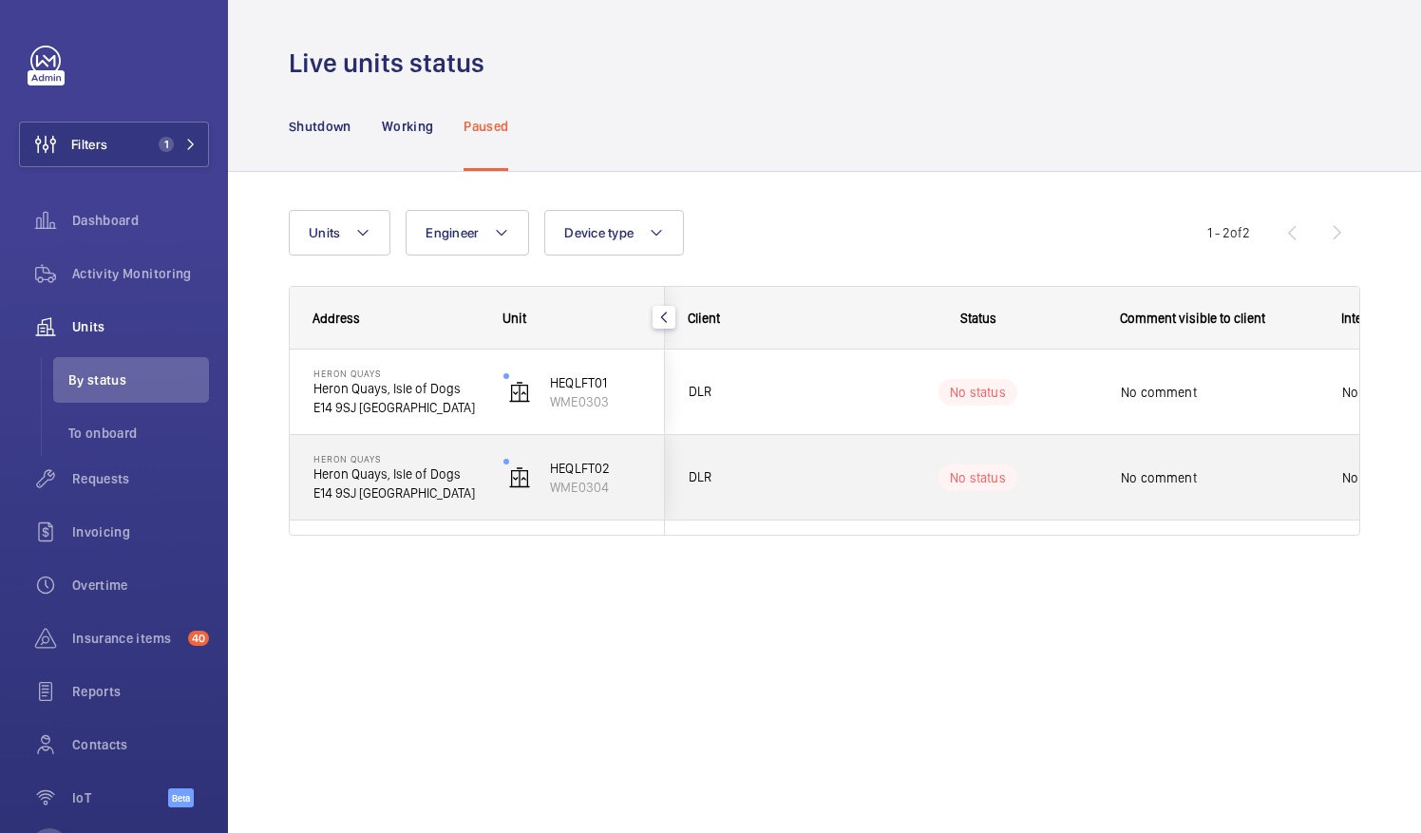
click at [1183, 476] on span "No comment" at bounding box center [1219, 477] width 197 height 19
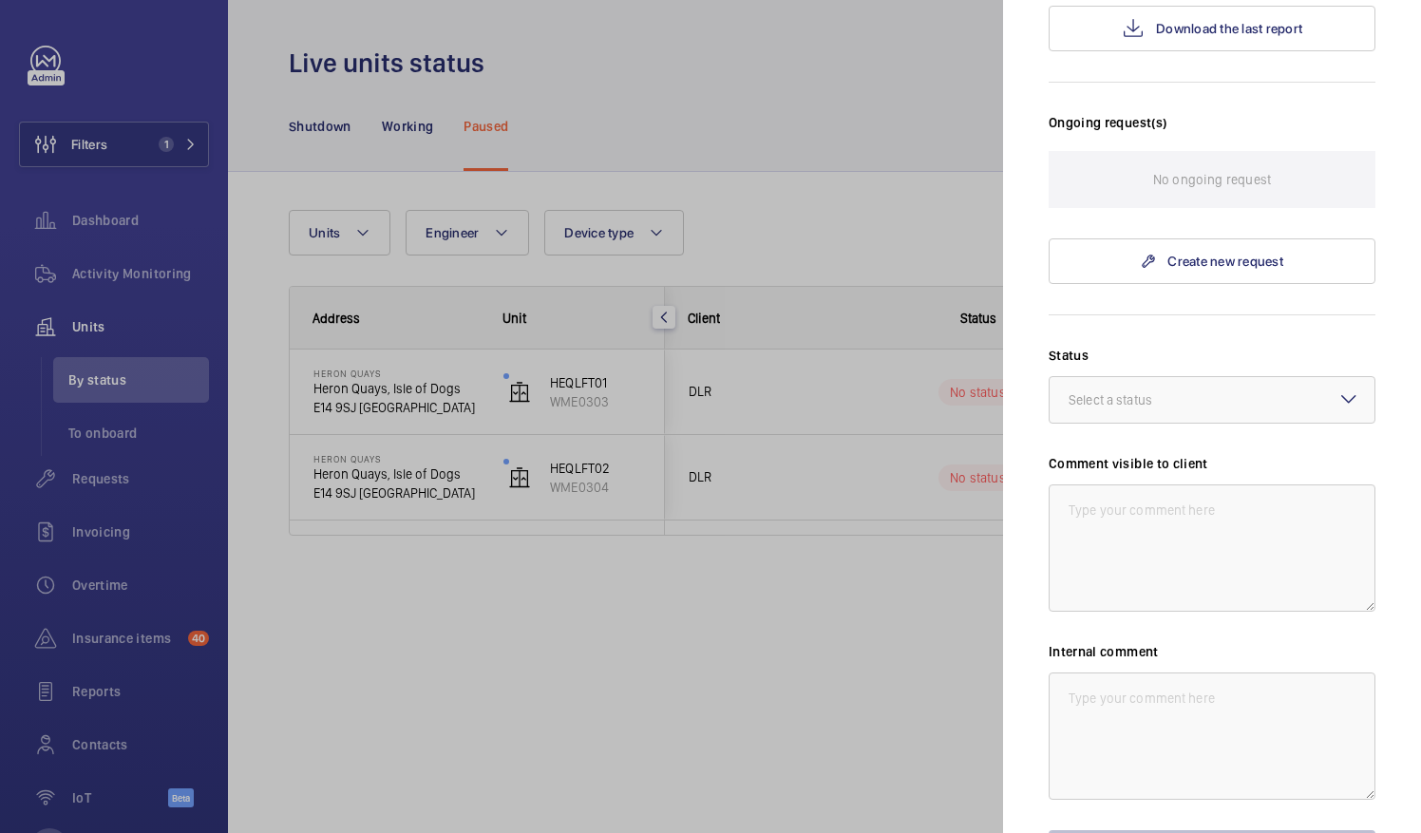
scroll to position [524, 0]
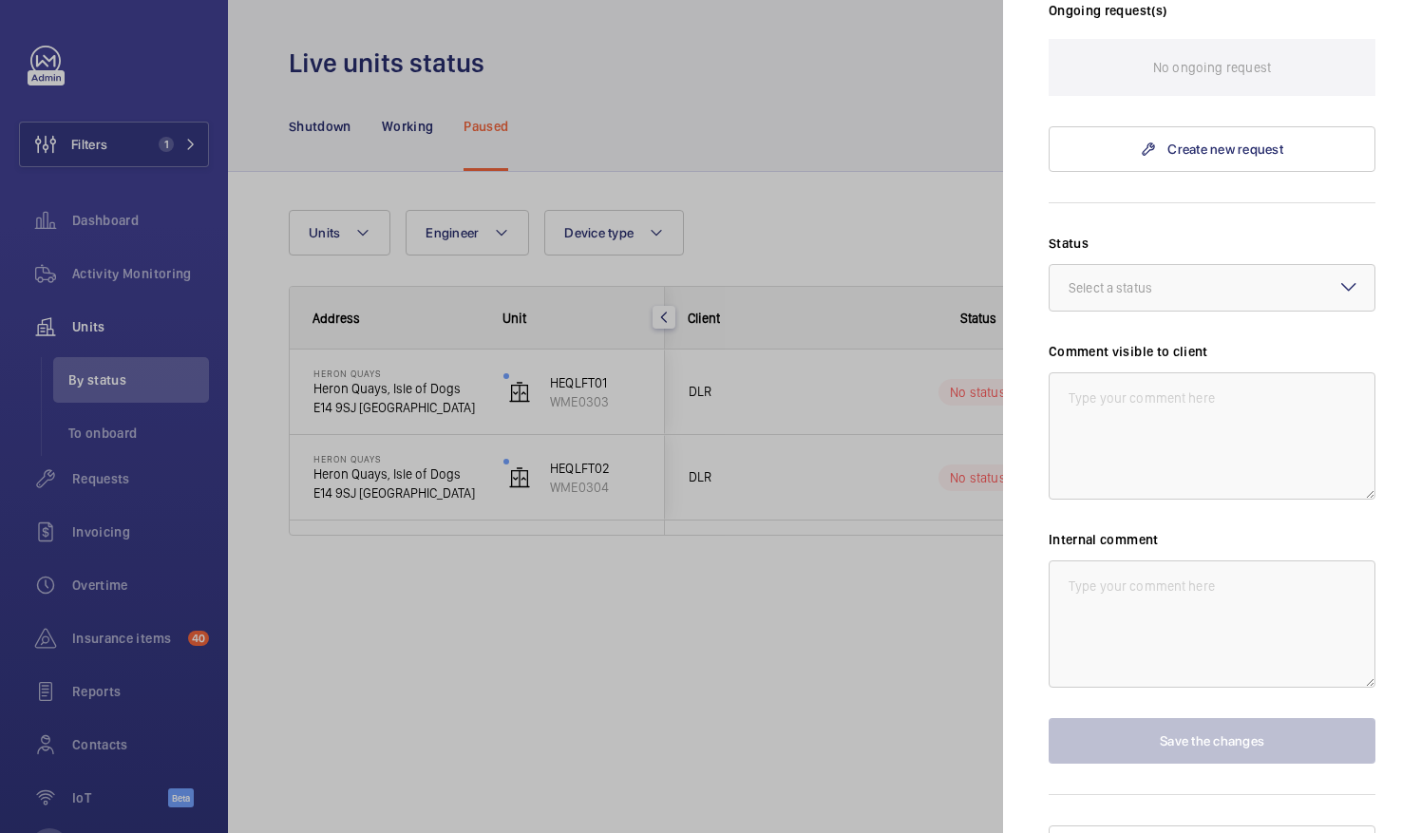
click at [864, 456] on div at bounding box center [710, 416] width 1421 height 833
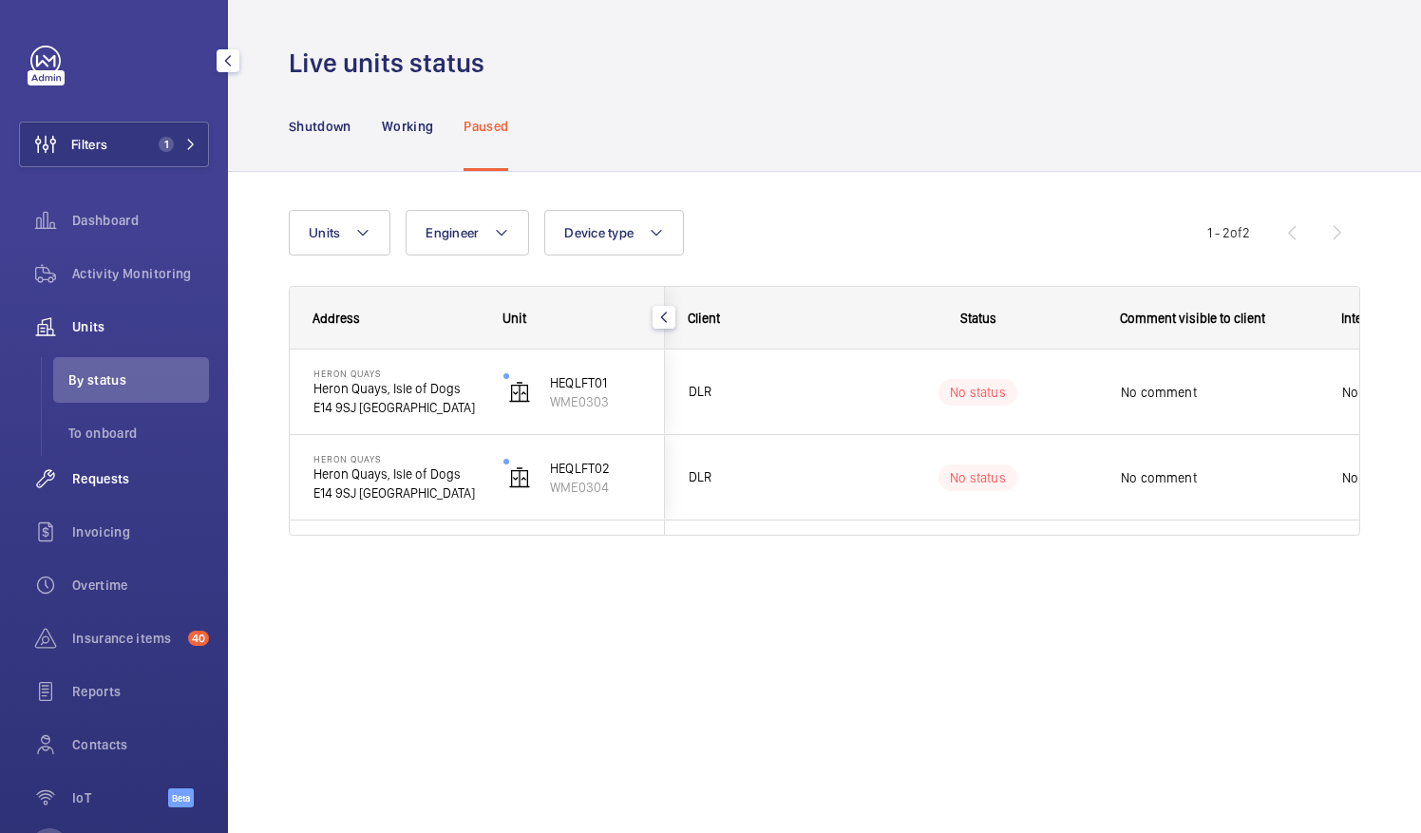
click at [94, 473] on span "Requests" at bounding box center [140, 478] width 137 height 19
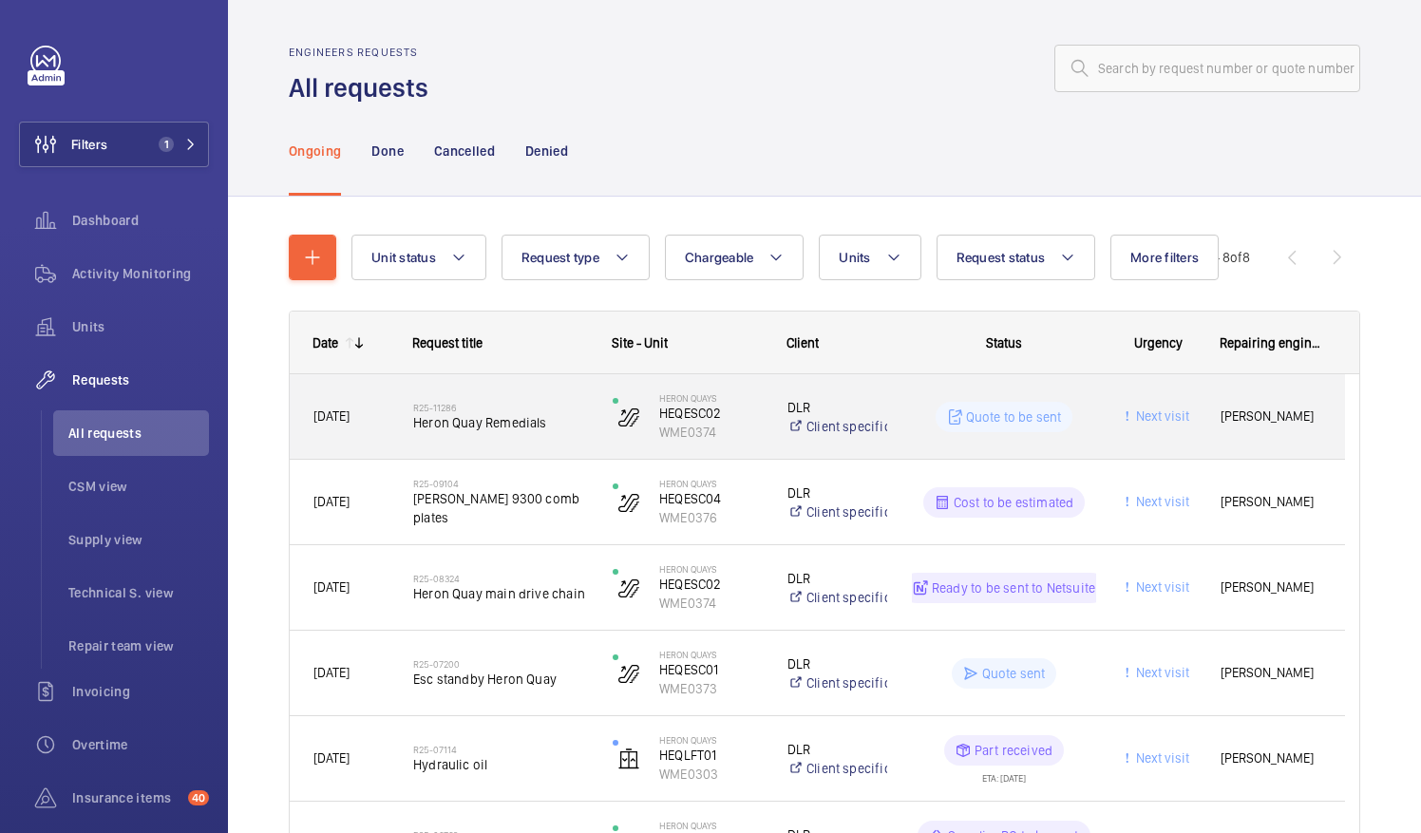
click at [1255, 423] on span "Adam Lipscombe" at bounding box center [1271, 417] width 101 height 22
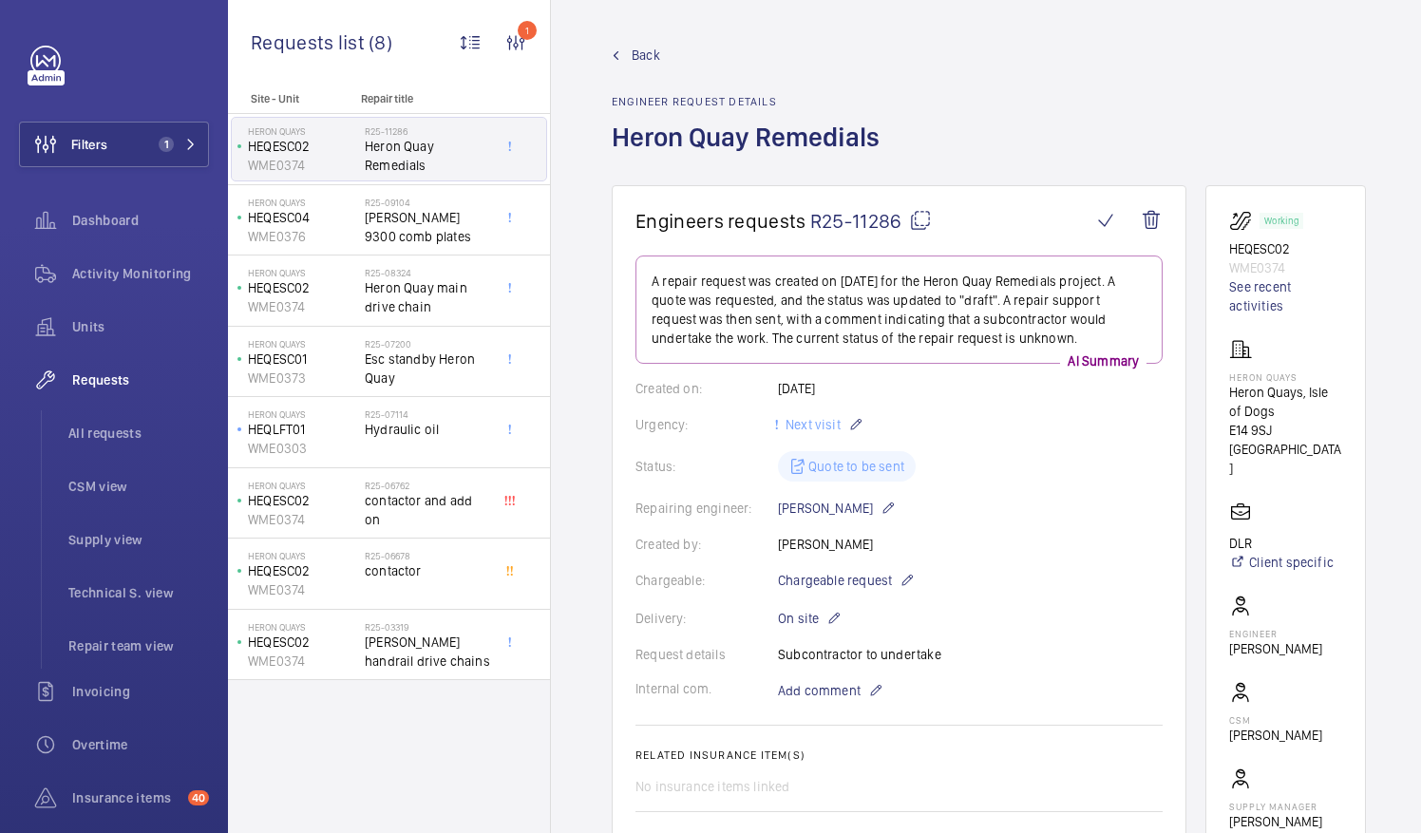
click at [627, 49] on link "Back" at bounding box center [751, 55] width 279 height 19
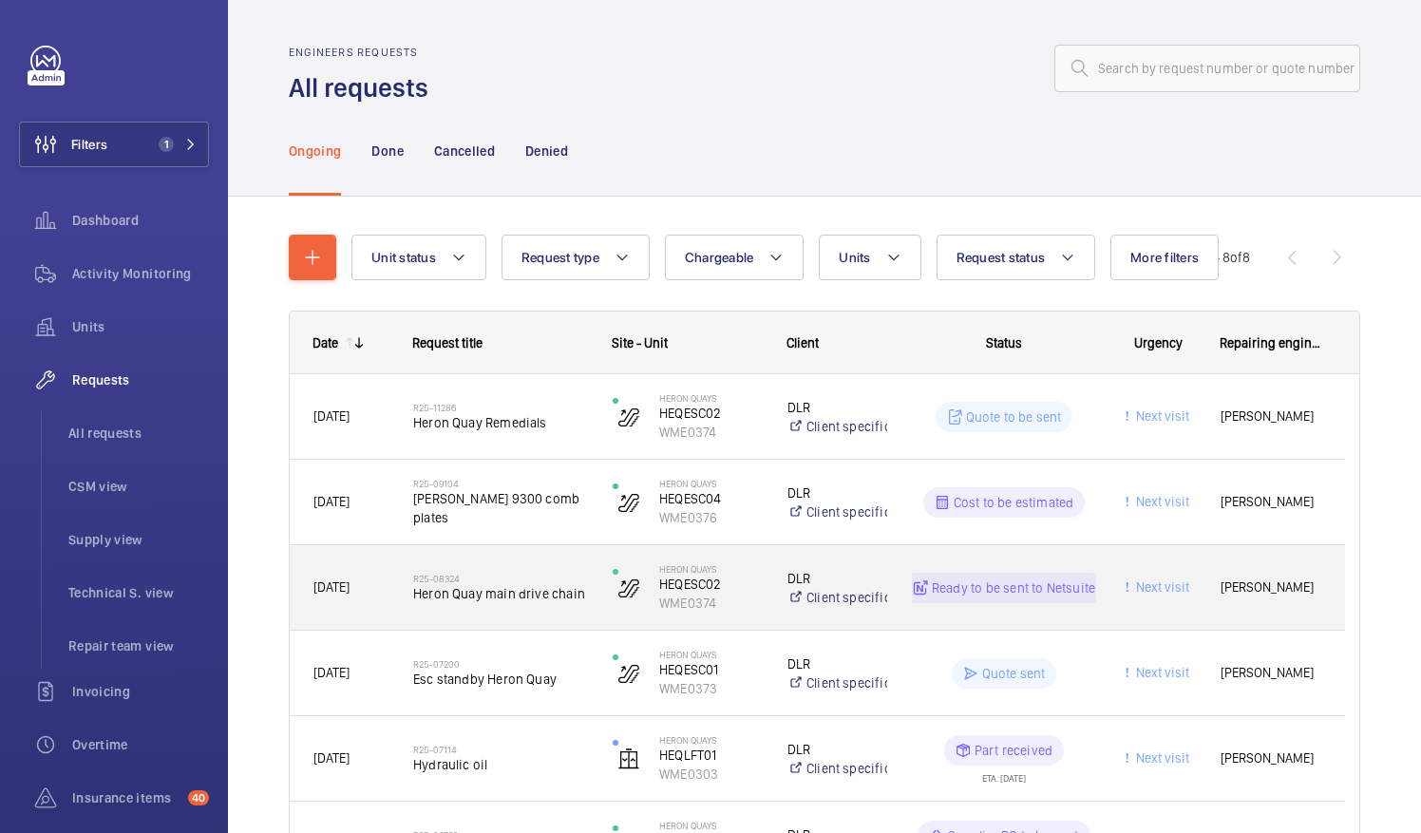
click at [995, 607] on div "Ready to be sent to Netsuite" at bounding box center [992, 588] width 207 height 68
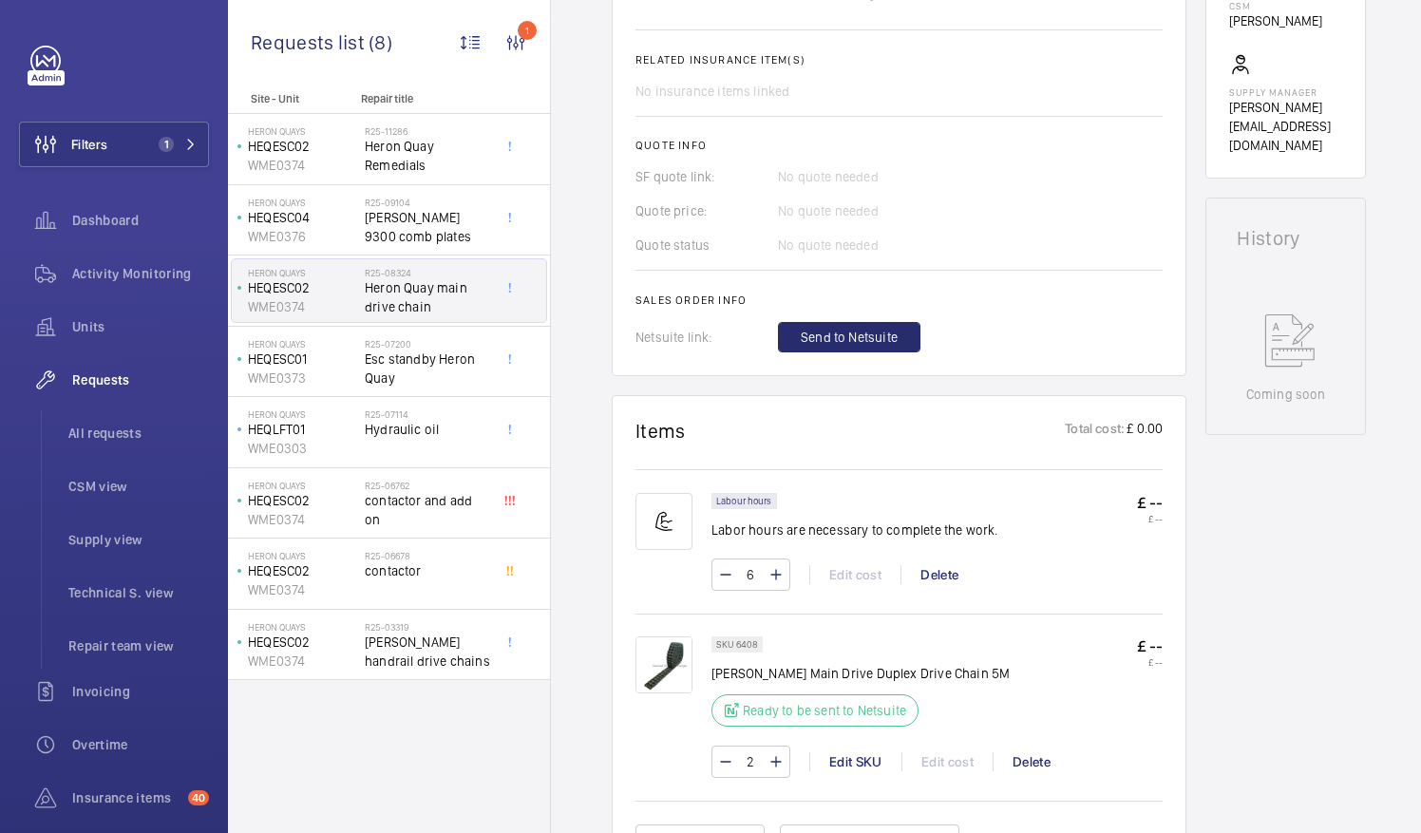
scroll to position [855, 0]
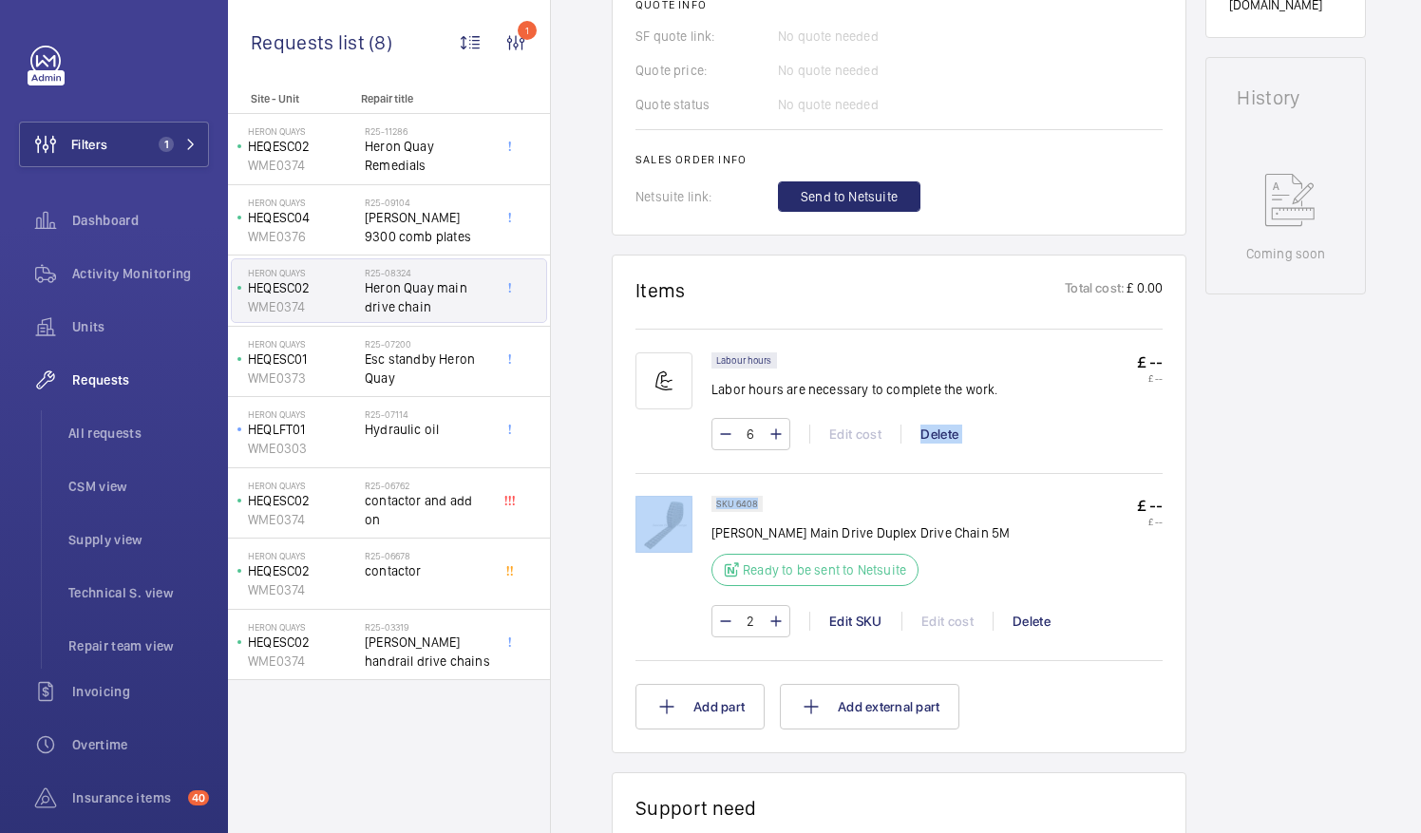
click at [931, 505] on wm-front-card-body "Labour hours Labor hours are necessary to complete the work. £ -- £ -- 6 Edit c…" at bounding box center [898, 527] width 527 height 405
click at [995, 557] on div "SKU 6408 Schindler Main Drive Duplex Drive Chain 5M Ready to be sent to Netsuit…" at bounding box center [936, 547] width 451 height 102
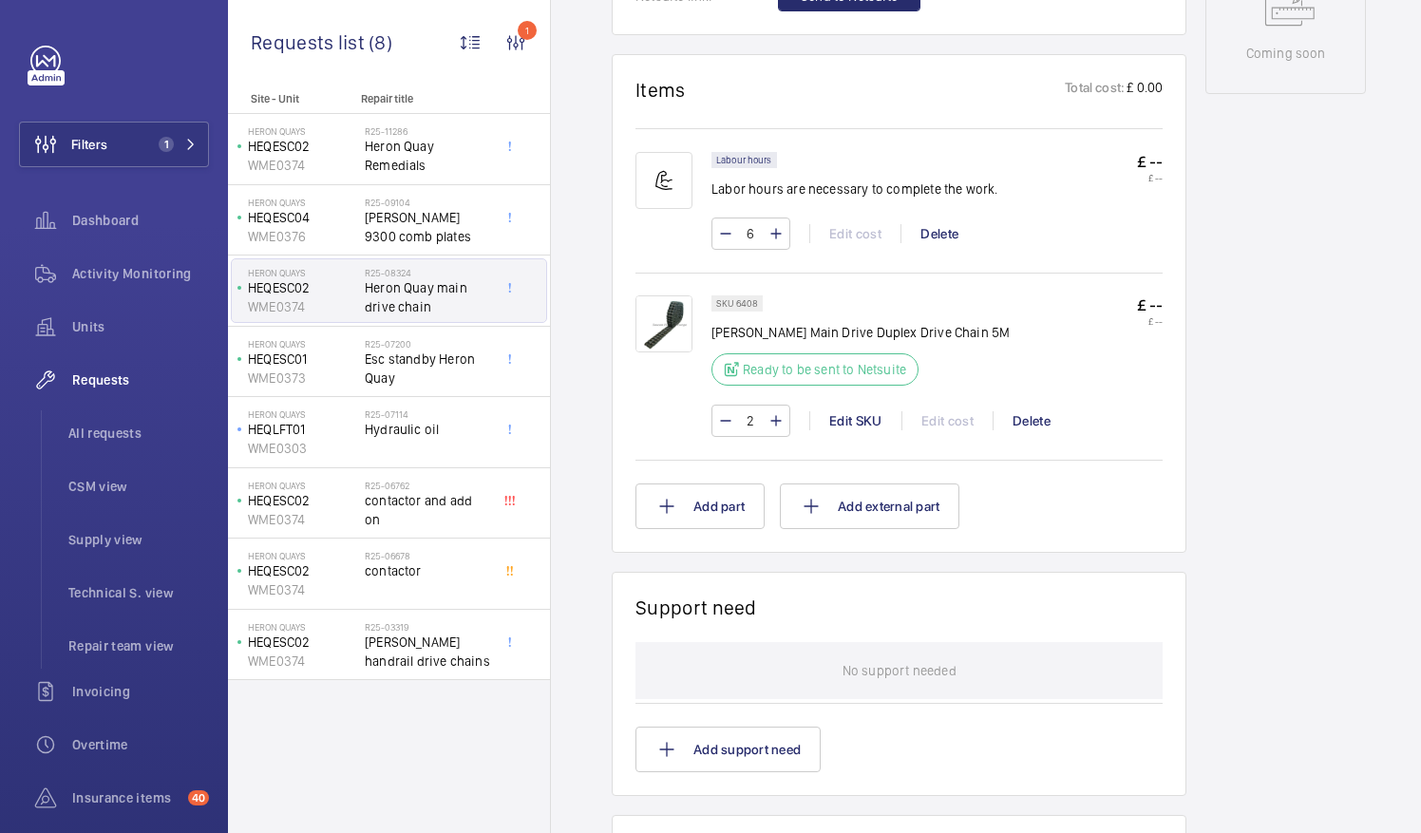
scroll to position [1140, 0]
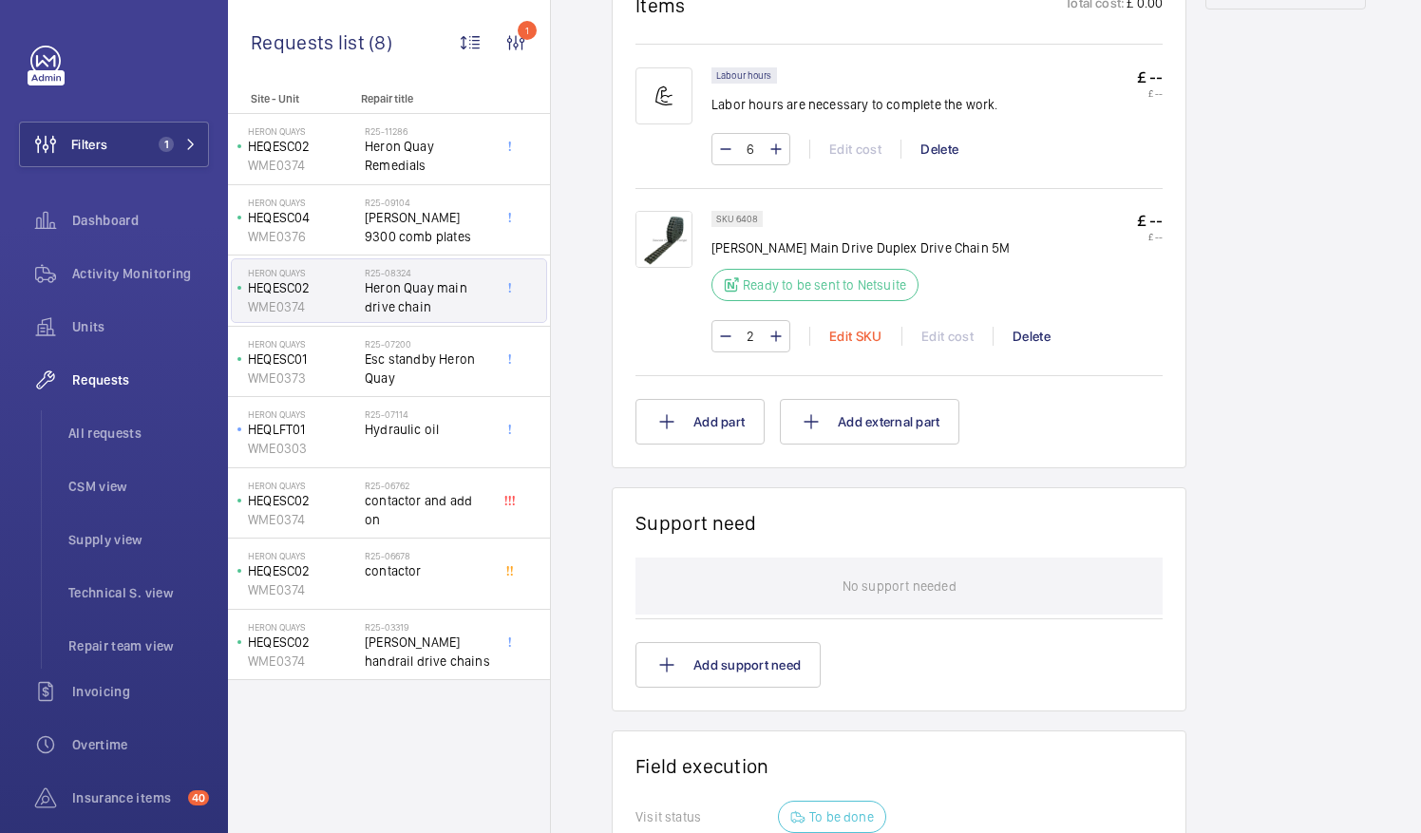
click at [857, 333] on div "Edit SKU" at bounding box center [855, 336] width 92 height 19
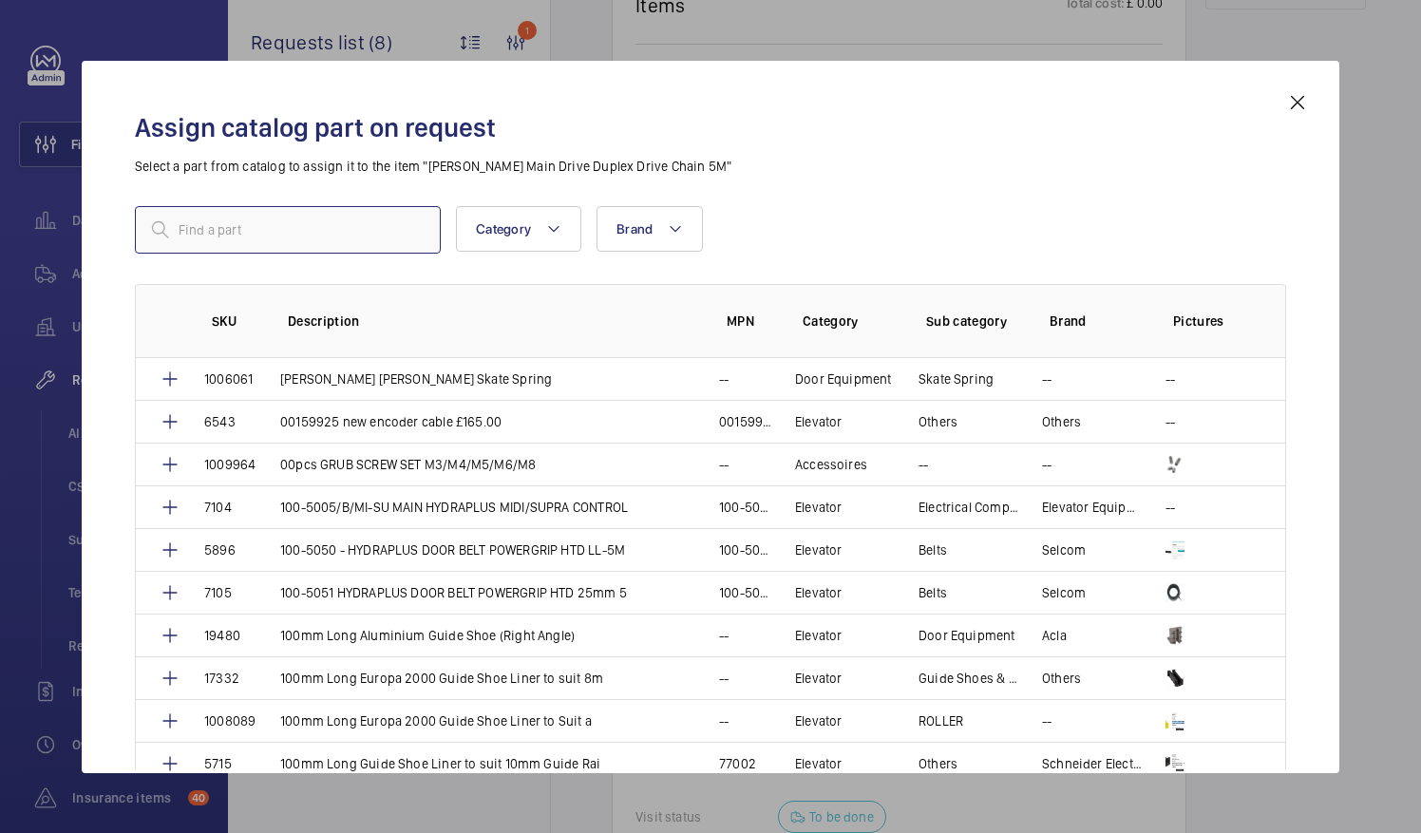
click at [247, 222] on input "text" at bounding box center [288, 229] width 306 height 47
click at [300, 212] on input "text" at bounding box center [288, 229] width 306 height 47
paste input "Schindler Handrail Drive Chain Duplex"
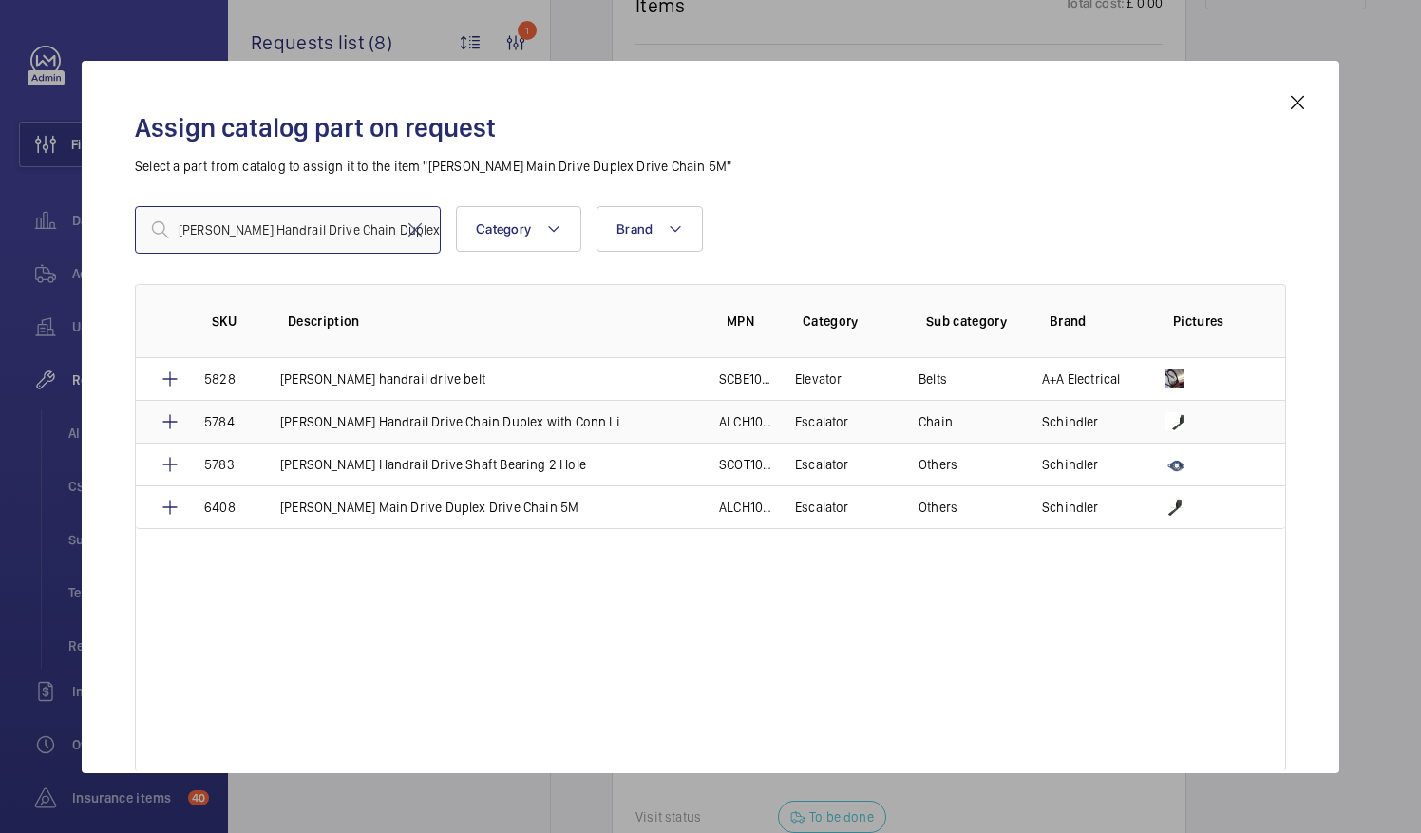
type input "Schindler Handrail Drive Chain Duplex"
click at [515, 421] on p "Schindler Handrail Drive Chain Duplex with Conn Li" at bounding box center [450, 421] width 340 height 19
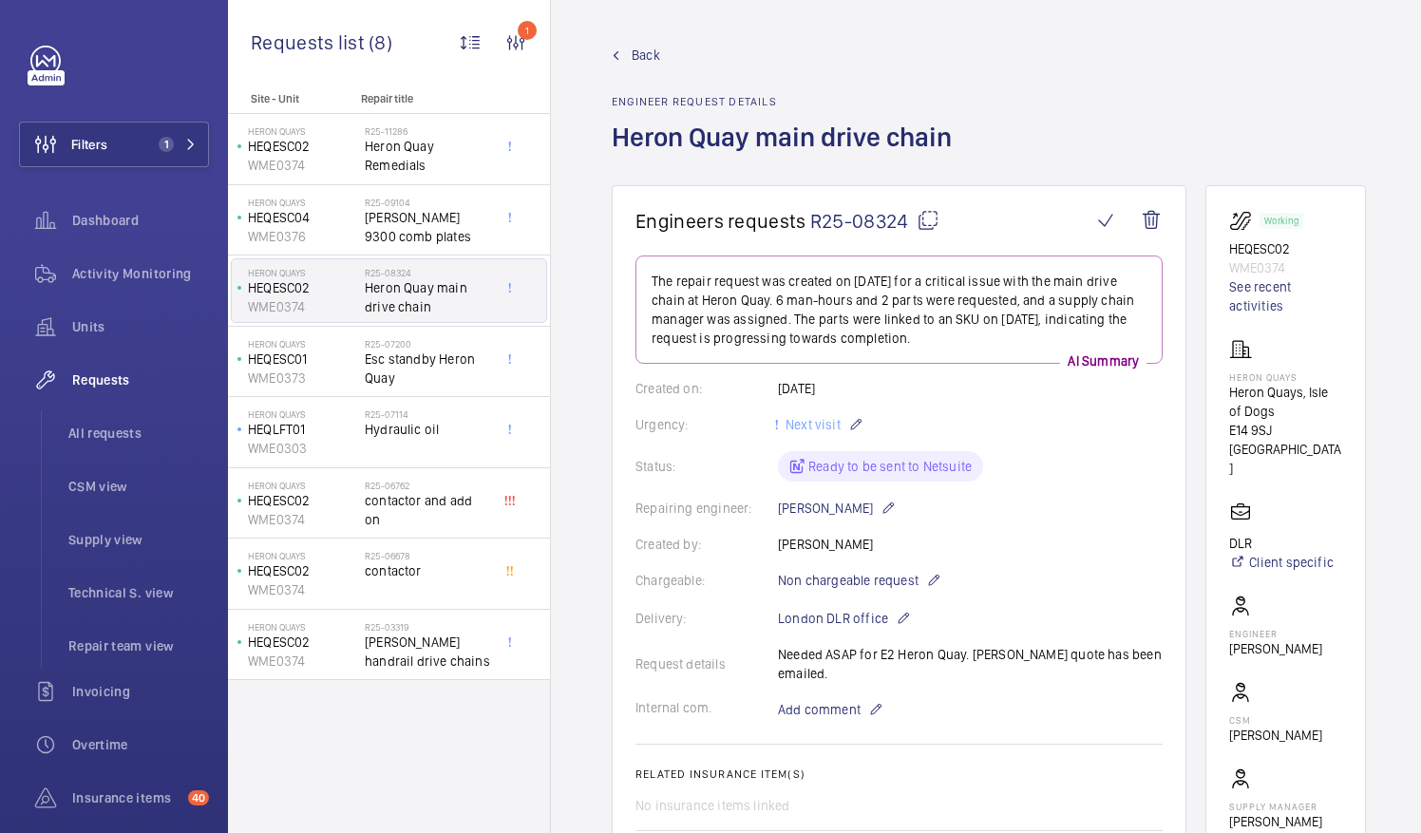
scroll to position [950, 0]
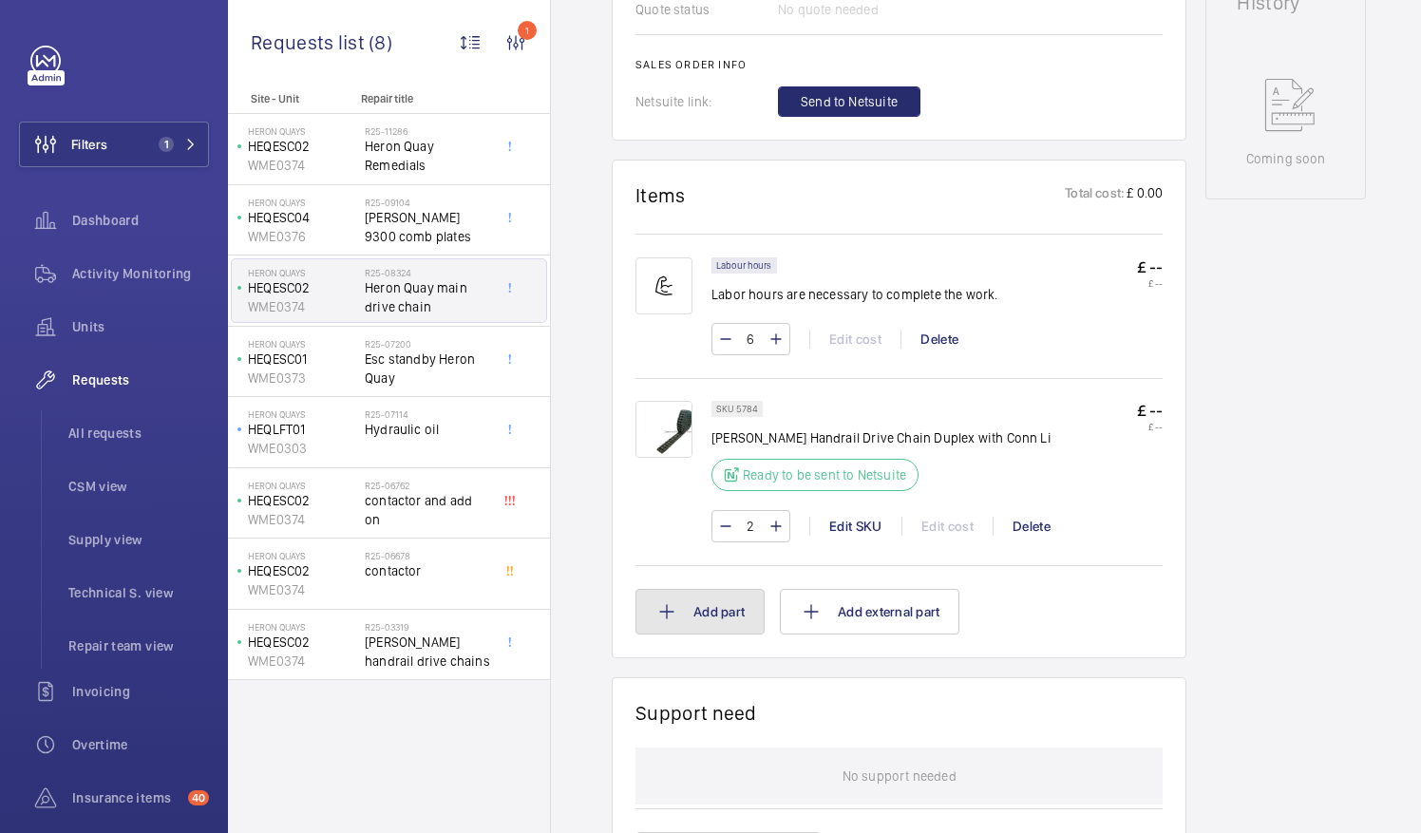
click at [681, 616] on button "Add part" at bounding box center [699, 612] width 129 height 46
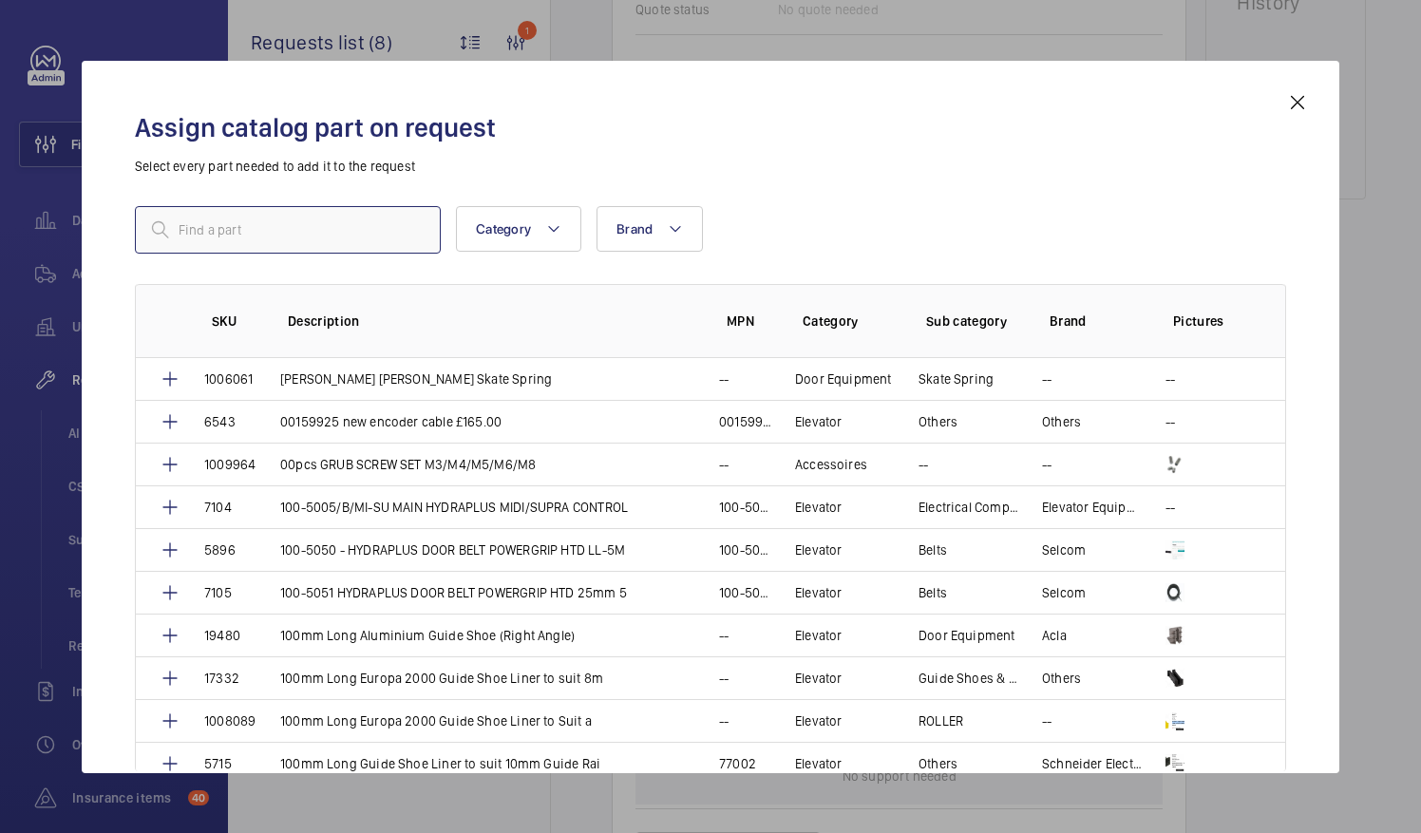
click at [298, 239] on input "text" at bounding box center [288, 229] width 306 height 47
paste input "Schindler 9300-20-IN-30100-M-C Split sprocket"
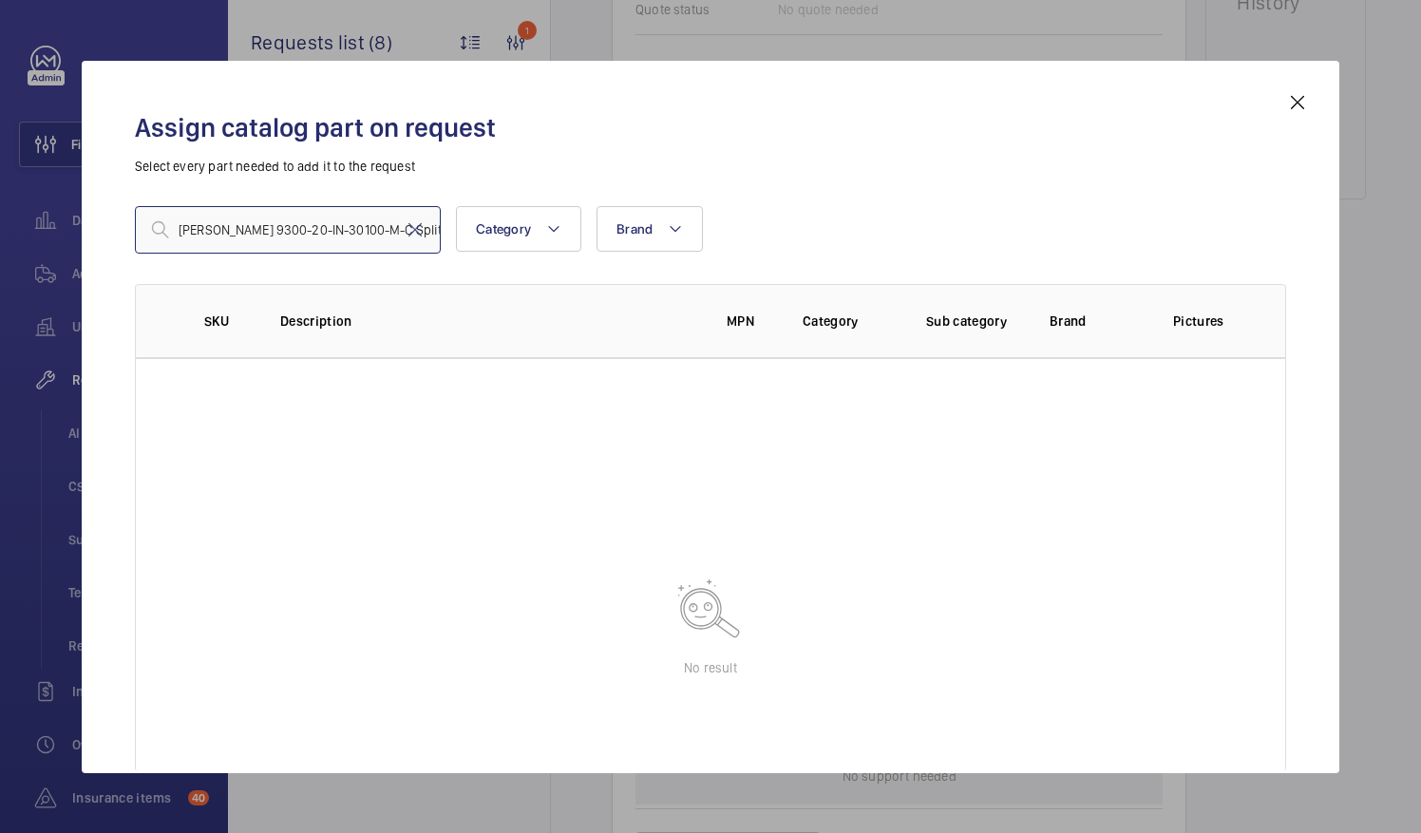
type input "Schindler 9300-20-IN-30100-M-C Split"
click at [1226, 218] on div "Schindler 9300-20-IN-30100-M-C Split Category Brand More filters Reset all filt…" at bounding box center [710, 229] width 1151 height 47
click at [310, 213] on input "Schindler 9300-20-IN-30100-M-C Split" at bounding box center [288, 229] width 306 height 47
click at [409, 233] on mat-icon at bounding box center [415, 229] width 23 height 23
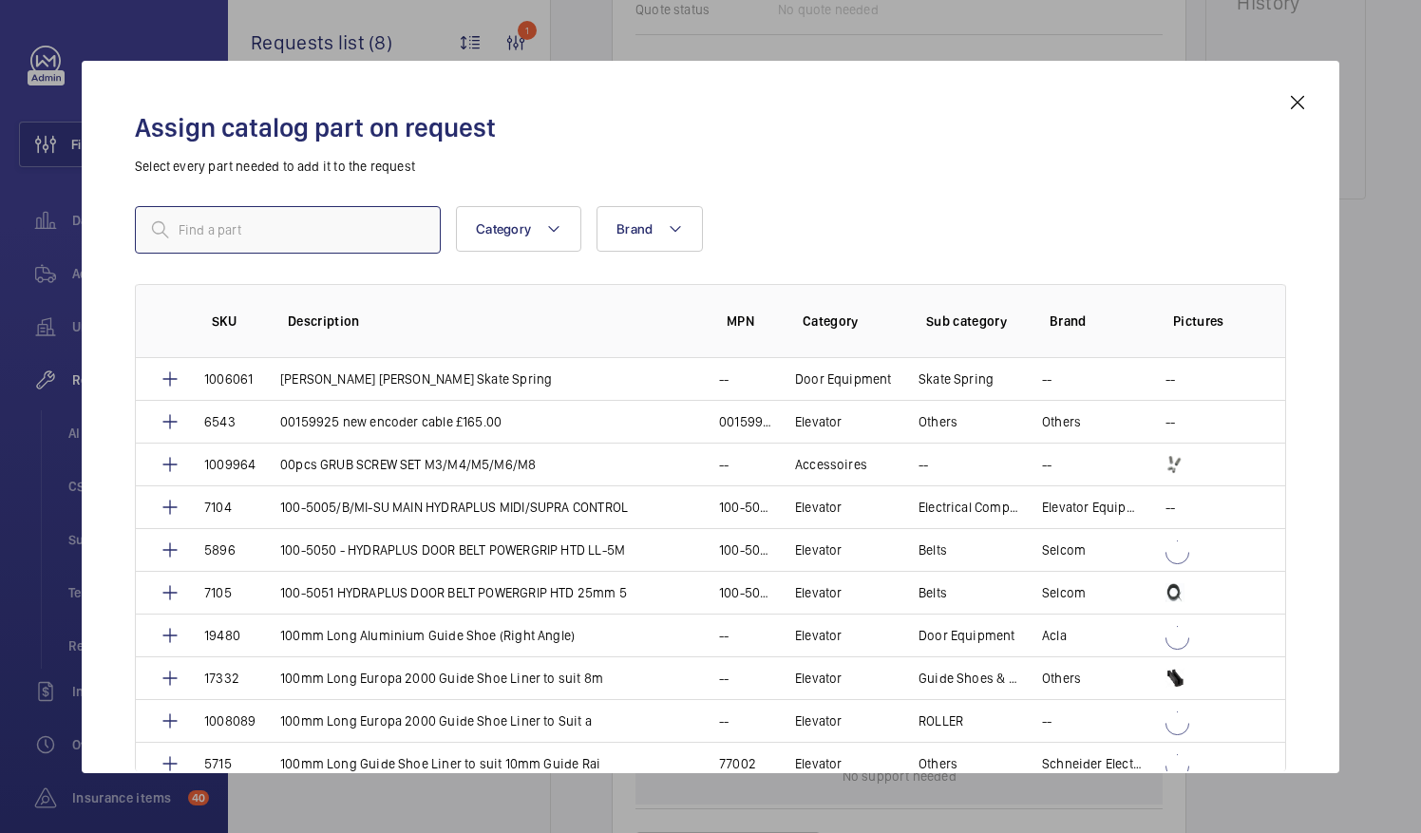
paste input "9300-20-IN-30100-M-C"
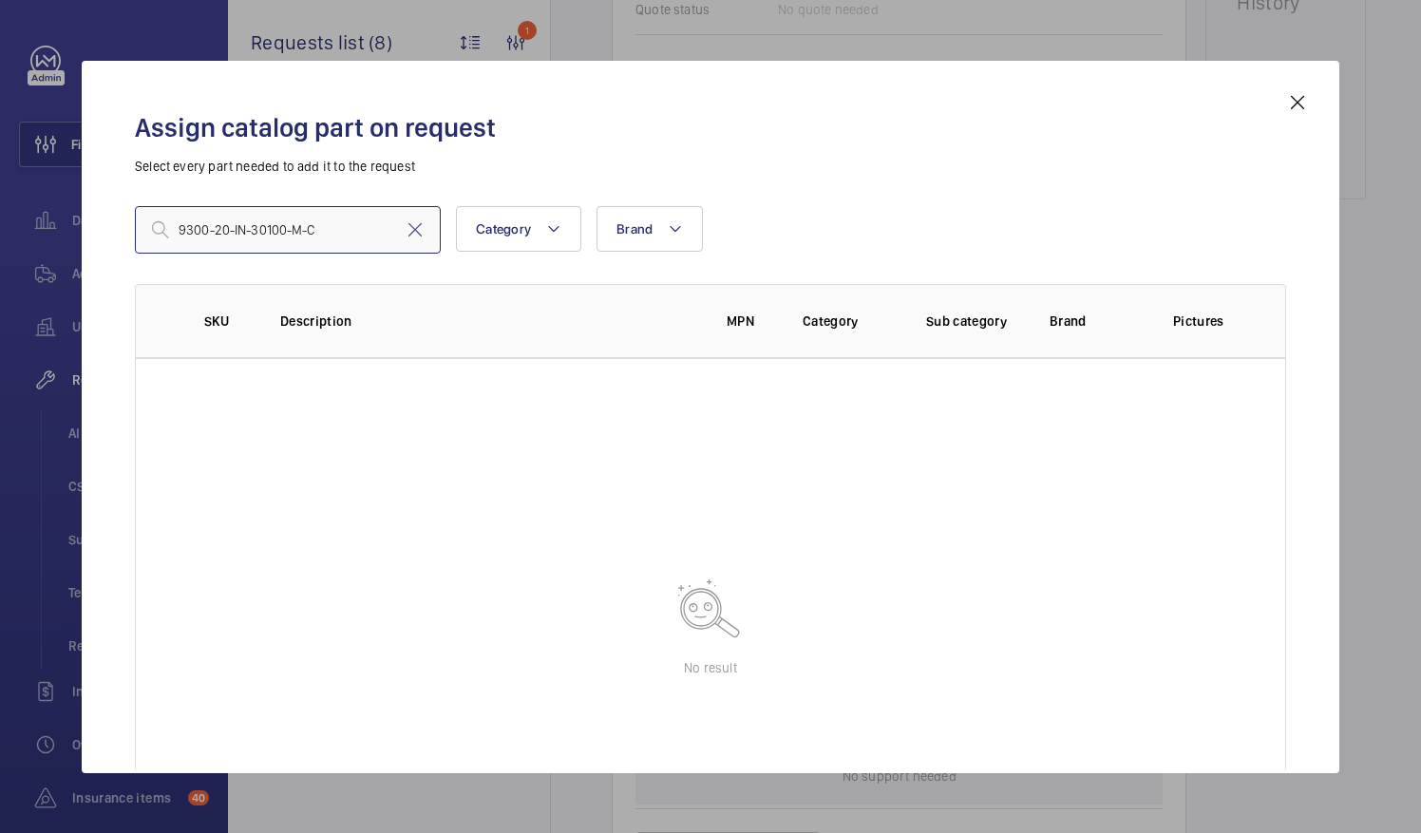
type input "9300-20-IN-30100-M-C"
click at [361, 219] on input "9300-20-IN-30100-M-C" at bounding box center [288, 229] width 306 height 47
click at [410, 227] on mat-icon at bounding box center [415, 229] width 23 height 23
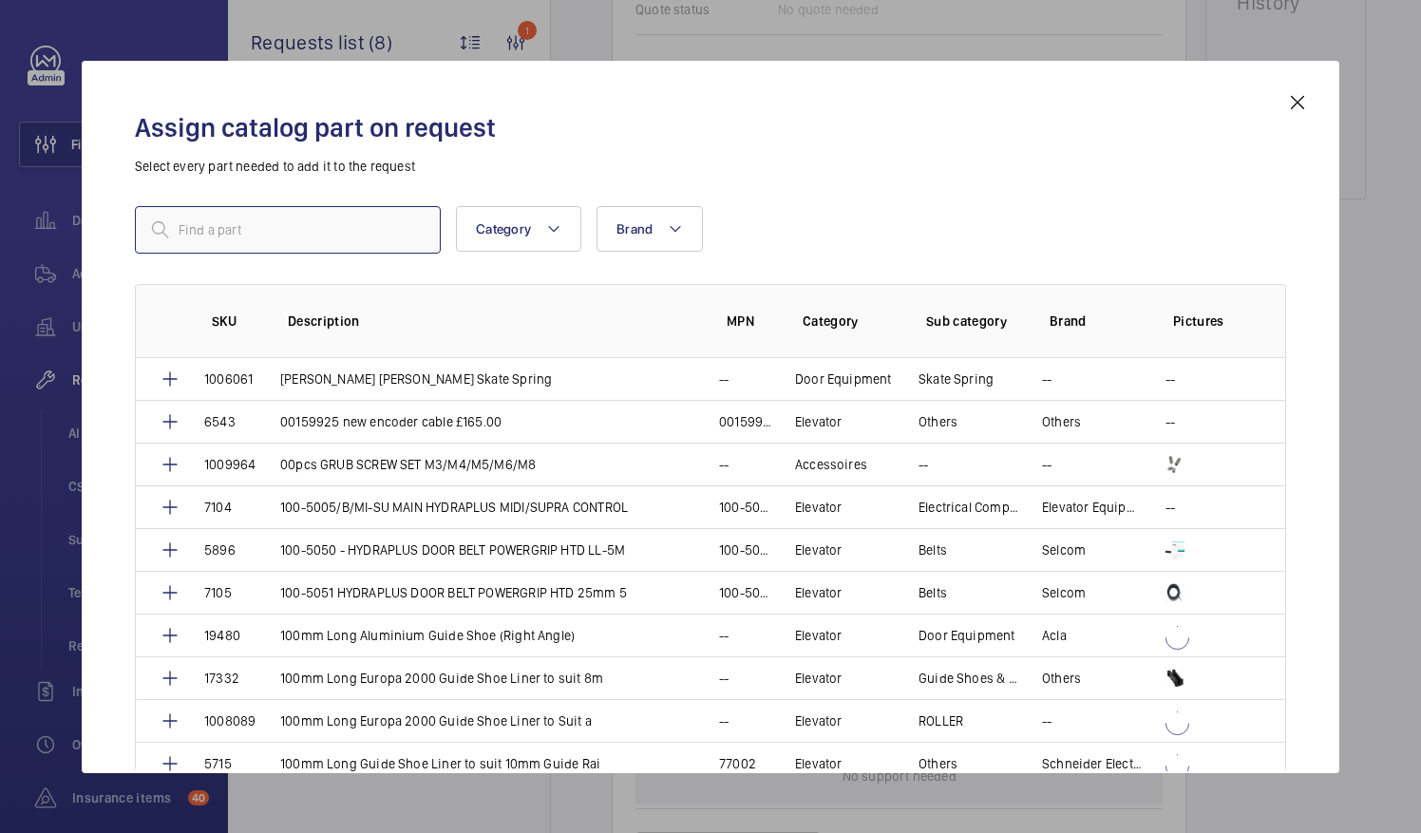
paste input "Split sprocket"
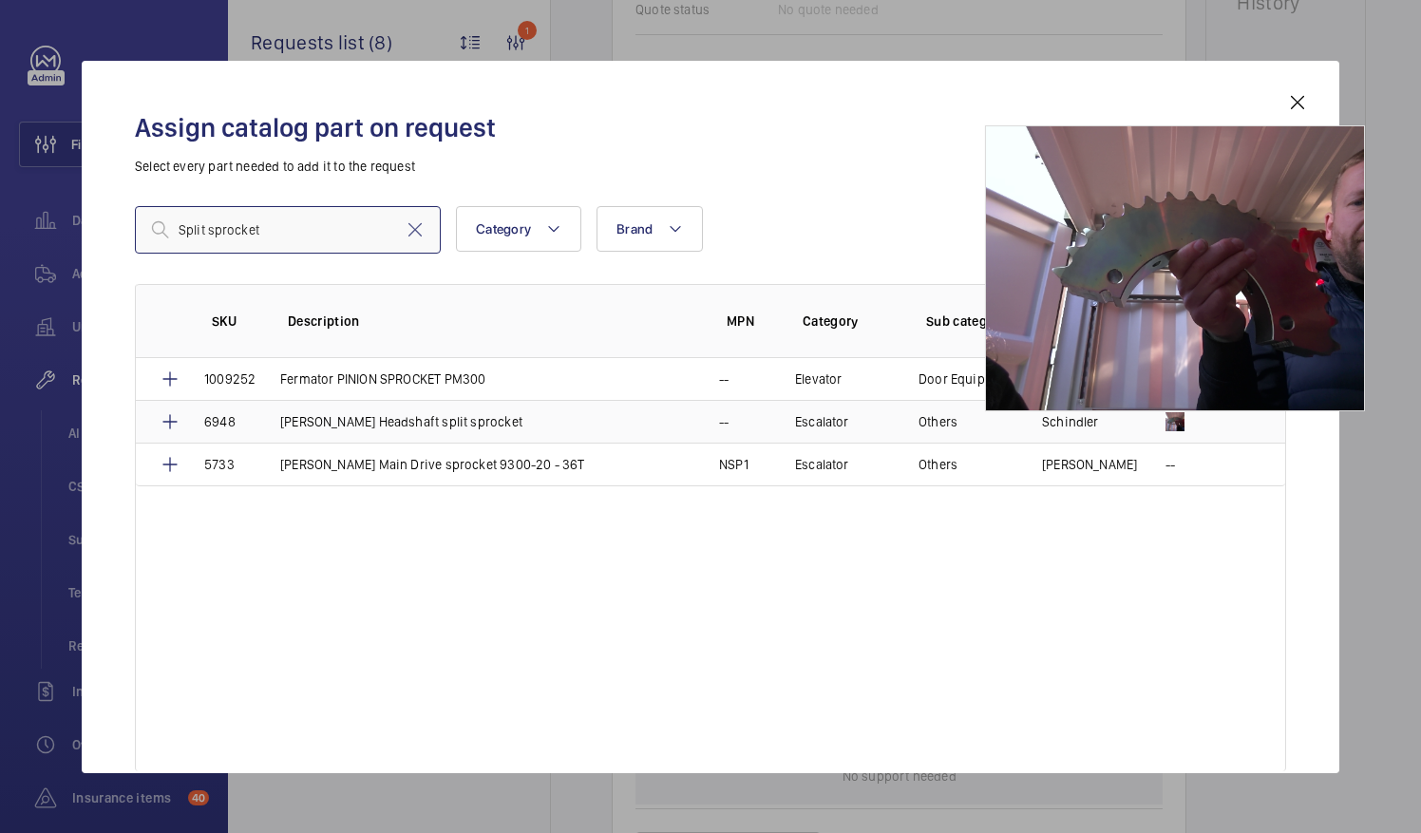
type input "Split sprocket"
click at [1173, 427] on img at bounding box center [1174, 421] width 19 height 19
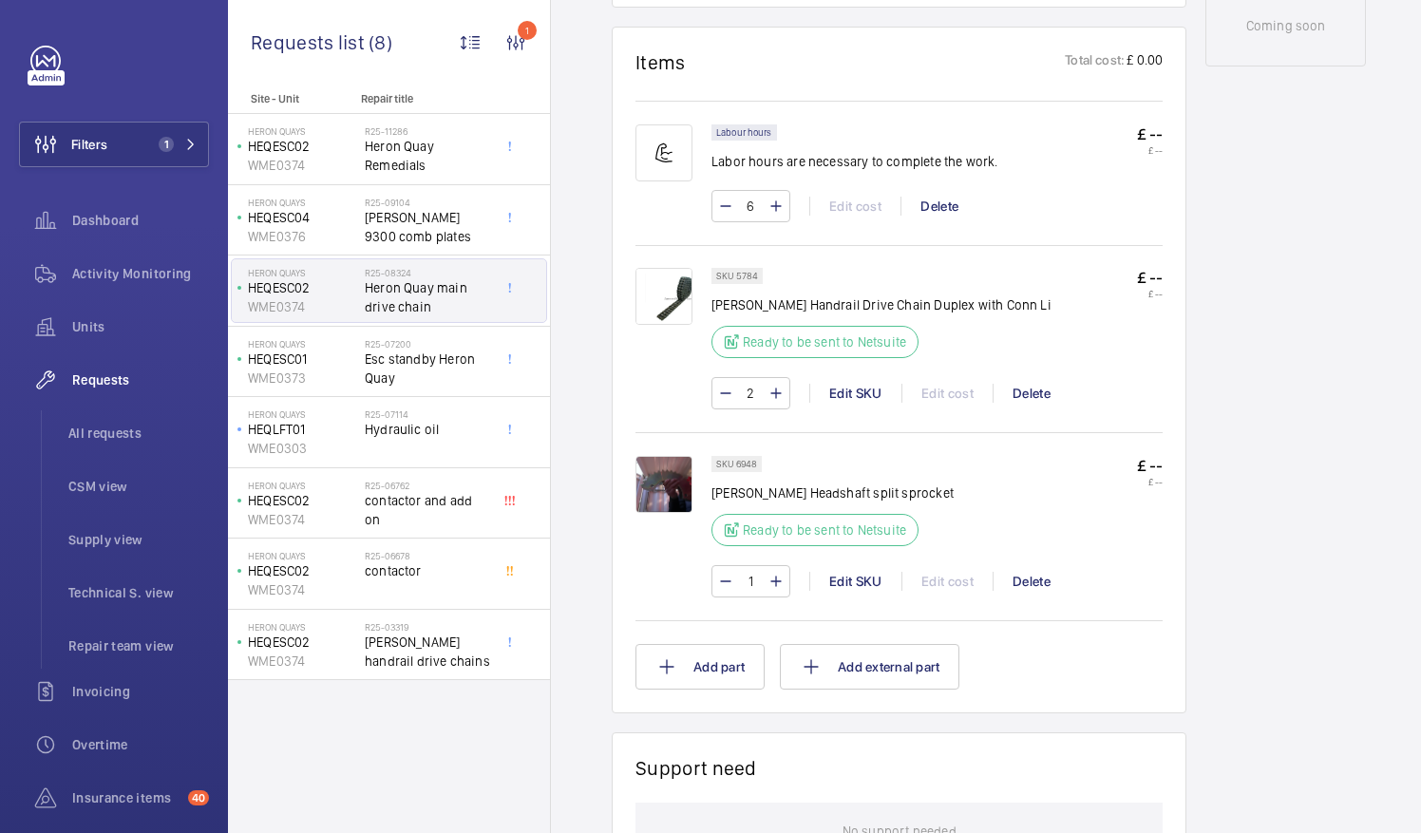
scroll to position [1368, 0]
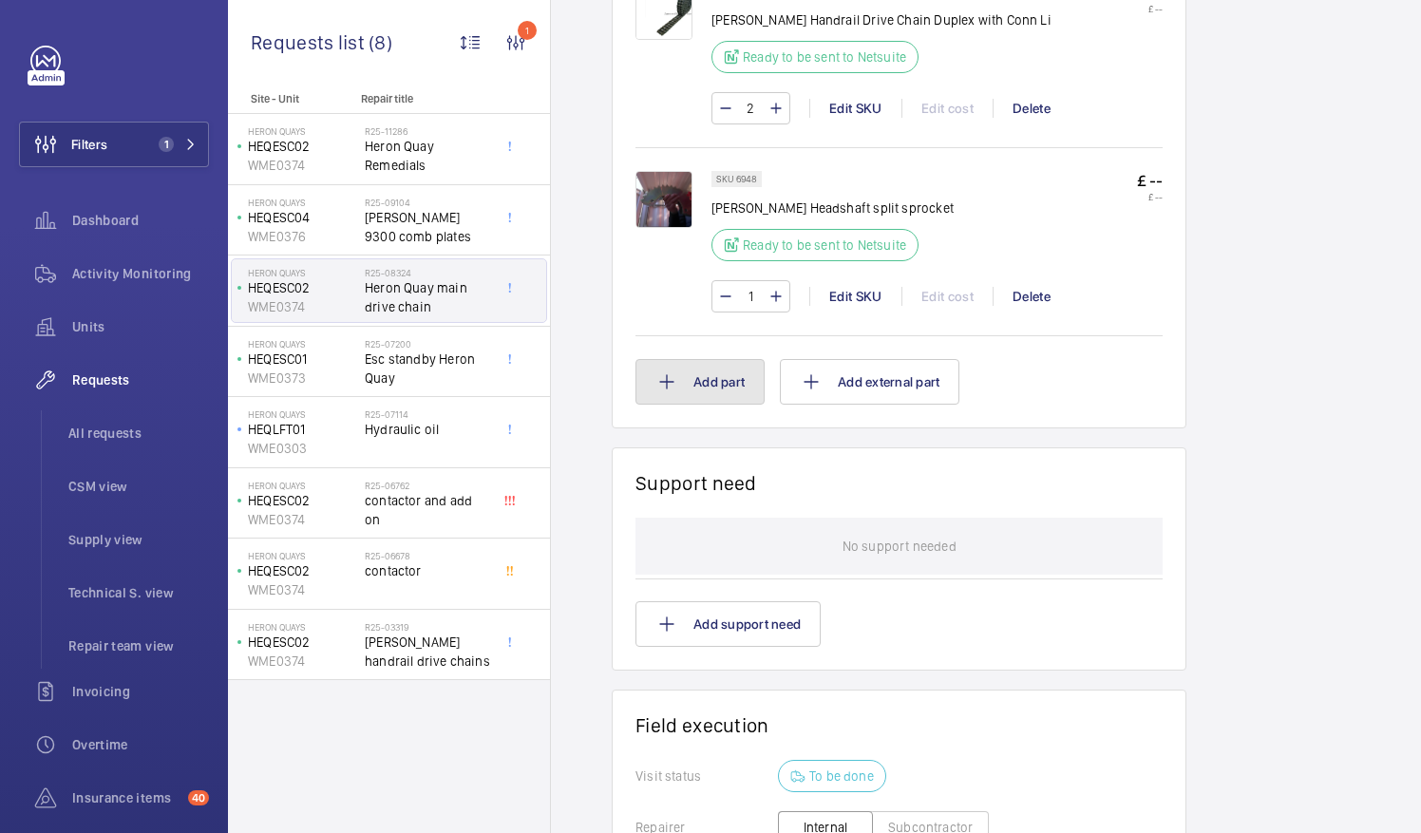
click at [719, 380] on button "Add part" at bounding box center [699, 382] width 129 height 46
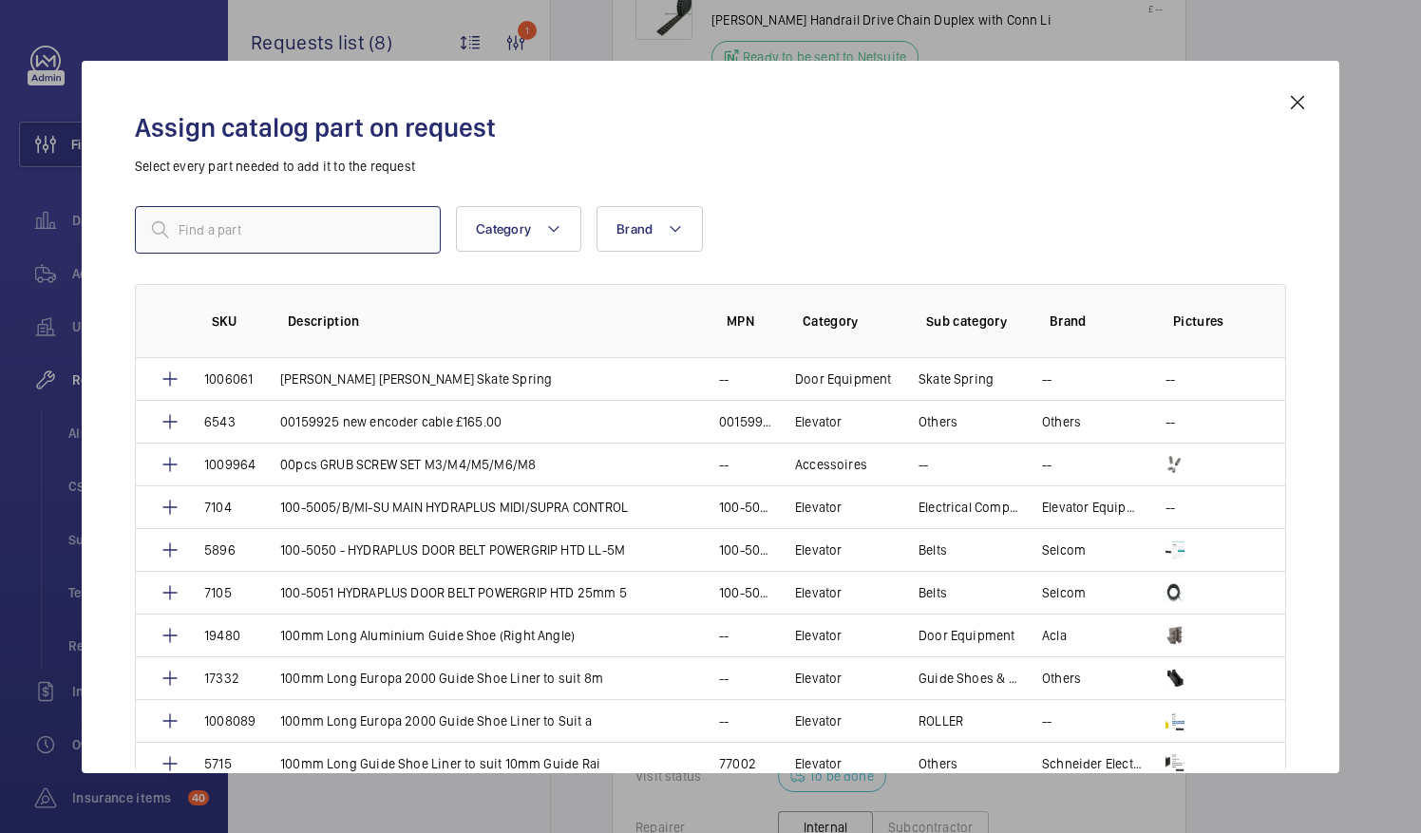
click at [302, 228] on input "text" at bounding box center [288, 229] width 306 height 47
drag, startPoint x: 302, startPoint y: 228, endPoint x: 272, endPoint y: 237, distance: 31.6
paste input "Schindler Handrail Drive Shaft Bearing 2 Hole"
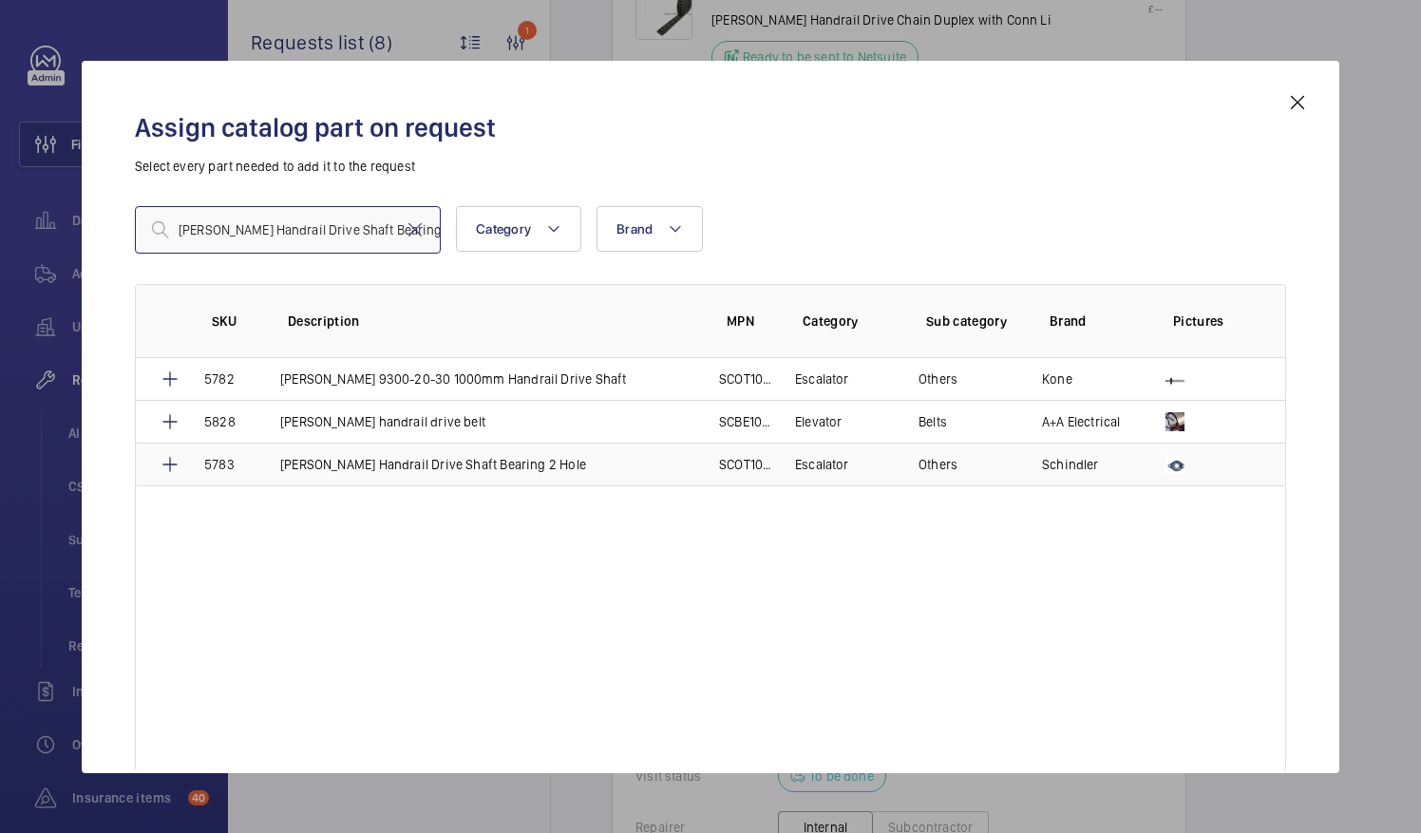
type input "Schindler Handrail Drive Shaft Bearing 2 Hole"
click at [558, 463] on td "Schindler Handrail Drive Shaft Bearing 2 Hole" at bounding box center [476, 465] width 439 height 44
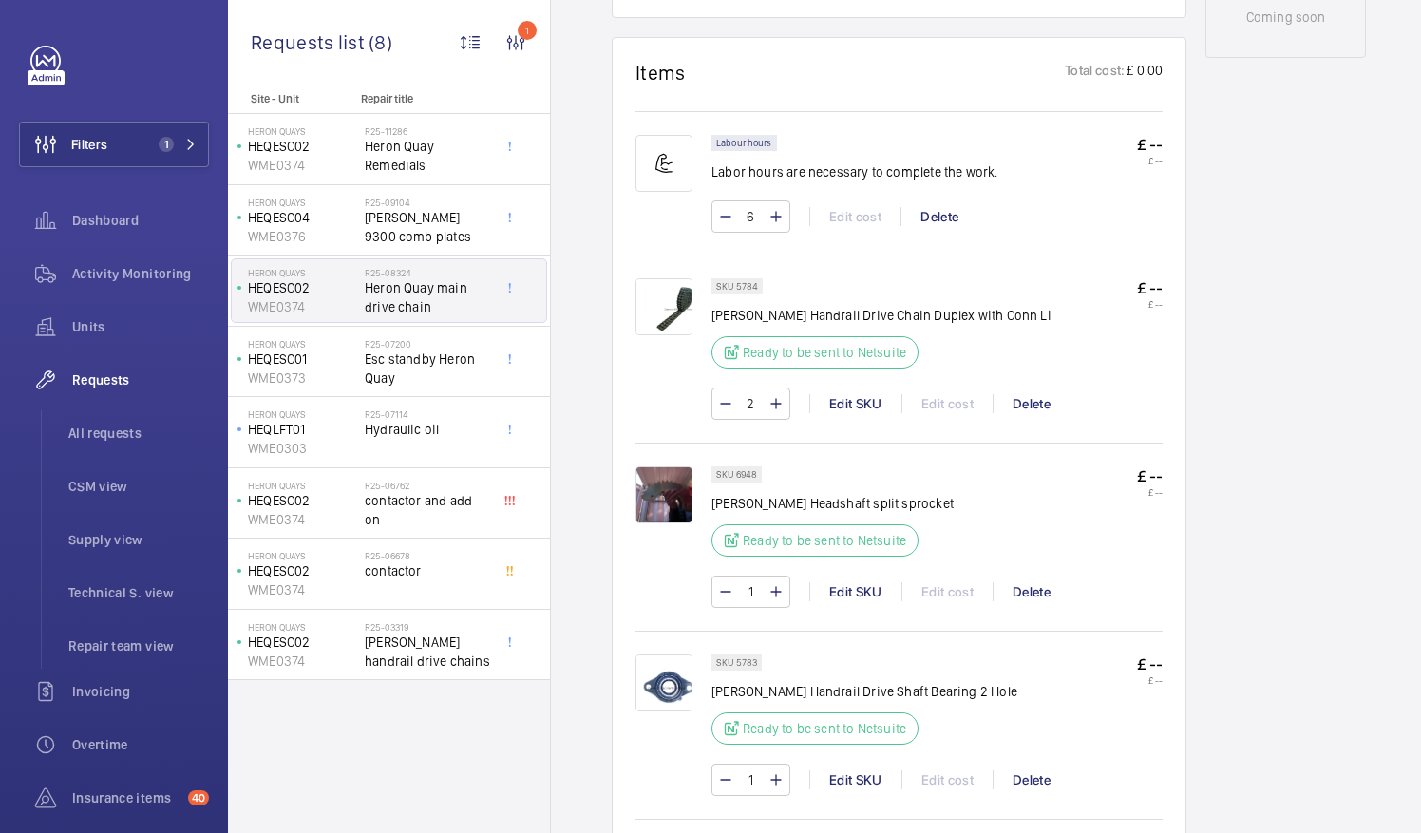
scroll to position [1558, 0]
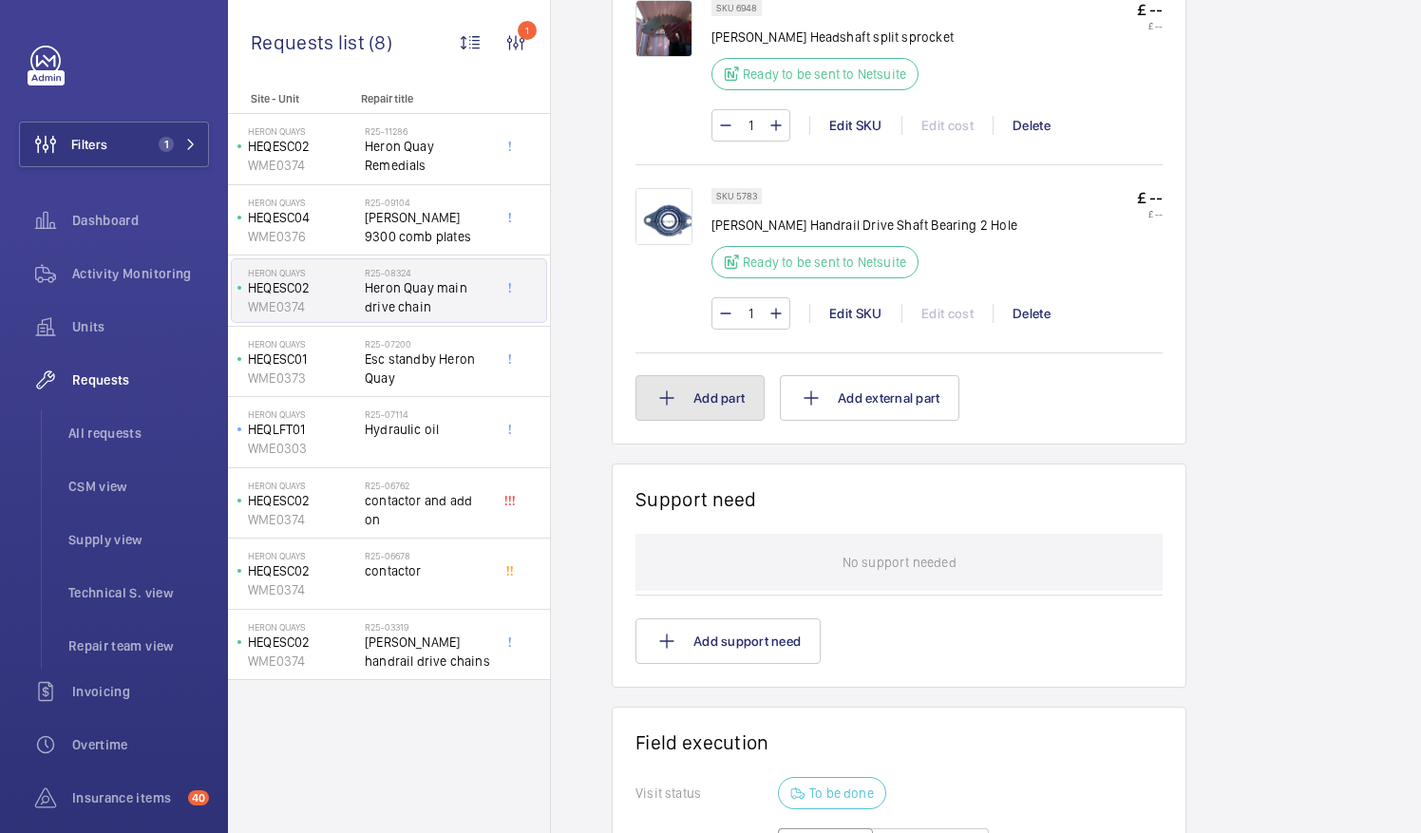
click at [711, 387] on button "Add part" at bounding box center [699, 398] width 129 height 46
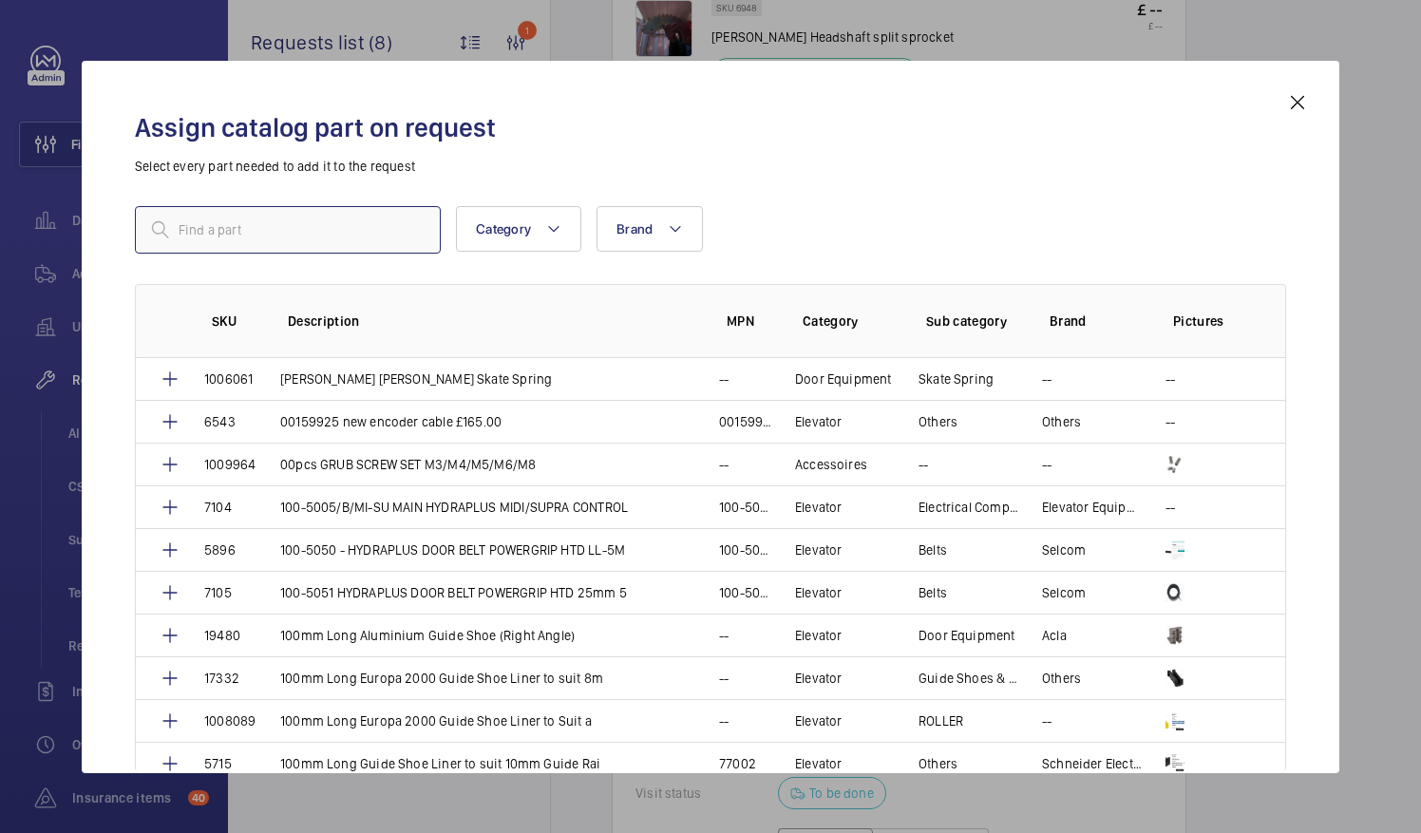
click at [222, 226] on input "text" at bounding box center [288, 229] width 306 height 47
drag, startPoint x: 222, startPoint y: 226, endPoint x: 187, endPoint y: 240, distance: 37.9
paste input "Handrail Drive Shaf"
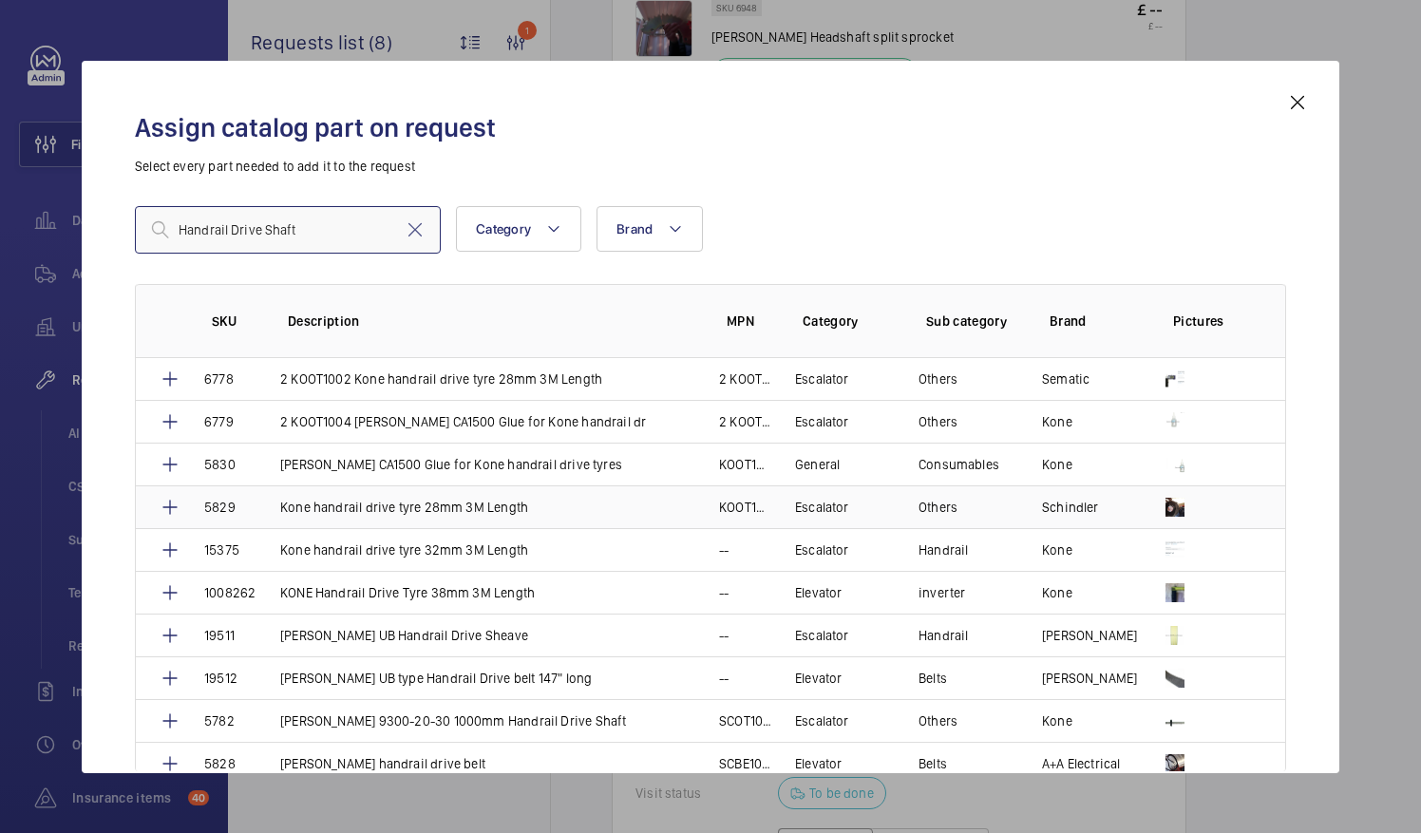
scroll to position [95, 0]
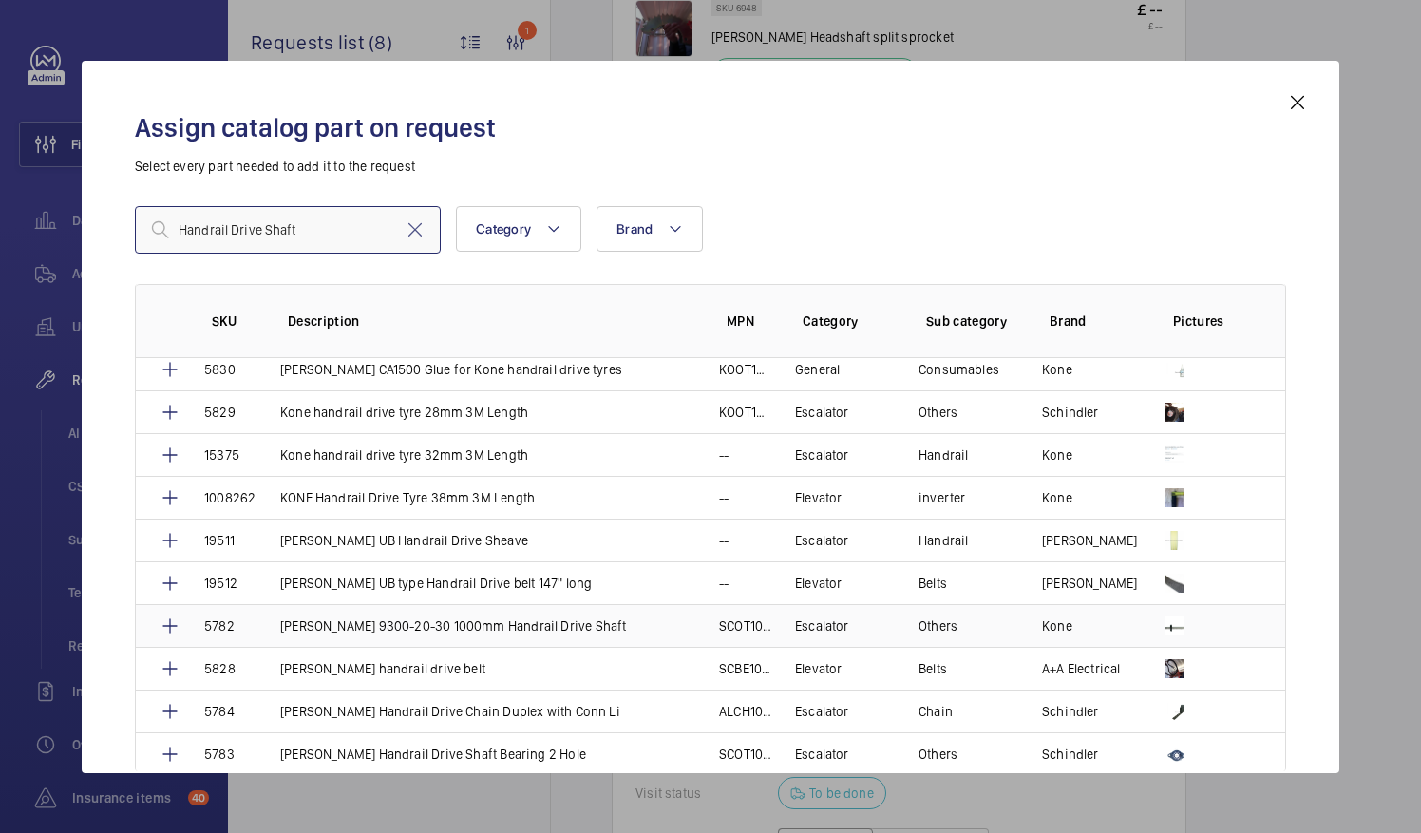
type input "Handrail Drive Shaft"
click at [546, 622] on p "Schindler 9300-20-30 1000mm Handrail Drive Shaft" at bounding box center [453, 625] width 346 height 19
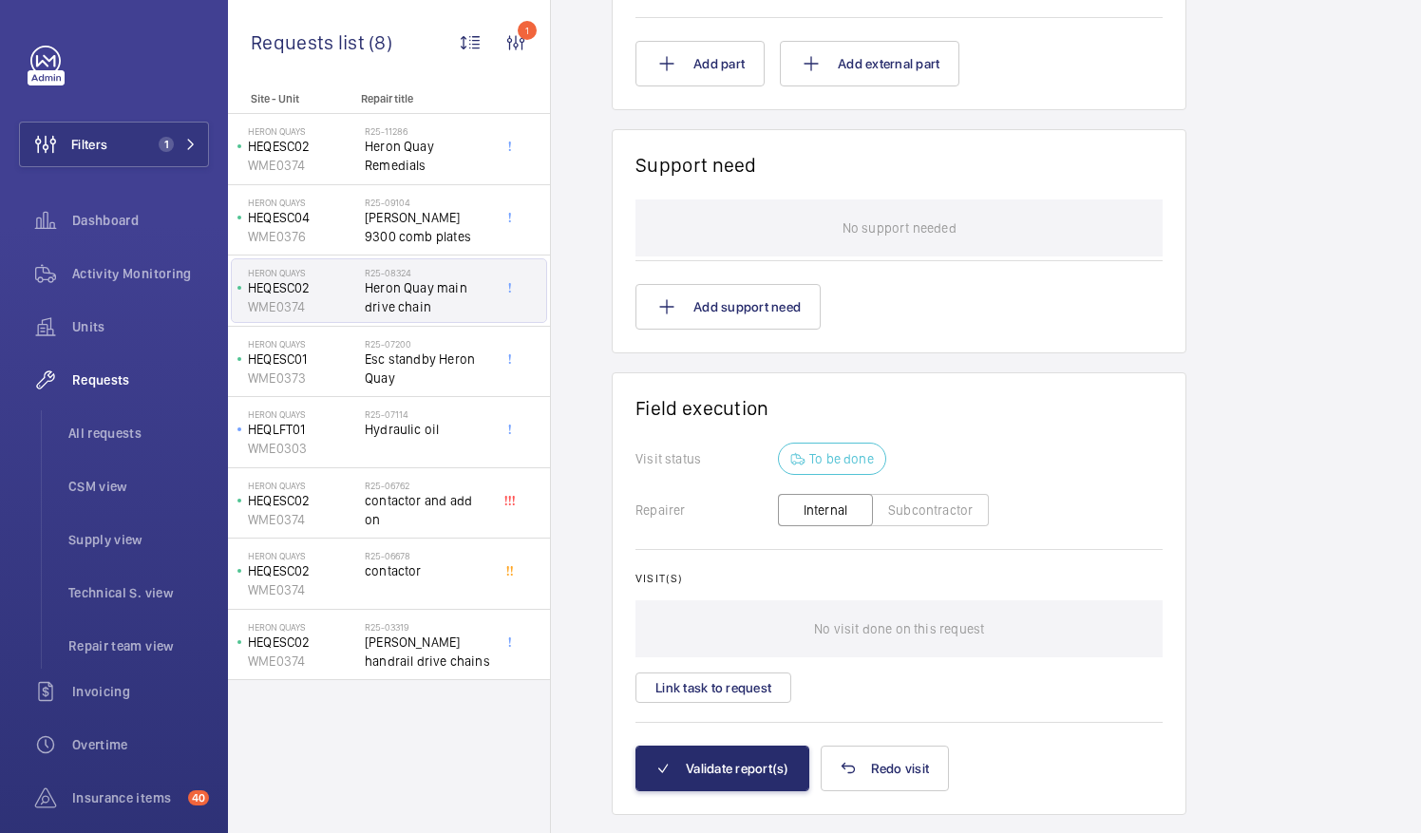
scroll to position [1601, 0]
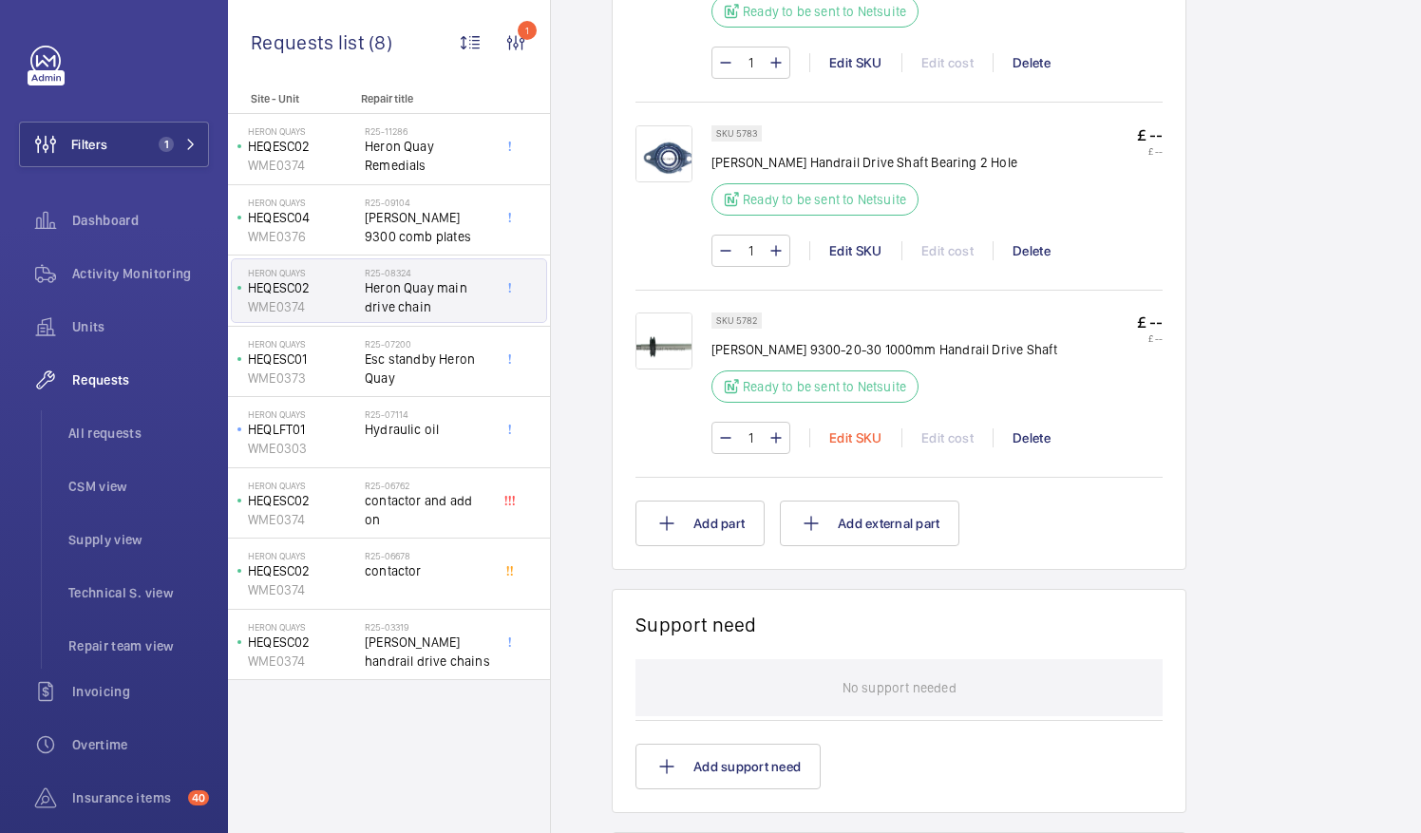
click at [850, 429] on div "Edit SKU" at bounding box center [855, 437] width 92 height 19
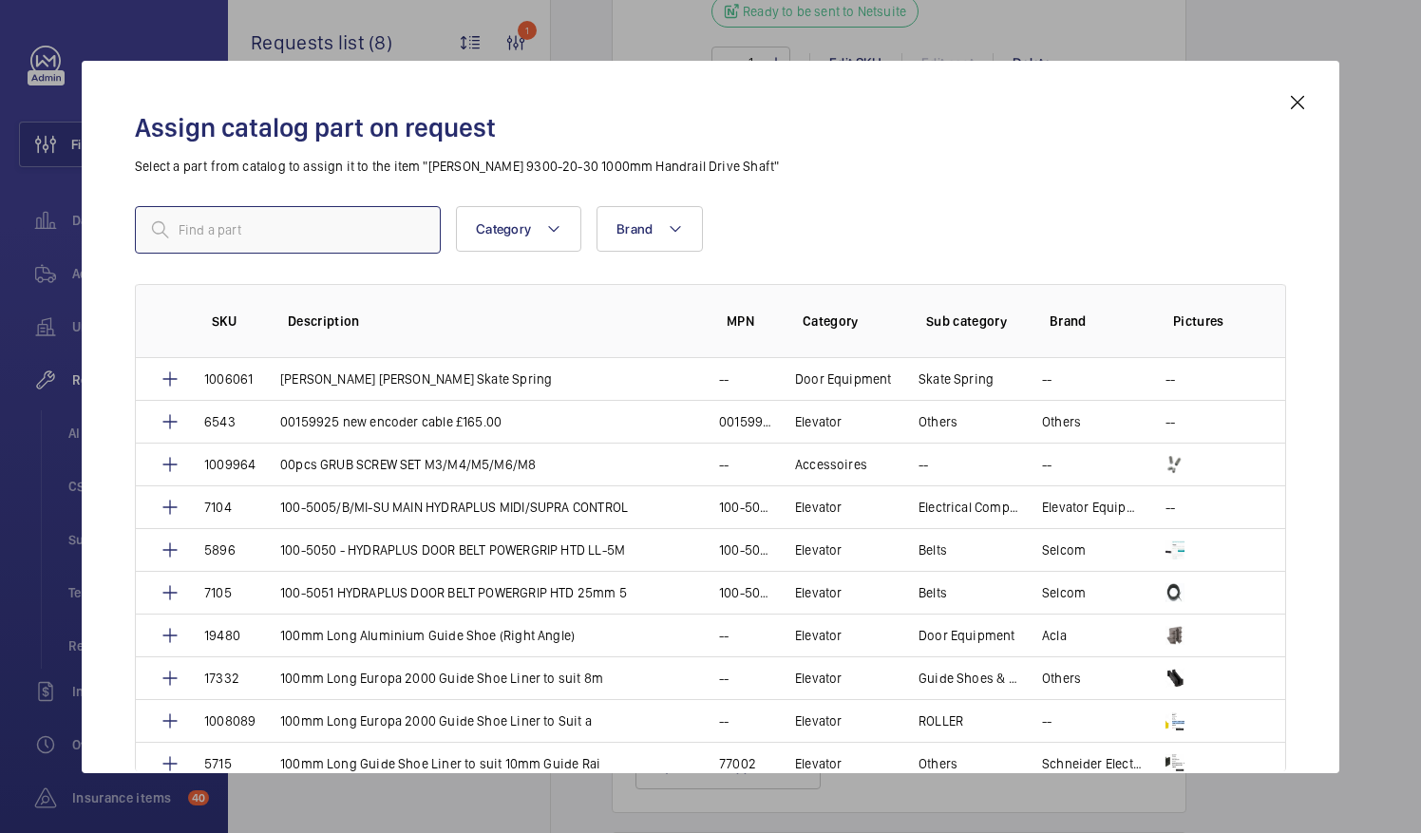
paste input "Handrail Drive Shaf"
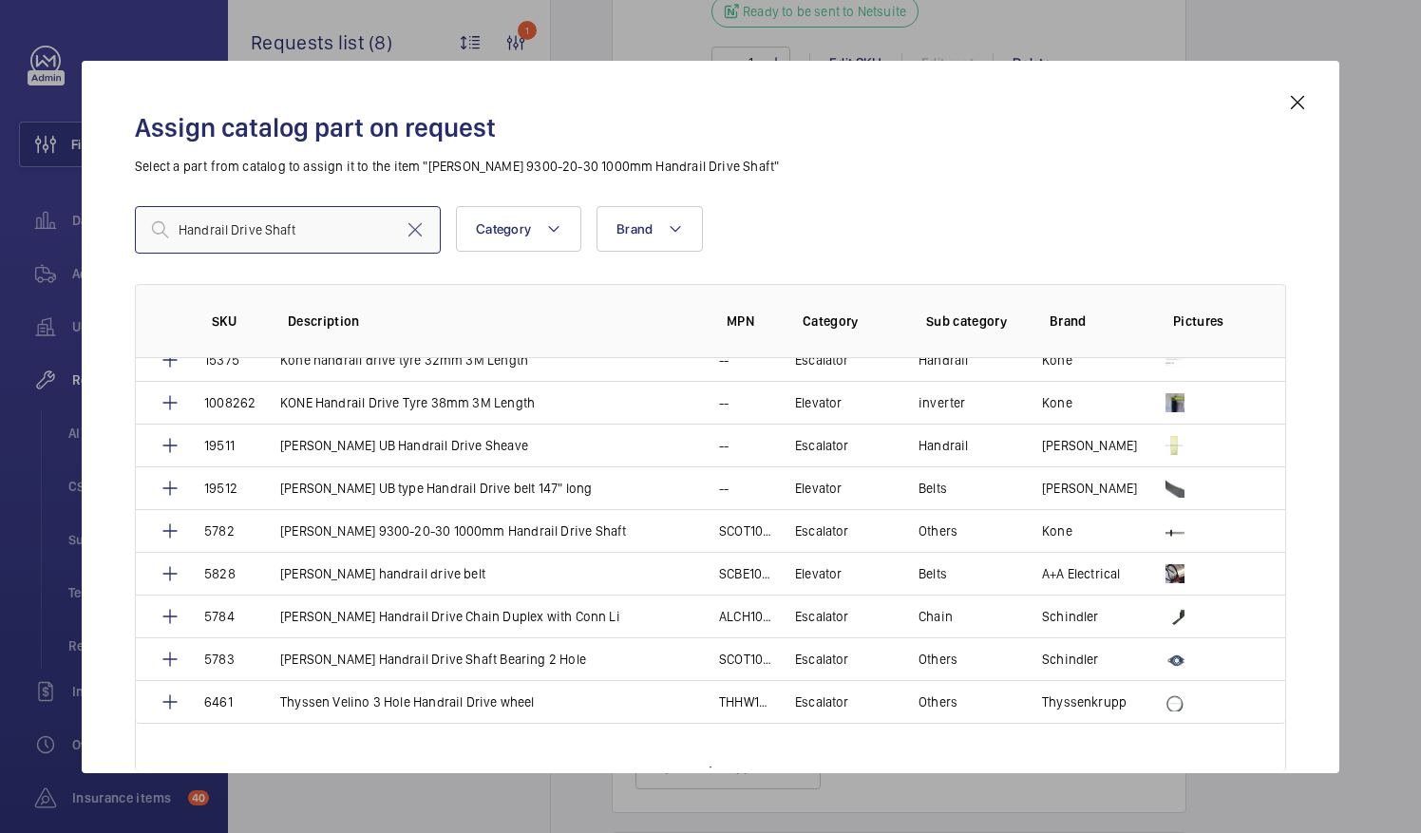
scroll to position [190, 0]
type input "Handrail Drive Shaft"
click at [899, 221] on div "Handrail Drive Shaft Category Brand More filters Reset all filters" at bounding box center [710, 229] width 1151 height 47
click at [1291, 103] on mat-icon at bounding box center [1297, 102] width 23 height 23
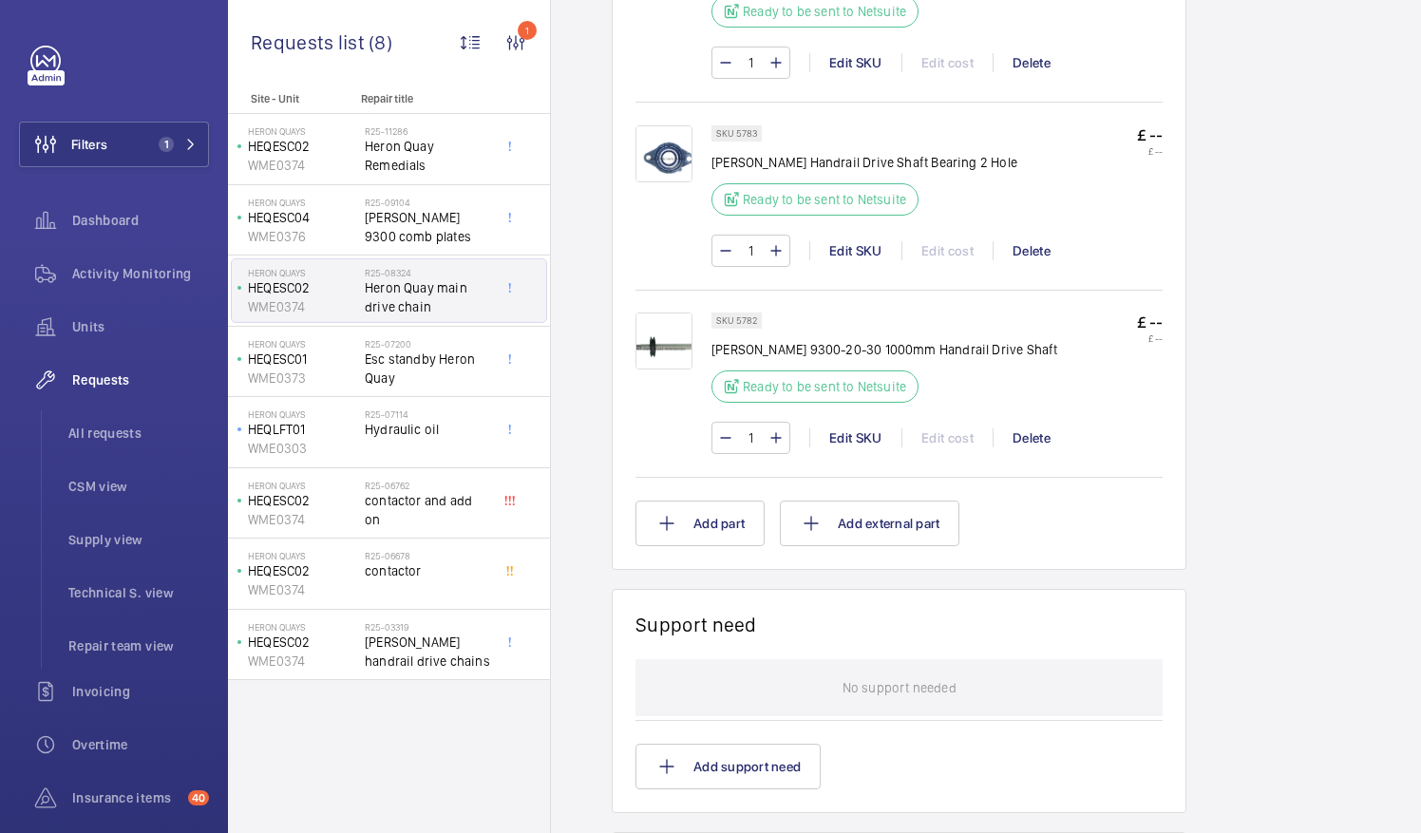
scroll to position [747, 0]
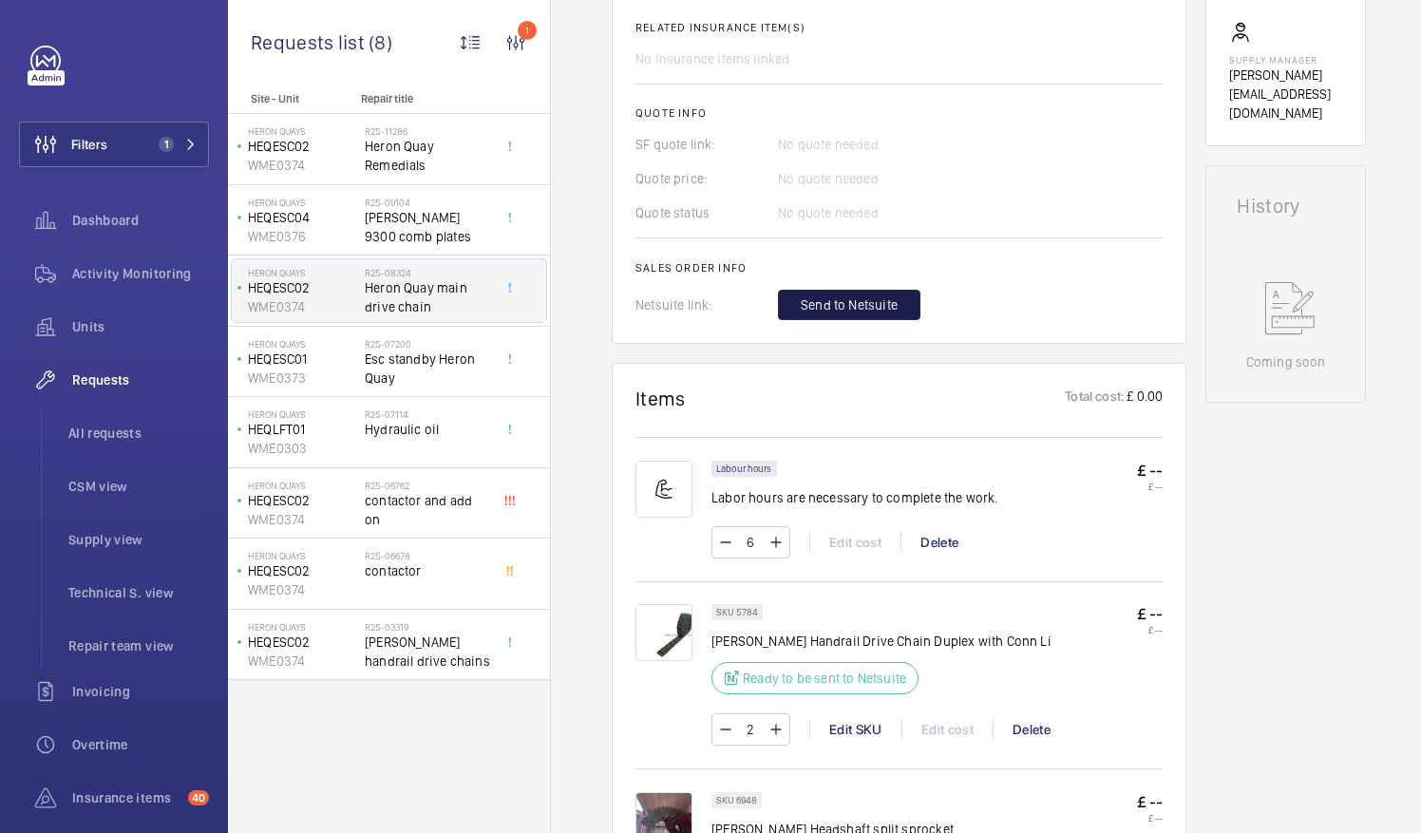
click at [843, 310] on span "Send to Netsuite" at bounding box center [849, 304] width 97 height 19
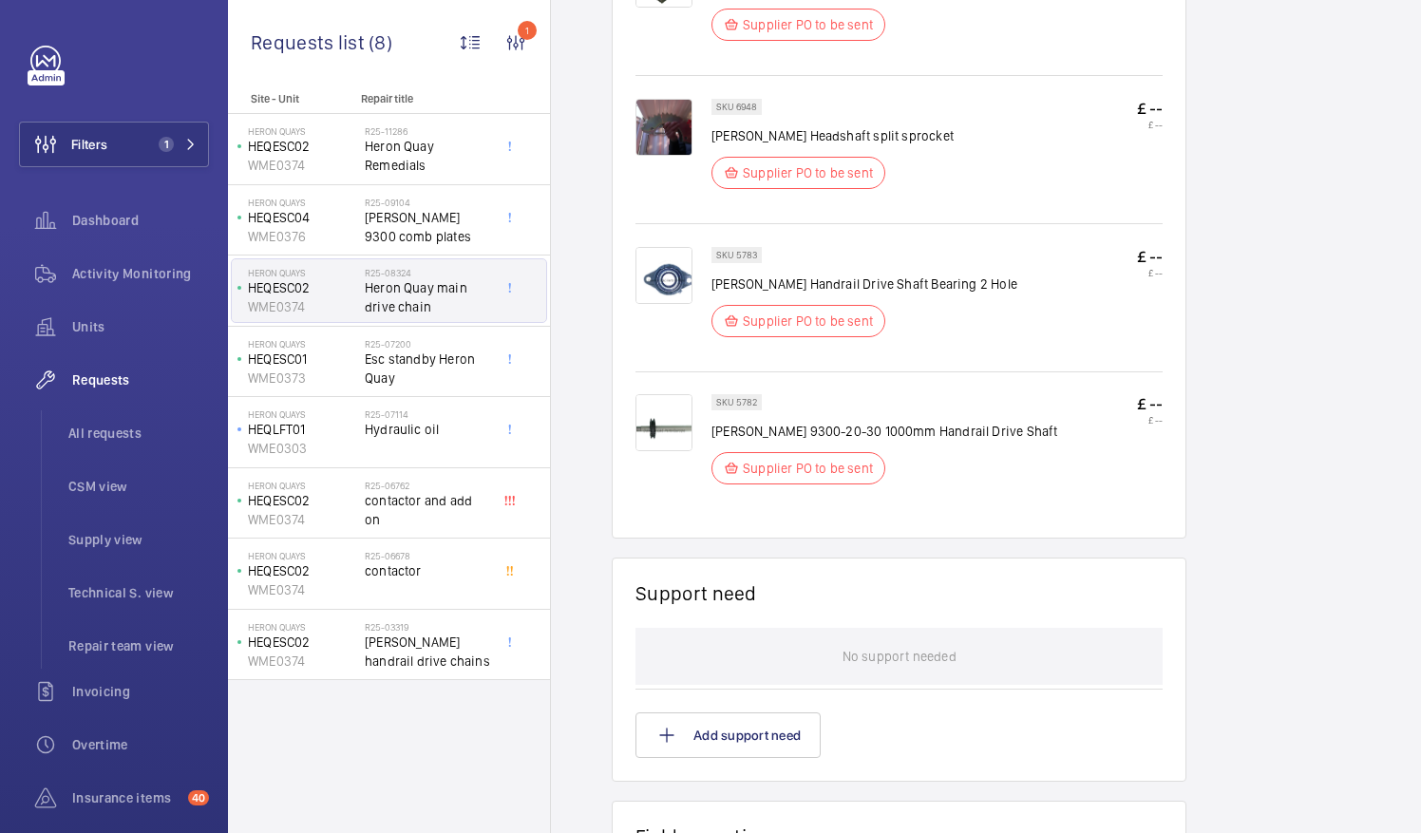
scroll to position [855, 0]
